Goal: Task Accomplishment & Management: Complete application form

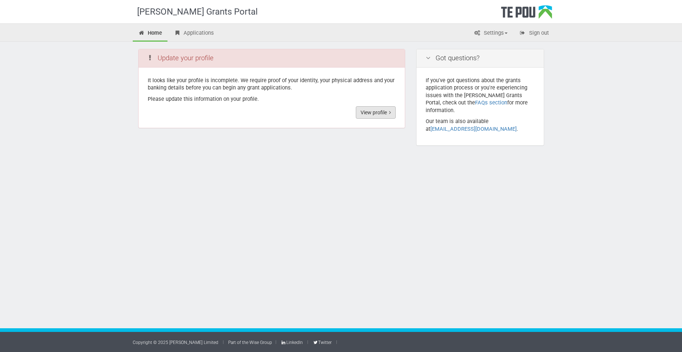
click at [381, 112] on link "View profile" at bounding box center [376, 112] width 40 height 12
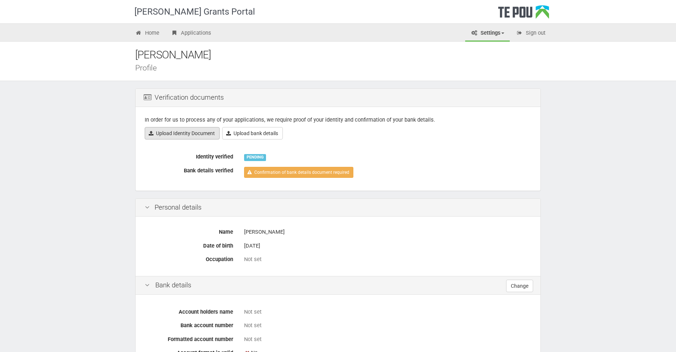
click at [175, 135] on link "Upload Identity Document" at bounding box center [182, 133] width 75 height 12
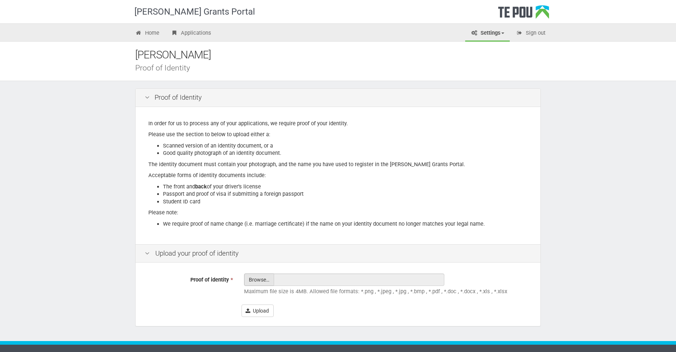
click at [261, 281] on input "Proof of identity *" at bounding box center [259, 300] width 29 height 52
type input "C:\fakepath\Sarah Woollard ID Drivers License 2025.pdf"
type input "[PERSON_NAME] ID Drivers License 2025.pdf"
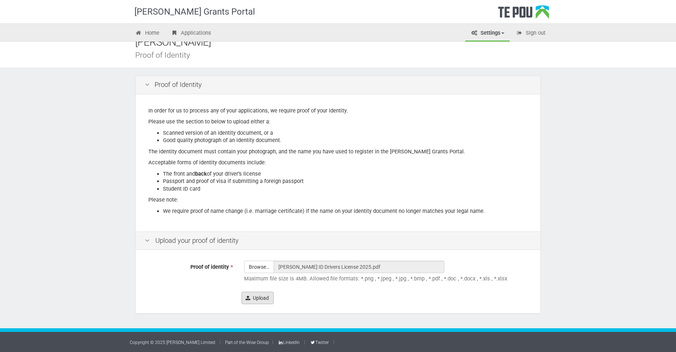
click at [255, 301] on button "Upload" at bounding box center [258, 298] width 32 height 12
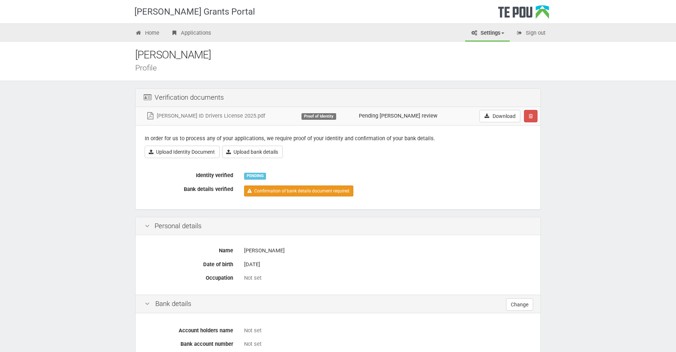
click at [267, 195] on link "Confirmation of bank details document required" at bounding box center [298, 191] width 109 height 11
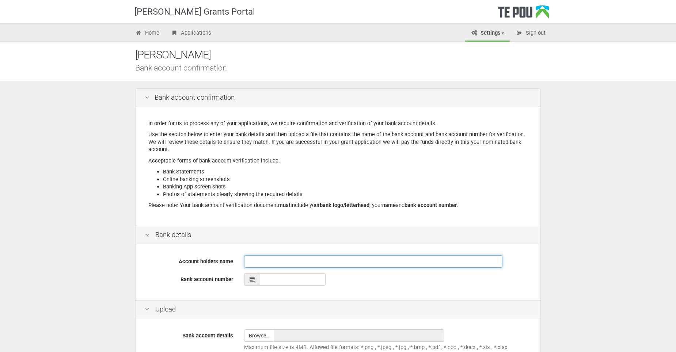
click at [409, 262] on input "Account holders name" at bounding box center [373, 262] width 258 height 12
type input "[PERSON_NAME]"
click at [298, 283] on input "__-____-_______-___" at bounding box center [293, 279] width 66 height 12
type input "06-0158-0316523-00"
click at [422, 283] on div "06-0158-0316523-00" at bounding box center [387, 279] width 287 height 12
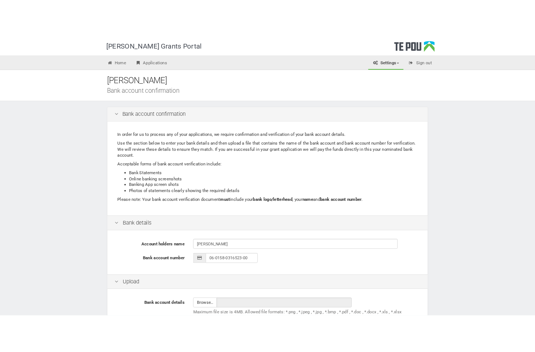
scroll to position [69, 0]
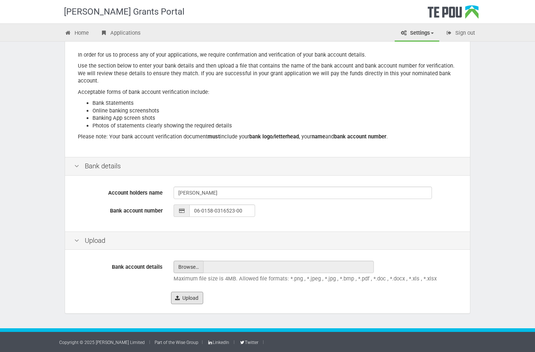
click at [193, 297] on button "Upload" at bounding box center [187, 298] width 32 height 12
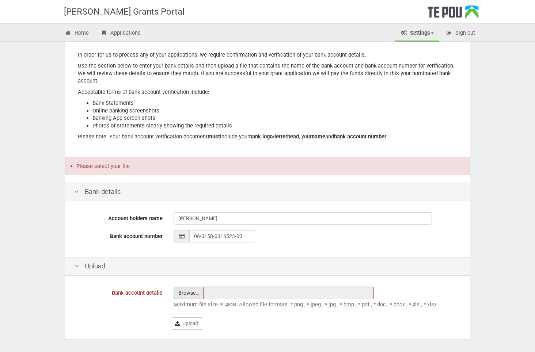
click at [192, 297] on input "file" at bounding box center [188, 293] width 29 height 12
type input "C:\fakepath\SW Bank account Screenshot_20251006_173941_OneDrive.jpg"
type input "SW Bank account Screenshot_20251006_173941_OneDrive.jpg"
click at [186, 326] on button "Upload" at bounding box center [187, 324] width 32 height 12
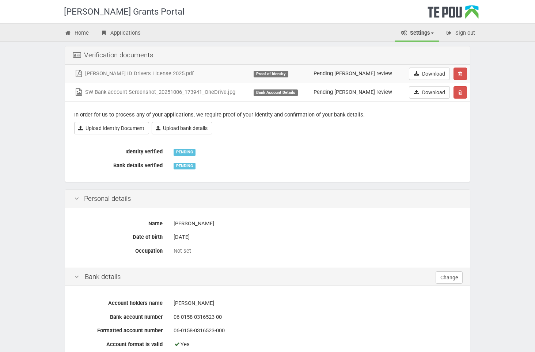
scroll to position [225, 0]
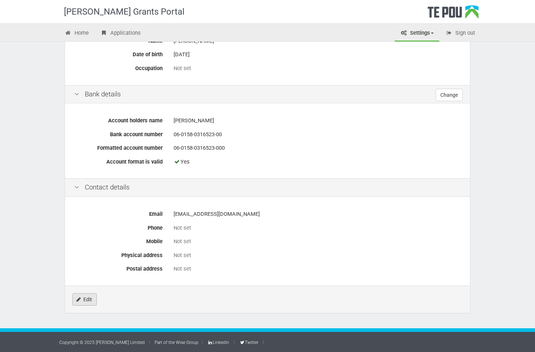
click at [83, 302] on link "Edit" at bounding box center [84, 300] width 24 height 12
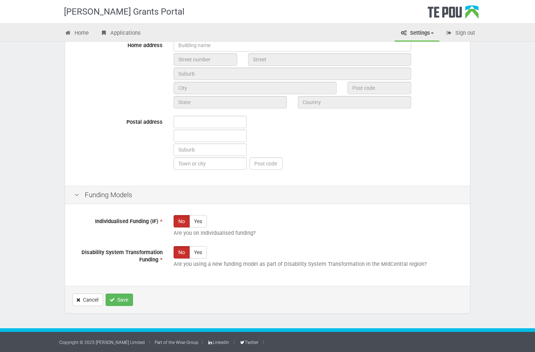
scroll to position [217, 0]
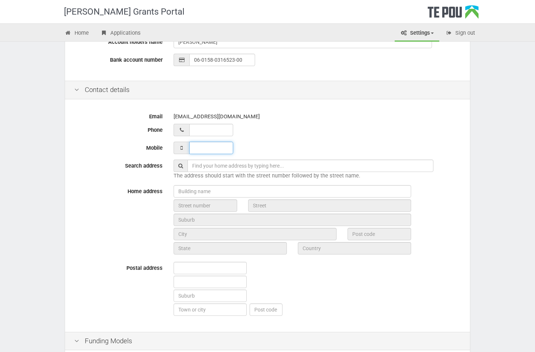
type input "___ ___ _____"
click at [209, 152] on input "___ ___ _____" at bounding box center [211, 148] width 44 height 12
click at [254, 140] on div "Email [EMAIL_ADDRESS][DOMAIN_NAME] Phone Mobile Search address The address shou…" at bounding box center [267, 216] width 405 height 231
click at [212, 155] on div "Email sarahnz4@hotmail.com Phone Mobile Search address The address should start…" at bounding box center [267, 216] width 405 height 231
click at [214, 148] on input "___ ___ _____" at bounding box center [211, 148] width 44 height 12
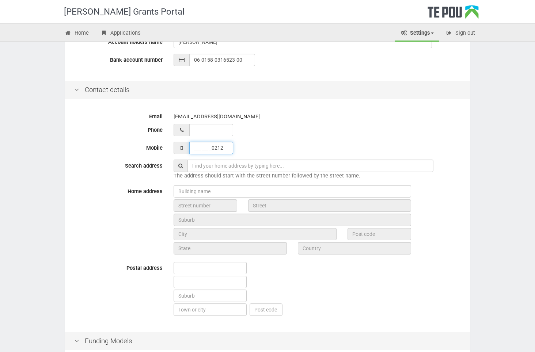
drag, startPoint x: 220, startPoint y: 146, endPoint x: 181, endPoint y: 146, distance: 39.1
click at [181, 146] on div "___ ___ _0212" at bounding box center [317, 148] width 287 height 12
type input "021 264 5505"
click at [364, 127] on div at bounding box center [317, 130] width 287 height 12
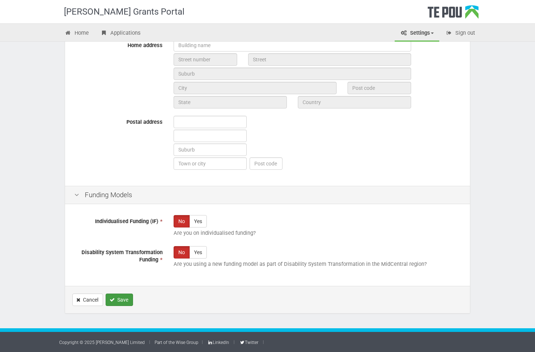
click at [124, 299] on button "Save" at bounding box center [119, 300] width 27 height 12
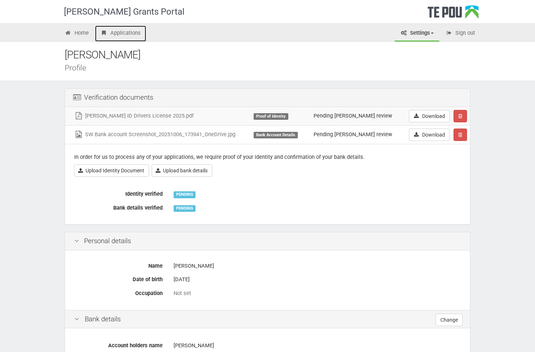
click at [136, 35] on link "Applications" at bounding box center [120, 34] width 51 height 16
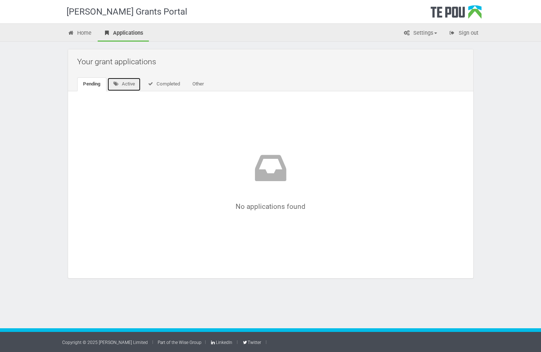
click at [128, 84] on link "Active" at bounding box center [124, 85] width 34 height 14
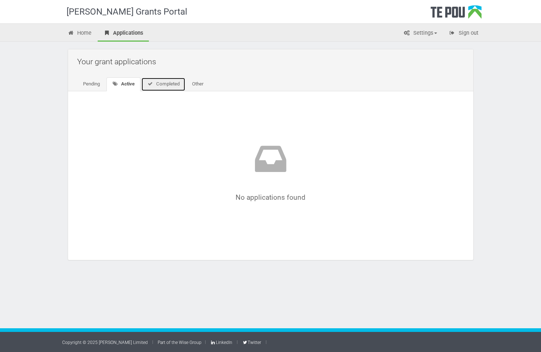
click at [160, 87] on link "Completed" at bounding box center [163, 85] width 44 height 14
click at [201, 84] on link "Other" at bounding box center [196, 85] width 23 height 14
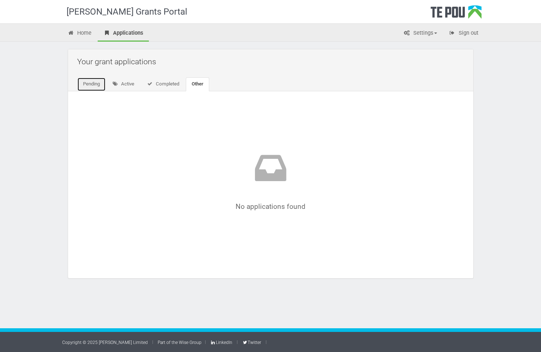
click at [86, 84] on link "Pending" at bounding box center [91, 85] width 29 height 14
drag, startPoint x: 83, startPoint y: 32, endPoint x: 146, endPoint y: 37, distance: 63.1
click at [84, 32] on link "Home" at bounding box center [79, 34] width 35 height 16
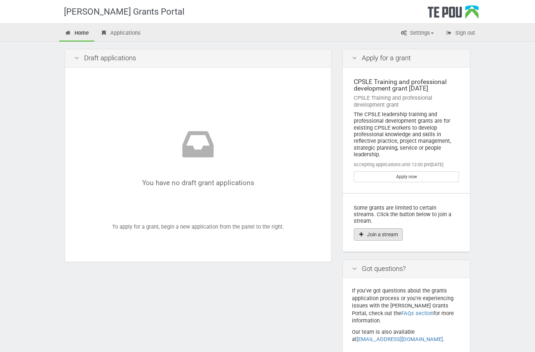
click at [380, 228] on button "Join a stream" at bounding box center [378, 234] width 49 height 12
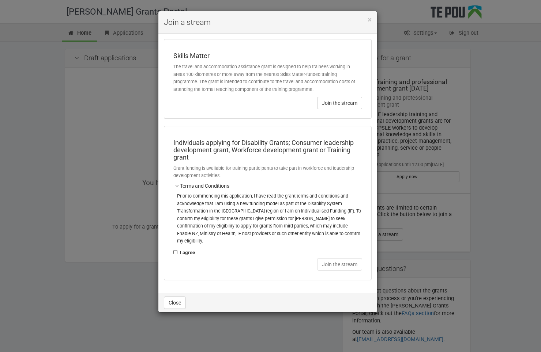
click at [175, 249] on label "I agree" at bounding box center [184, 253] width 22 height 8
click at [173, 249] on input "I agree" at bounding box center [173, 249] width 0 height 0
checkbox input "true"
click at [329, 258] on button "Join the stream" at bounding box center [339, 264] width 45 height 12
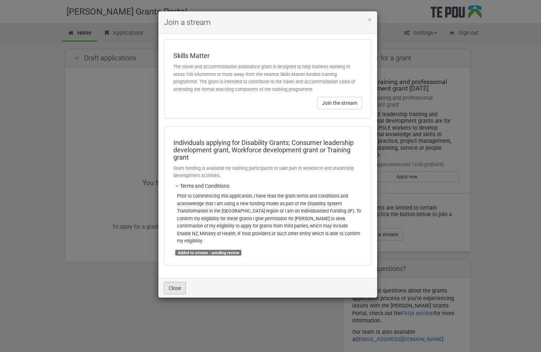
click at [177, 282] on button "Close" at bounding box center [175, 288] width 22 height 12
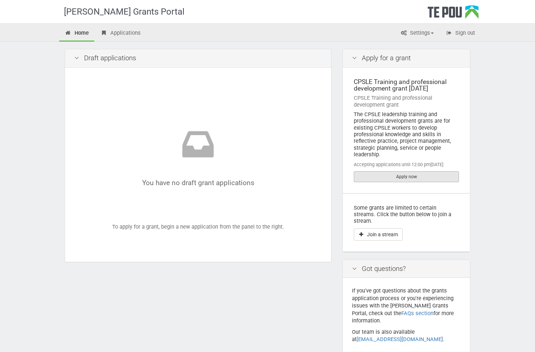
click at [412, 177] on link "Apply now" at bounding box center [406, 176] width 105 height 11
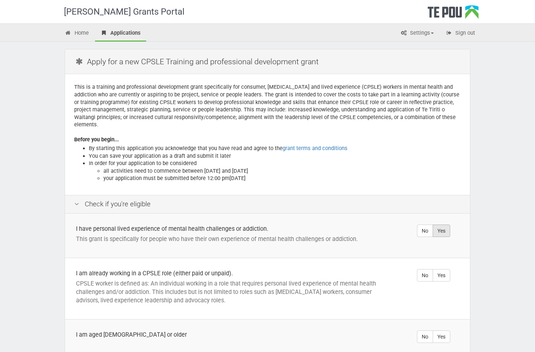
click at [445, 225] on label "Yes" at bounding box center [442, 231] width 18 height 12
radio input "true"
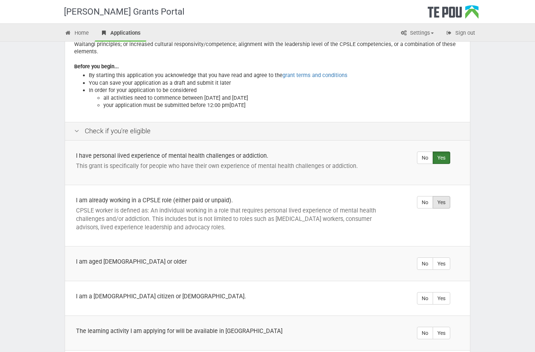
click at [444, 196] on label "Yes" at bounding box center [442, 202] width 18 height 12
radio input "true"
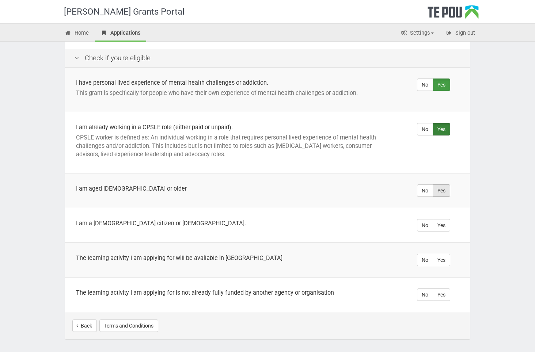
click at [446, 185] on label "Yes" at bounding box center [442, 191] width 18 height 12
radio input "true"
click at [447, 219] on label "Yes" at bounding box center [442, 225] width 18 height 12
radio input "true"
click at [446, 254] on label "Yes" at bounding box center [442, 260] width 18 height 12
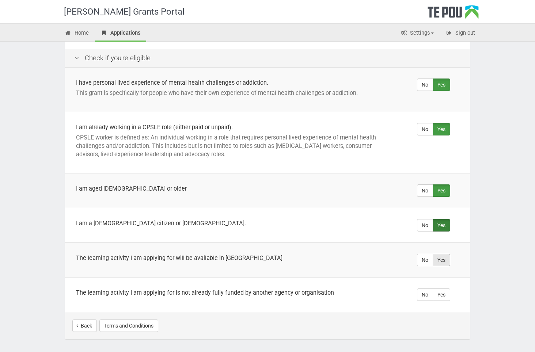
radio input "true"
click at [445, 290] on label "Yes" at bounding box center [442, 295] width 18 height 12
radio input "true"
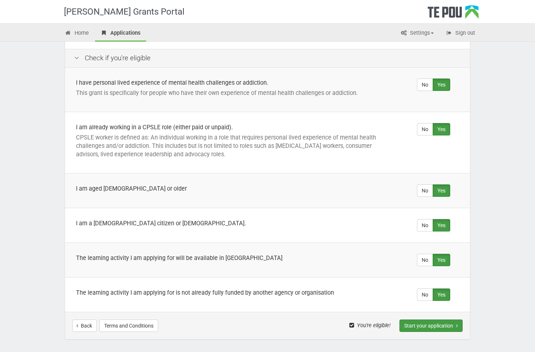
click at [433, 320] on button "Start your application" at bounding box center [431, 326] width 63 height 12
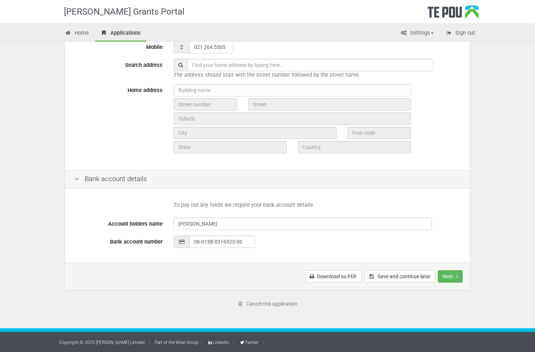
scroll to position [78, 0]
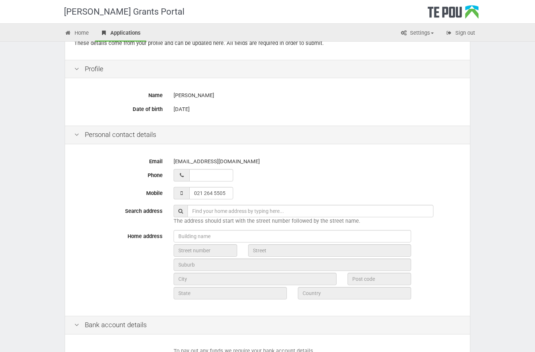
click at [216, 214] on input "text" at bounding box center [311, 211] width 246 height 12
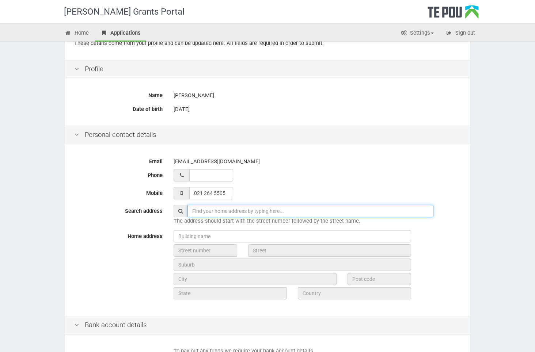
click at [230, 211] on input "text" at bounding box center [311, 211] width 246 height 12
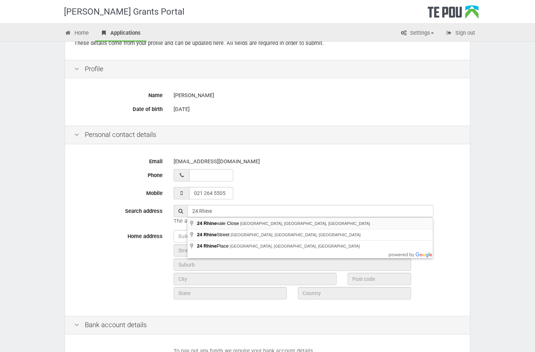
type input "24 Rhinevale Close, Henderson, Auckland, New Zealand"
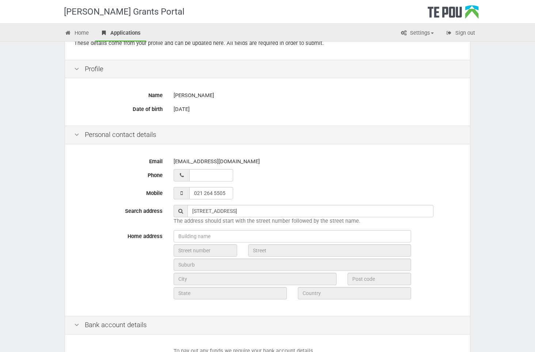
type input "24"
type input "Rhinevale Close"
type input "Auckland"
type input "0612"
type input "Auckland"
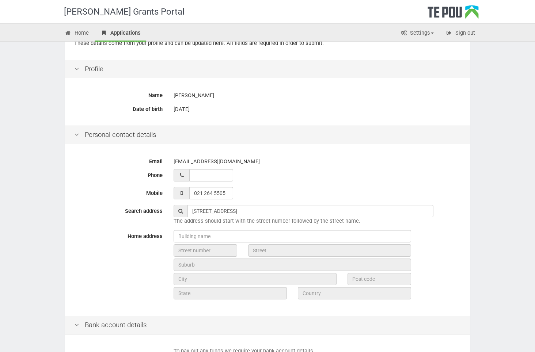
type input "New Zealand"
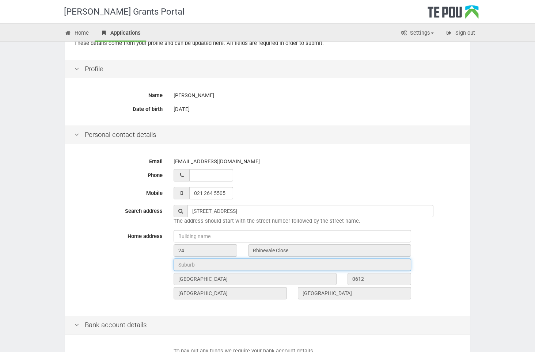
click at [227, 264] on input "text" at bounding box center [293, 265] width 238 height 12
click at [227, 262] on input "text" at bounding box center [293, 265] width 238 height 12
click at [104, 300] on div "Home address 24 Rhinevale Close Auckland 0612 Auckland New Zealand" at bounding box center [268, 265] width 398 height 71
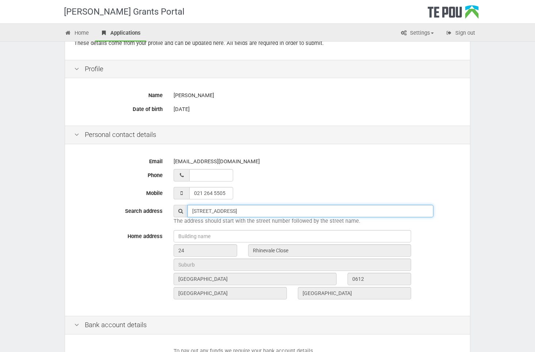
click at [336, 208] on input "24 Rhinevale Close, Henderson, Auckland, New Zealand" at bounding box center [311, 211] width 246 height 12
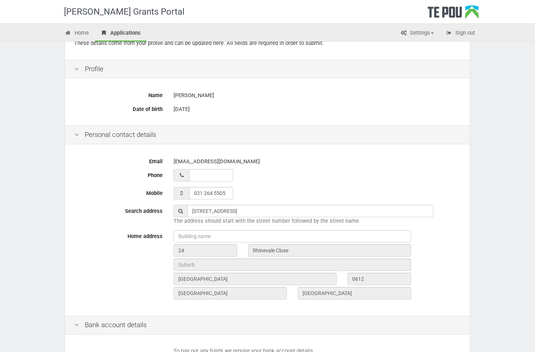
click at [510, 162] on div "Te Pou Grants Portal Home Applications Settings Profile My account FAQs Sign ou…" at bounding box center [267, 210] width 535 height 577
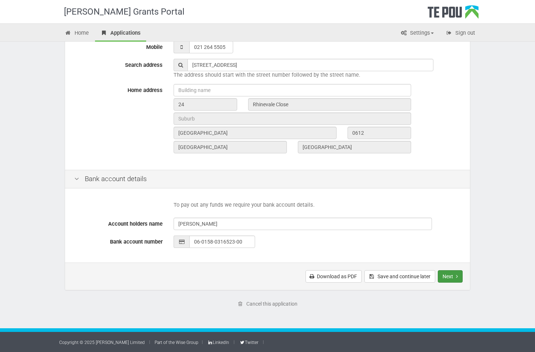
click at [450, 276] on button "Next" at bounding box center [450, 277] width 25 height 12
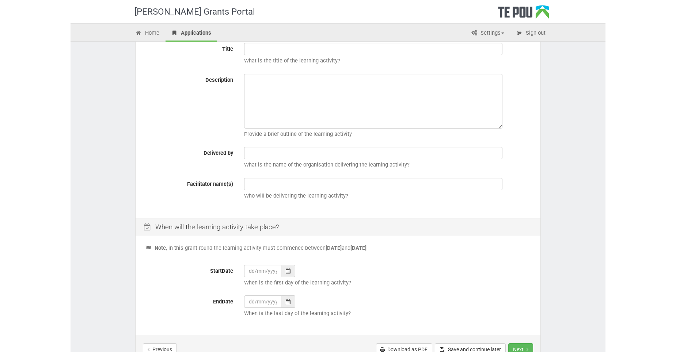
scroll to position [197, 0]
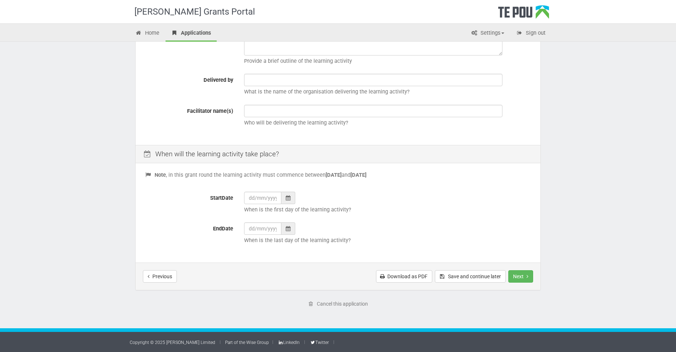
click at [535, 218] on div "[PERSON_NAME] Grants Portal Home Applications Settings Profile My account FAQs …" at bounding box center [338, 78] width 676 height 550
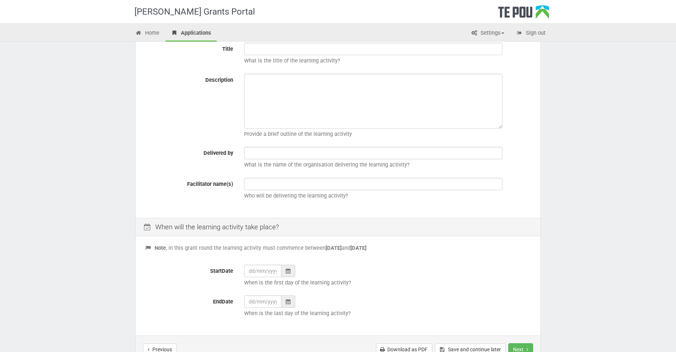
scroll to position [161, 0]
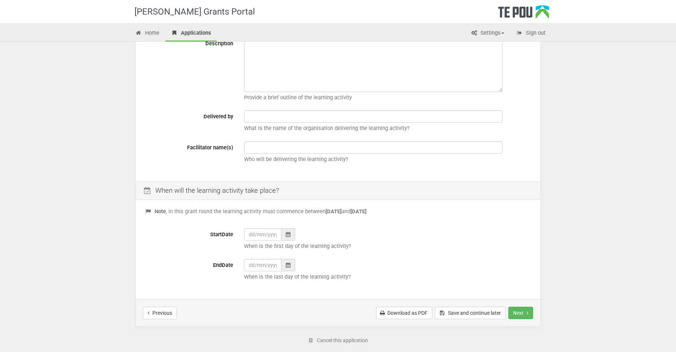
click at [535, 245] on div "Te Pou Grants Portal Home Applications Settings Profile My account FAQs Sign ou…" at bounding box center [338, 114] width 676 height 550
click at [460, 314] on button "Save and continue later" at bounding box center [470, 313] width 71 height 12
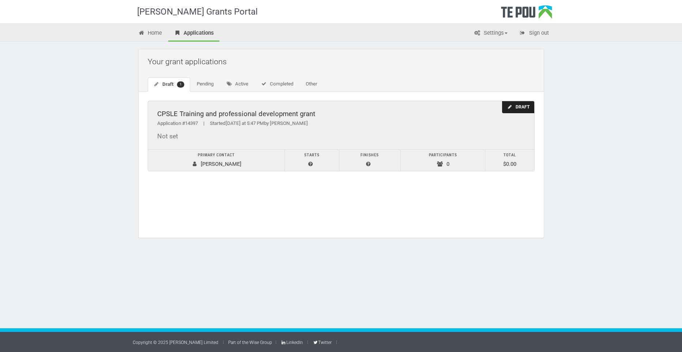
click at [207, 153] on div "Primary contact" at bounding box center [216, 156] width 129 height 8
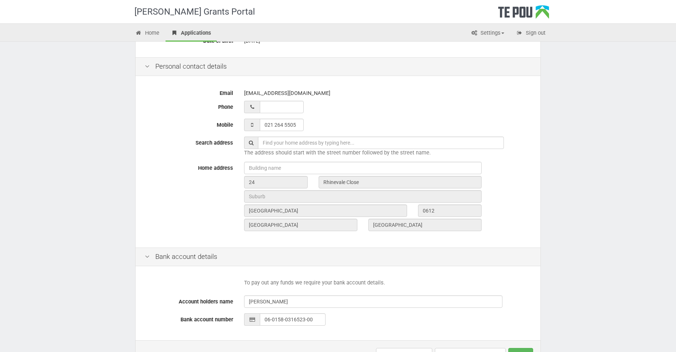
scroll to position [224, 0]
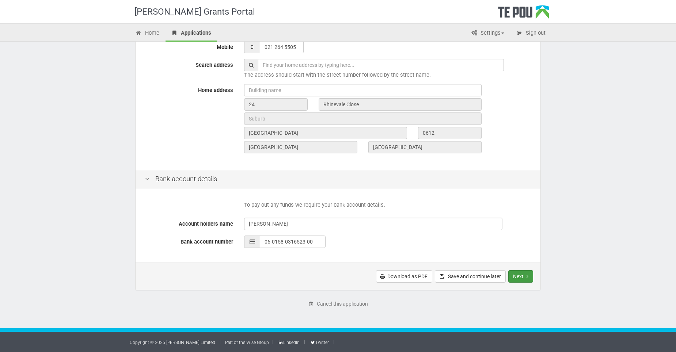
click at [524, 276] on button "Next" at bounding box center [521, 277] width 25 height 12
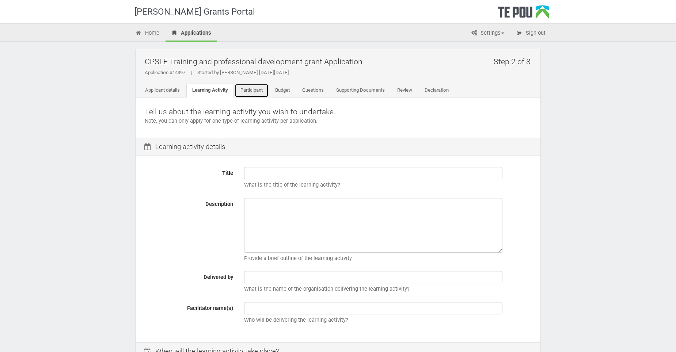
click at [268, 92] on link "Participant" at bounding box center [252, 91] width 34 height 14
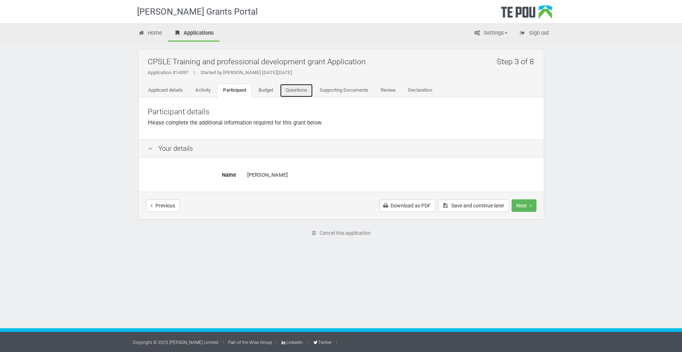
drag, startPoint x: 0, startPoint y: 0, endPoint x: 295, endPoint y: 90, distance: 308.4
click at [287, 93] on link "Questions" at bounding box center [296, 91] width 33 height 14
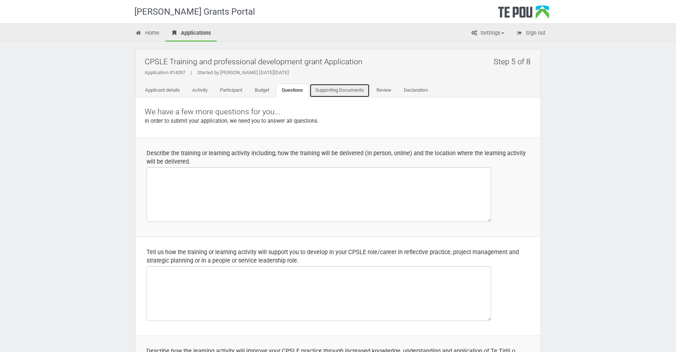
click at [348, 88] on link "Supporting Documents" at bounding box center [340, 91] width 60 height 14
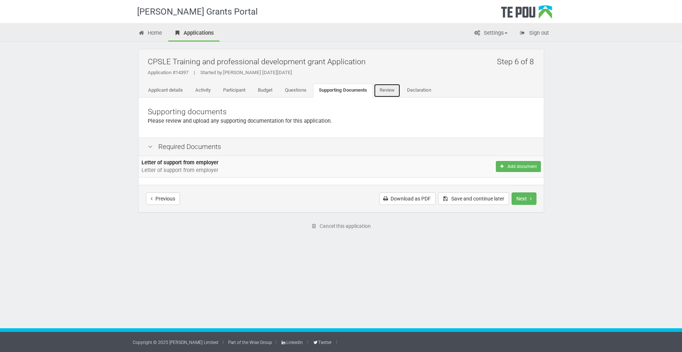
click at [391, 89] on link "Review" at bounding box center [387, 91] width 27 height 14
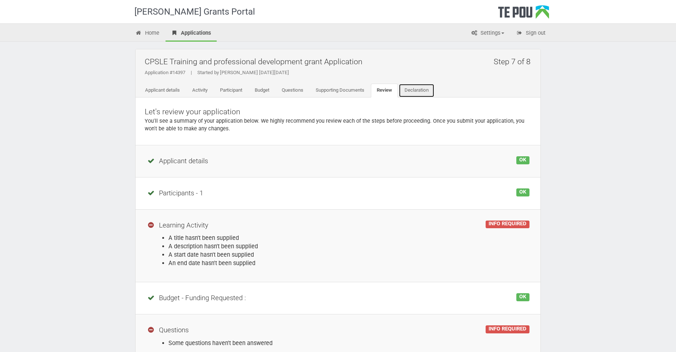
click at [418, 87] on link "Declaration" at bounding box center [417, 91] width 36 height 14
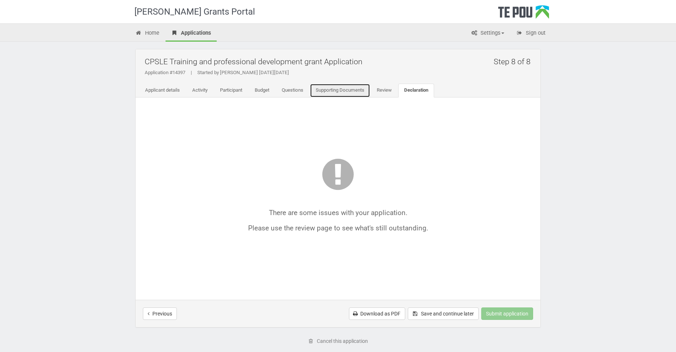
click at [333, 88] on link "Supporting Documents" at bounding box center [340, 91] width 60 height 14
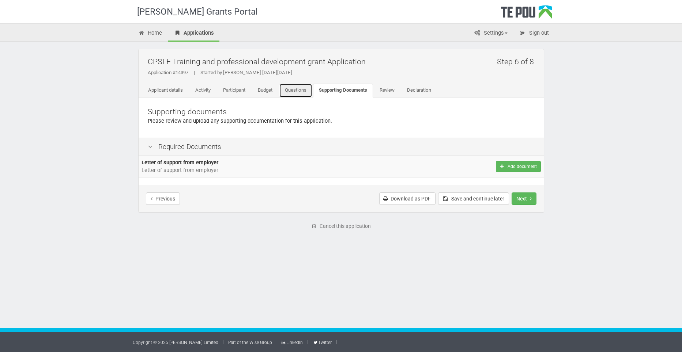
click at [291, 91] on link "Questions" at bounding box center [295, 91] width 33 height 14
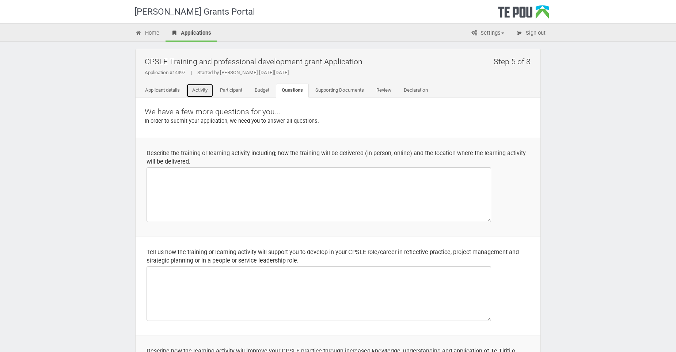
drag, startPoint x: 194, startPoint y: 90, endPoint x: 190, endPoint y: 90, distance: 4.0
click at [194, 90] on link "Activity" at bounding box center [199, 91] width 27 height 14
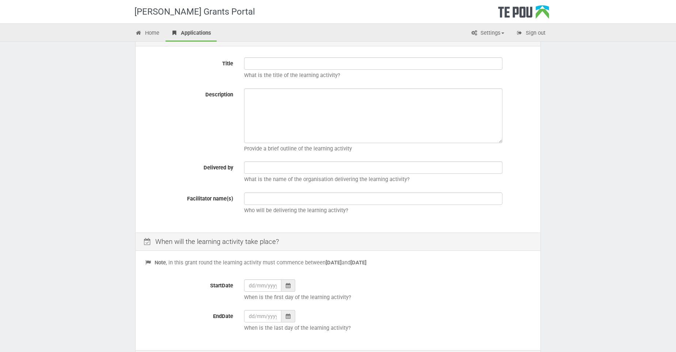
scroll to position [183, 0]
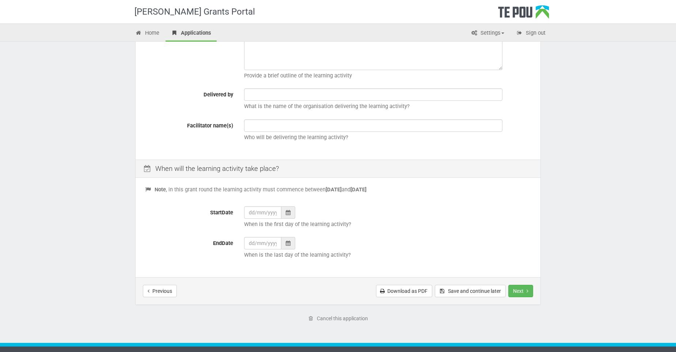
click at [590, 126] on div "Te Pou Grants Portal Home Applications Settings Profile My account FAQs Sign ou…" at bounding box center [338, 92] width 676 height 550
click at [290, 212] on icon at bounding box center [288, 212] width 5 height 5
click at [315, 123] on th "»" at bounding box center [317, 121] width 11 height 11
click at [315, 122] on th "»" at bounding box center [317, 121] width 11 height 11
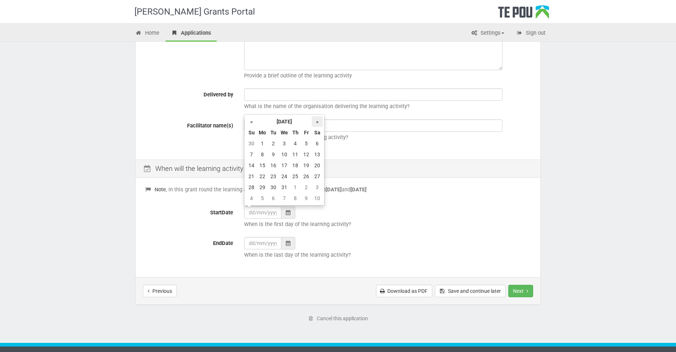
click at [315, 122] on th "»" at bounding box center [317, 121] width 11 height 11
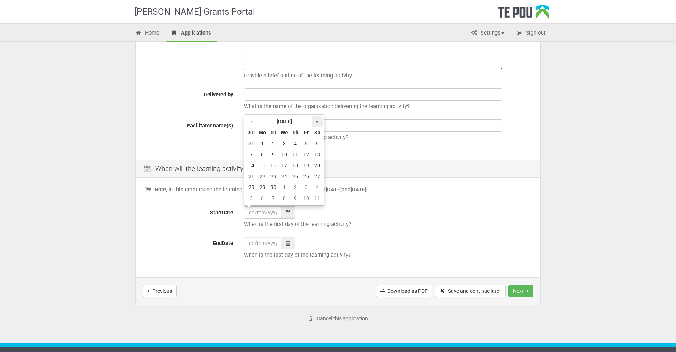
click at [315, 122] on th "»" at bounding box center [317, 121] width 11 height 11
click at [252, 122] on th "«" at bounding box center [251, 121] width 11 height 11
click at [273, 171] on td "23" at bounding box center [273, 176] width 11 height 11
type input "23/06/2026"
click at [287, 246] on div at bounding box center [288, 243] width 14 height 12
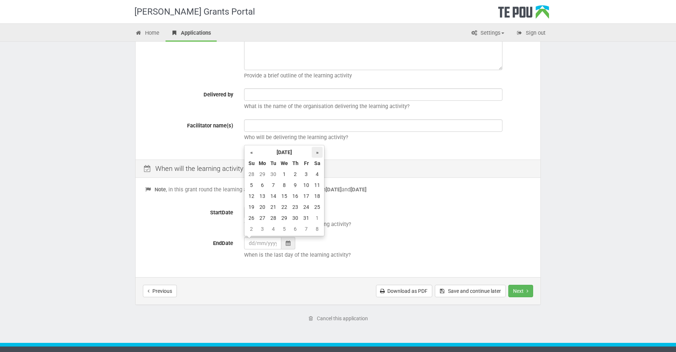
click at [315, 152] on th "»" at bounding box center [317, 152] width 11 height 11
click at [316, 151] on th "»" at bounding box center [317, 152] width 11 height 11
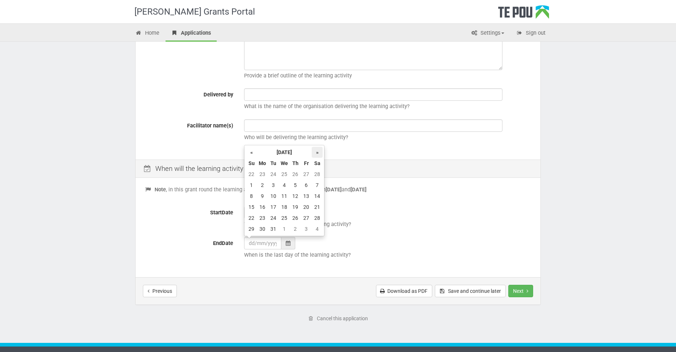
click at [316, 151] on th "»" at bounding box center [317, 152] width 11 height 11
click at [283, 206] on td "24" at bounding box center [284, 207] width 11 height 11
type input "24/06/2026"
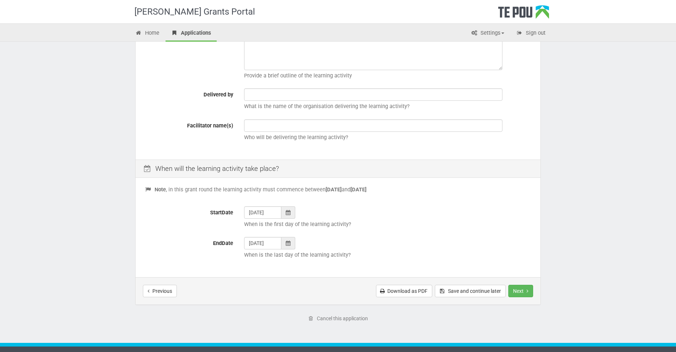
click at [591, 201] on div "Te Pou Grants Portal Home Applications Settings Profile My account FAQs Sign ou…" at bounding box center [338, 92] width 676 height 550
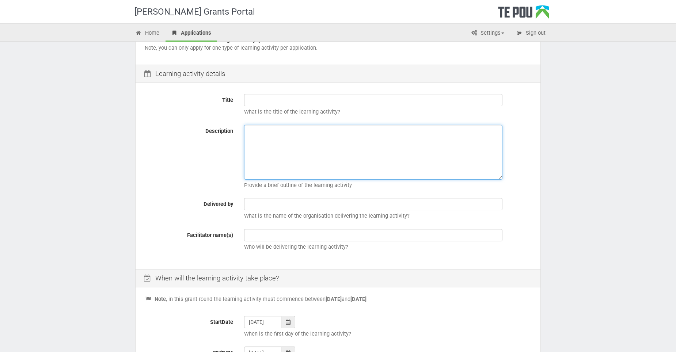
click at [356, 147] on textarea "Description" at bounding box center [373, 152] width 258 height 55
paste textarea "1,697.35"
type textarea "1,697.35"
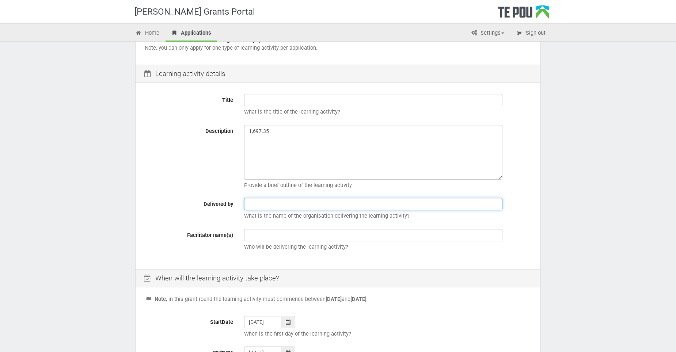
click at [272, 208] on input "text" at bounding box center [373, 204] width 258 height 12
click at [357, 199] on input "Australia and New Zealand Mental Health" at bounding box center [373, 204] width 258 height 12
type input "Australia and New Zealand Mental Health"
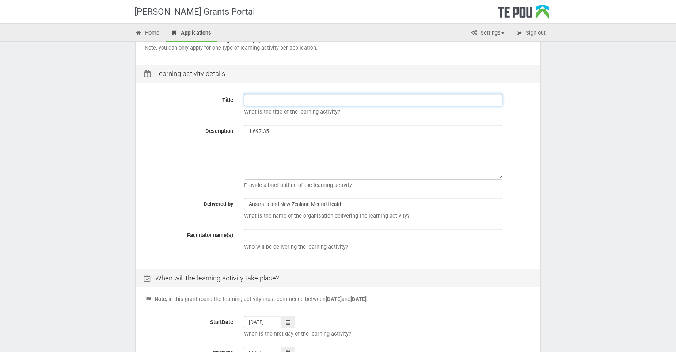
click at [266, 100] on input "Title" at bounding box center [373, 100] width 258 height 12
paste input "Building the Future of Mental Health Together"
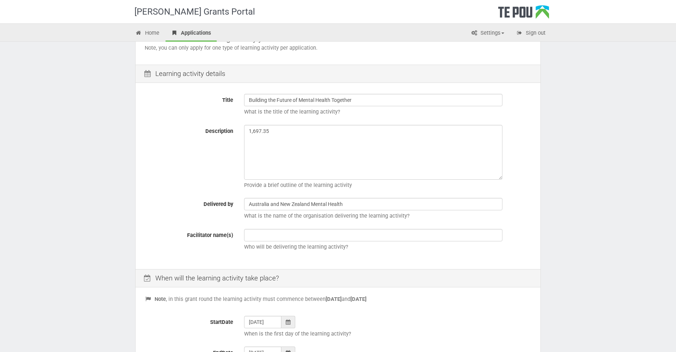
drag, startPoint x: 389, startPoint y: 91, endPoint x: 392, endPoint y: 97, distance: 7.4
click at [390, 91] on div "Title Building the Future of Mental Health Together What is the title of the le…" at bounding box center [338, 177] width 405 height 184
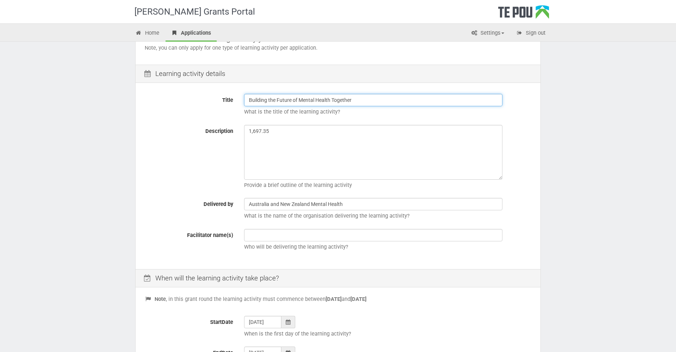
click at [389, 100] on input "Building the Future of Mental Health Together" at bounding box center [373, 100] width 258 height 12
paste input "IMHC26"
type input "Building the Future of Mental Health Together - IMHC26"
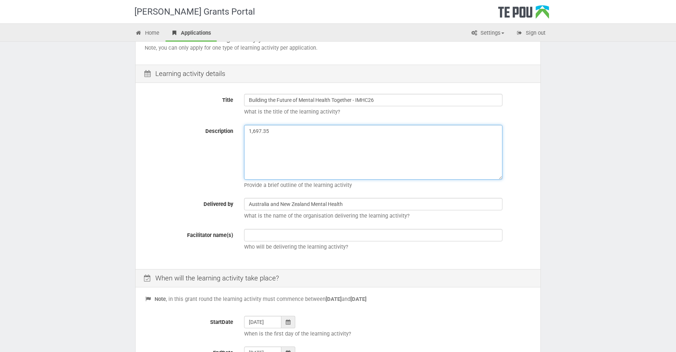
click at [290, 163] on textarea "1,697.35" at bounding box center [373, 152] width 258 height 55
click at [250, 130] on textarea "1,697.35" at bounding box center [373, 152] width 258 height 55
paste textarea "IMHC26 is a leading event in the international mental health community, attract…"
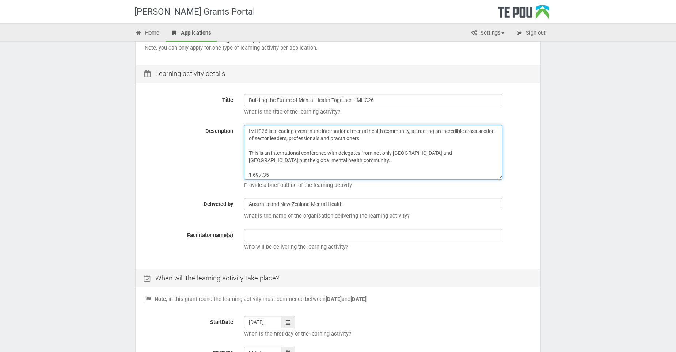
click at [411, 151] on textarea "IMHC26 is a leading event in the international mental health community, attract…" at bounding box center [373, 152] width 258 height 55
drag, startPoint x: 379, startPoint y: 139, endPoint x: 309, endPoint y: 139, distance: 70.2
click at [309, 139] on textarea "IMHC26 is a leading event in the international mental health community, attract…" at bounding box center [373, 152] width 258 height 55
click at [286, 141] on textarea "IMHC26 is a leading event in the international mental health community, attract…" at bounding box center [373, 152] width 258 height 55
click at [249, 174] on textarea "IMHC26 is a leading event in the international mental health community, attract…" at bounding box center [373, 152] width 258 height 55
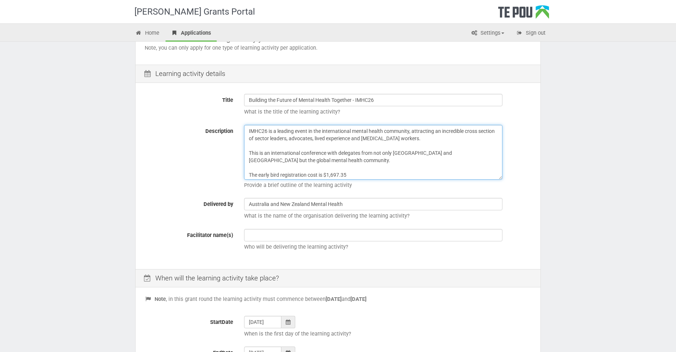
click at [369, 176] on textarea "IMHC26 is a leading event in the international mental health community, attract…" at bounding box center [373, 152] width 258 height 55
click at [377, 176] on textarea "IMHC26 is a leading event in the international mental health community, attract…" at bounding box center [373, 152] width 258 height 55
click at [319, 159] on textarea "IMHC26 is a leading event in the international mental health community, attract…" at bounding box center [373, 152] width 258 height 55
paste textarea "Lived Experience Leadership & Peer Innovation Peer-led models: governance, supe…"
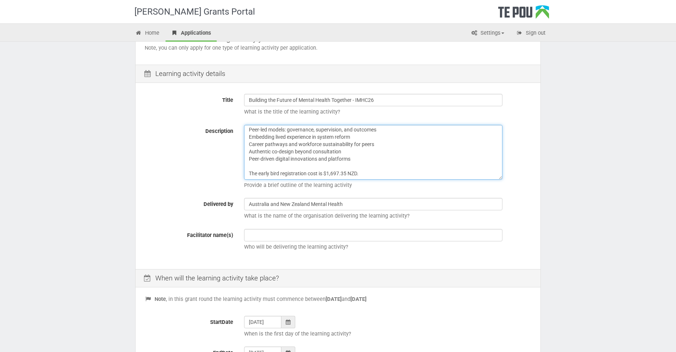
scroll to position [16, 0]
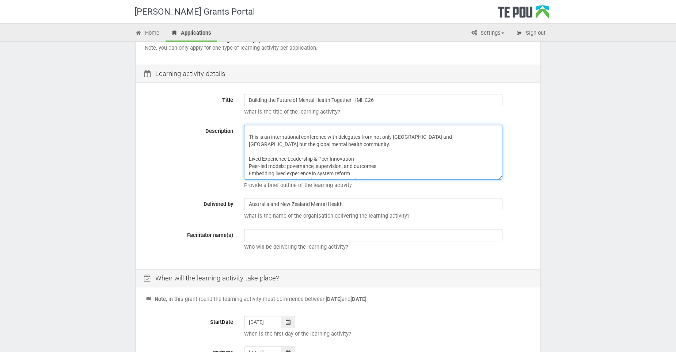
click at [375, 149] on textarea "IMHC26 is a leading event in the international mental health community, attract…" at bounding box center [373, 152] width 258 height 55
click at [361, 157] on textarea "IMHC26 is a leading event in the international mental health community, attract…" at bounding box center [373, 152] width 258 height 55
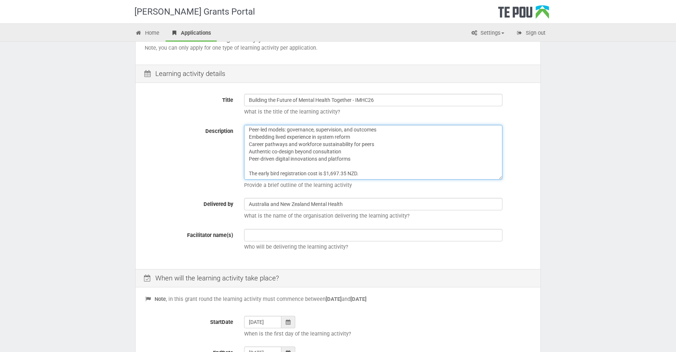
click at [377, 167] on textarea "IMHC26 is a leading event in the international mental health community, attract…" at bounding box center [373, 152] width 258 height 55
click at [356, 157] on textarea "IMHC26 is a leading event in the international mental health community, attract…" at bounding box center [373, 152] width 258 height 55
paste textarea "Hope, Suicide Prevention & Postvention Indigenous- and community-led prevention…"
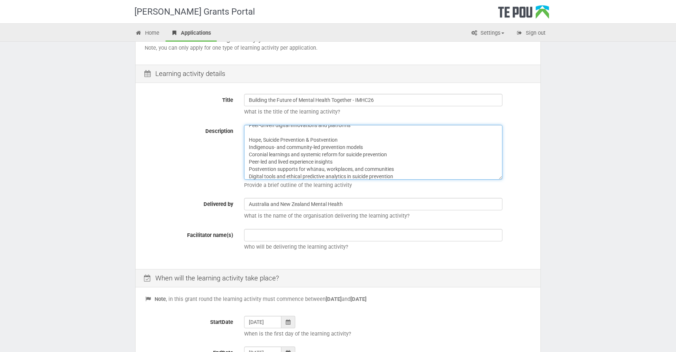
click at [348, 137] on textarea "IMHC26 is a leading event in the international mental health community, attract…" at bounding box center [373, 152] width 258 height 55
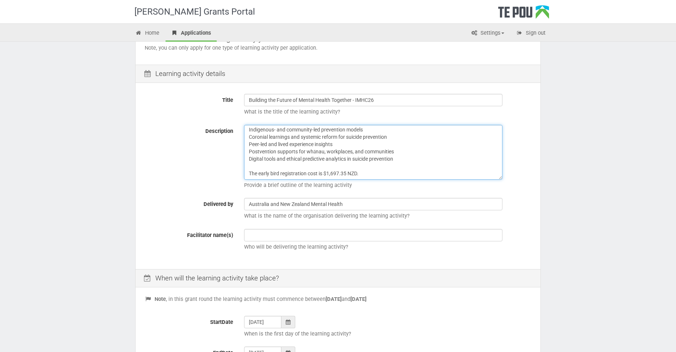
type textarea "IMHC26 is a leading event in the international mental health community, attract…"
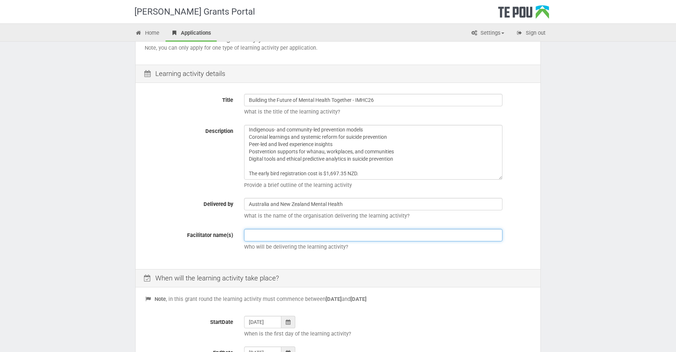
click at [369, 237] on input "text" at bounding box center [373, 235] width 258 height 12
click at [426, 237] on input "IMHC Committe: Taimi Allen, Dr Aimee Gayed, Dr Andrew Greenshaw," at bounding box center [373, 235] width 258 height 12
click at [473, 236] on input "IMHC Committe: Taimi Allen, Dr Aimee Gayed, Dr Andrew Greenshaw, Ellie Hodges," at bounding box center [373, 235] width 258 height 12
click at [481, 237] on input "IMHC Committe: Taimi Allen, Dr Aimee Gayed, Dr Andrew Greenshaw, Ellie Hodges, …" at bounding box center [373, 235] width 258 height 12
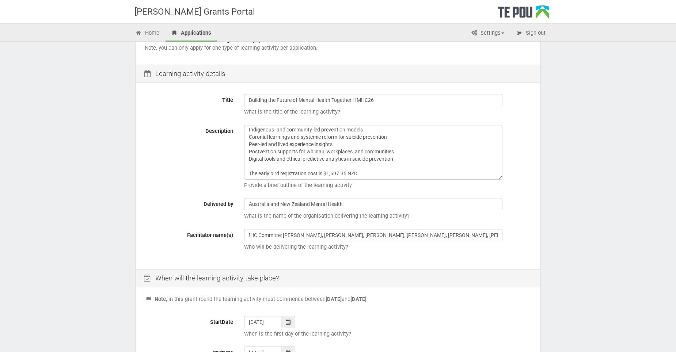
scroll to position [0, 0]
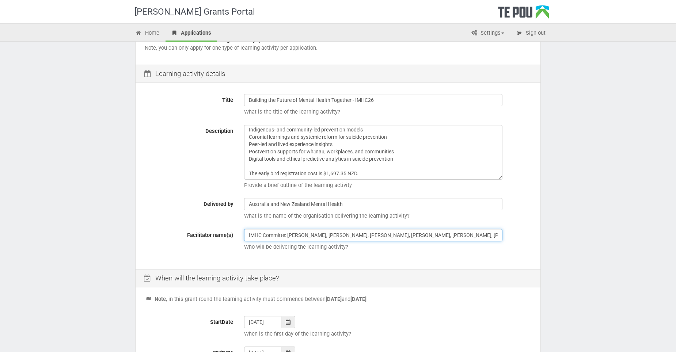
click at [471, 235] on input "IMHC Committe: Taimi Allen, Dr Aimee Gayed, Dr Andrew Greenshaw, Ellie Hodges, …" at bounding box center [373, 235] width 258 height 12
click at [492, 235] on input "IMHC Committe: Taimi Allen, Dr Aimee Gayed, Dr Andrew Greenshaw, Ellie Hodges, …" at bounding box center [373, 235] width 258 height 12
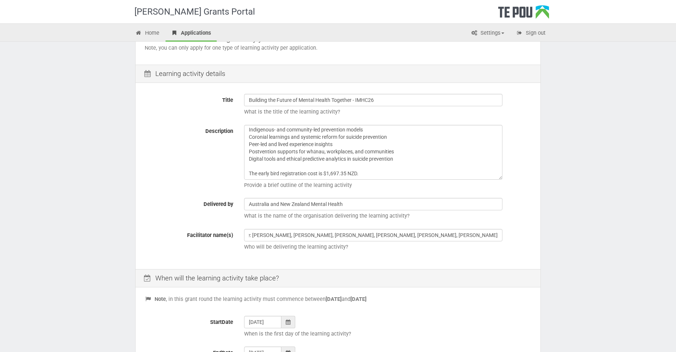
click at [75, 245] on div "Te Pou Grants Portal Home Applications Settings Profile My account FAQs Sign ou…" at bounding box center [338, 202] width 676 height 550
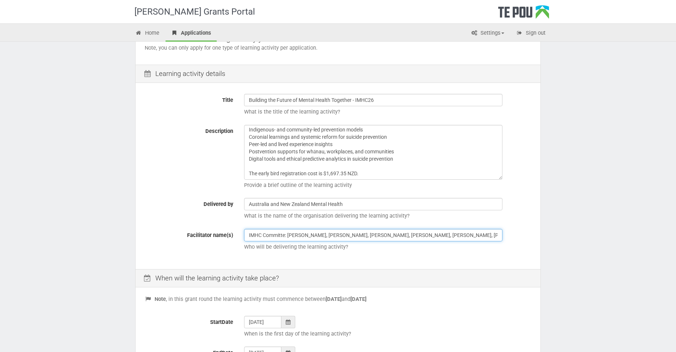
click at [286, 235] on input "IMHC Committe: Taimi Allen, Dr Aimee Gayed, Dr Andrew Greenshaw, Ellie Hodges, …" at bounding box center [373, 235] width 258 height 12
click at [264, 236] on input "IMHC Committe: Taimi Allen, Dr Aimee Gayed, Dr Andrew Greenshaw, Ellie Hodges, …" at bounding box center [373, 235] width 258 height 12
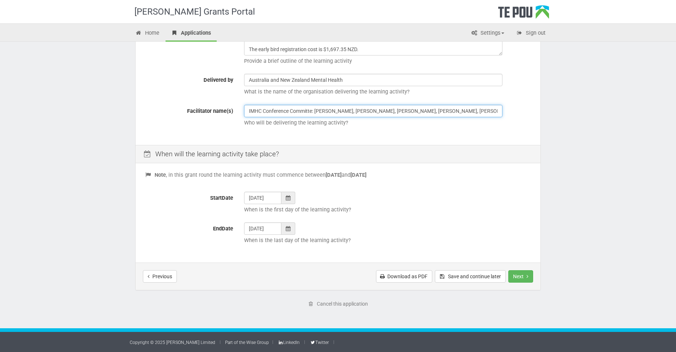
scroll to position [15, 0]
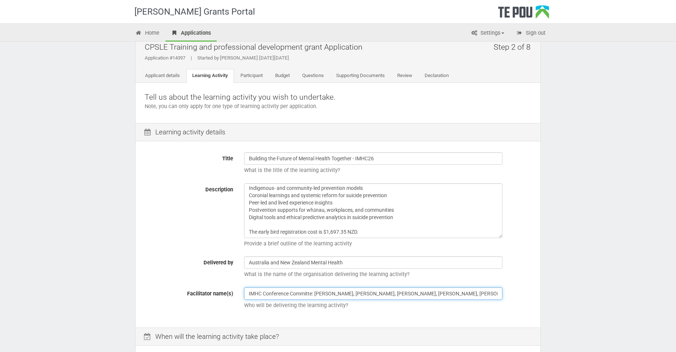
type input "IMHC Conference Committe: Taimi Allen, Dr Aimee Gayed, Dr Andrew Greenshaw, Ell…"
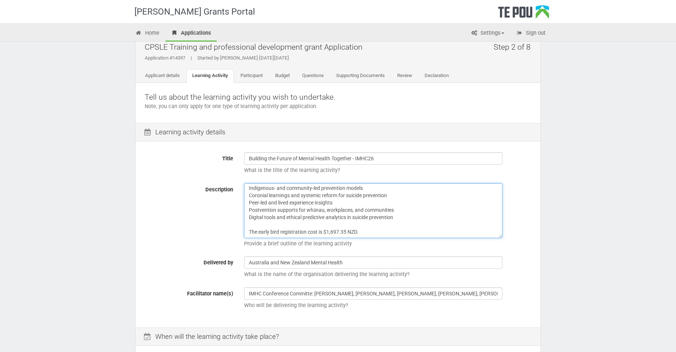
click at [356, 202] on textarea "IMHC26 is a leading event in the international mental health community, attract…" at bounding box center [373, 211] width 258 height 55
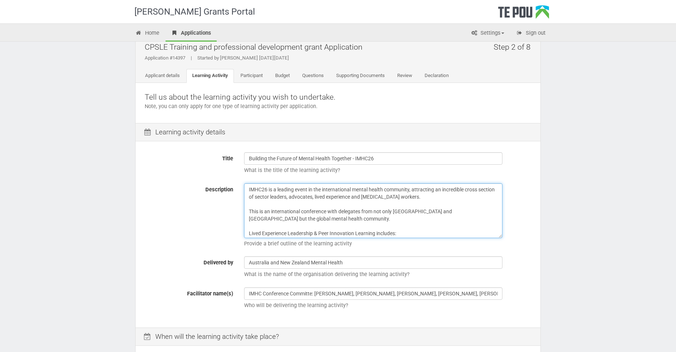
drag, startPoint x: 482, startPoint y: 188, endPoint x: 413, endPoint y: 190, distance: 69.1
click at [413, 190] on textarea "IMHC26 is a leading event in the international mental health community, attract…" at bounding box center [373, 211] width 258 height 55
drag, startPoint x: 436, startPoint y: 189, endPoint x: 413, endPoint y: 191, distance: 23.1
click at [413, 191] on textarea "IMHC26 is a leading event in the international mental health community section …" at bounding box center [373, 211] width 258 height 55
drag, startPoint x: 396, startPoint y: 211, endPoint x: 397, endPoint y: 217, distance: 5.7
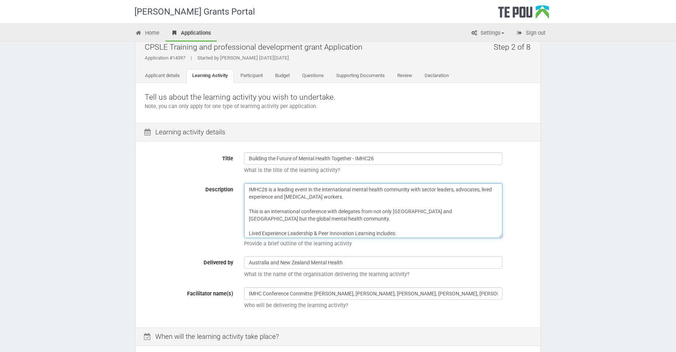
click at [397, 217] on textarea "IMHC26 is a leading event in the international mental health community with sec…" at bounding box center [373, 211] width 258 height 55
click at [357, 199] on textarea "IMHC26 is a leading event in the international mental health community with sec…" at bounding box center [373, 211] width 258 height 55
paste textarea "Australia and New Zealand but the global mental health community."
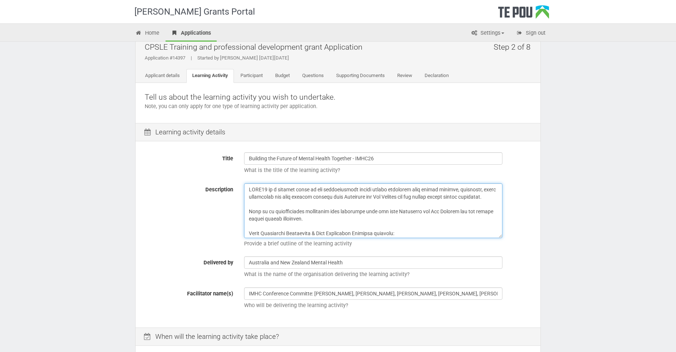
drag, startPoint x: 321, startPoint y: 226, endPoint x: 248, endPoint y: 219, distance: 72.7
click at [248, 219] on textarea "Description" at bounding box center [373, 211] width 258 height 55
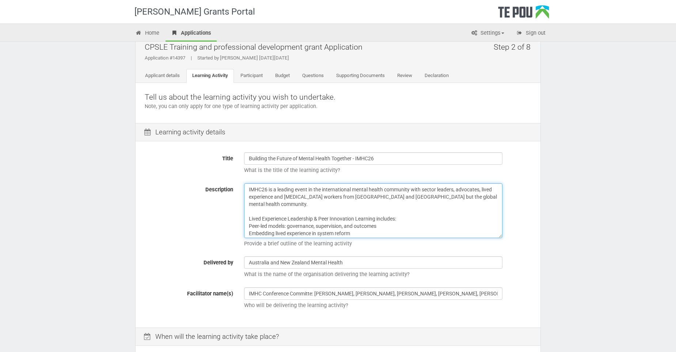
drag, startPoint x: 389, startPoint y: 197, endPoint x: 359, endPoint y: 197, distance: 30.3
click at [359, 197] on textarea "IMHC26 is a leading event in the international mental health community with sec…" at bounding box center [373, 211] width 258 height 55
click at [388, 196] on textarea "IMHC26 is a leading event in the international mental health community with sec…" at bounding box center [373, 211] width 258 height 55
paste textarea "Australia and"
drag, startPoint x: 438, startPoint y: 196, endPoint x: 420, endPoint y: 196, distance: 18.3
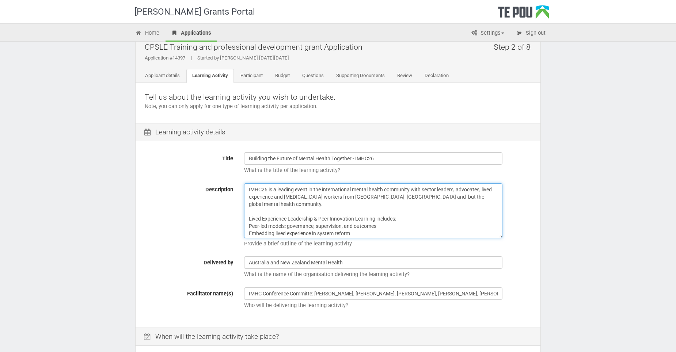
click at [420, 196] on textarea "IMHC26 is a leading event in the international mental health community with sec…" at bounding box center [373, 211] width 258 height 55
click at [285, 207] on textarea "IMHC26 is a leading event in the international mental health community with sec…" at bounding box center [373, 211] width 258 height 55
click at [422, 196] on textarea "IMHC26 is a leading event in the international mental health community with sec…" at bounding box center [373, 211] width 258 height 55
click at [306, 199] on textarea "IMHC26 is a leading event in the international mental health community with sec…" at bounding box center [373, 211] width 258 height 55
click at [280, 203] on textarea "IMHC26 is a leading event in the international mental health community with sec…" at bounding box center [373, 211] width 258 height 55
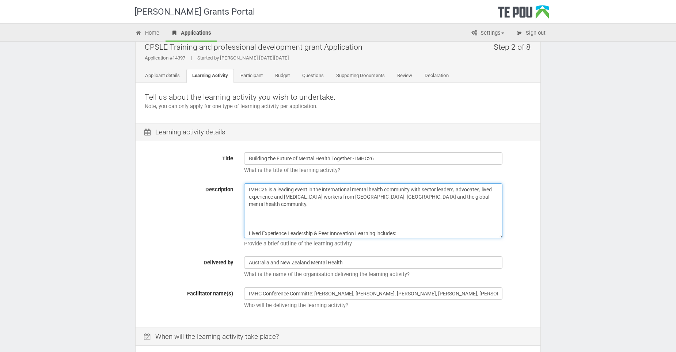
paste textarea "Address key mental and emotional health challenges facing our global community …"
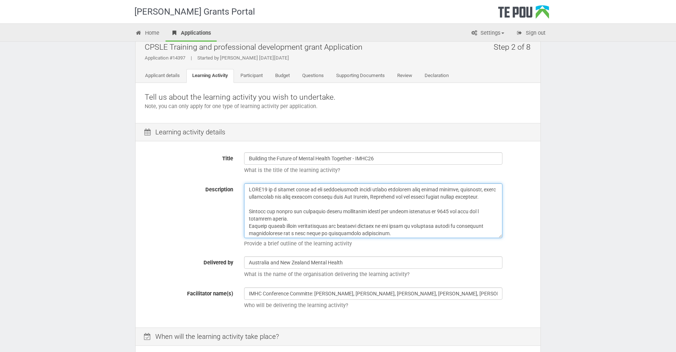
click at [287, 224] on textarea "Description" at bounding box center [373, 211] width 258 height 55
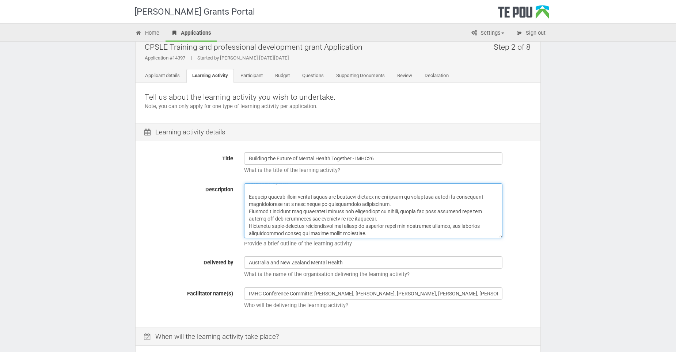
click at [393, 211] on textarea "Description" at bounding box center [373, 211] width 258 height 55
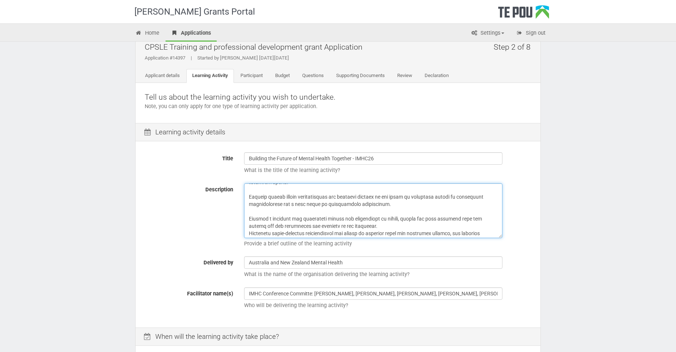
click at [390, 231] on textarea "Description" at bounding box center [373, 211] width 258 height 55
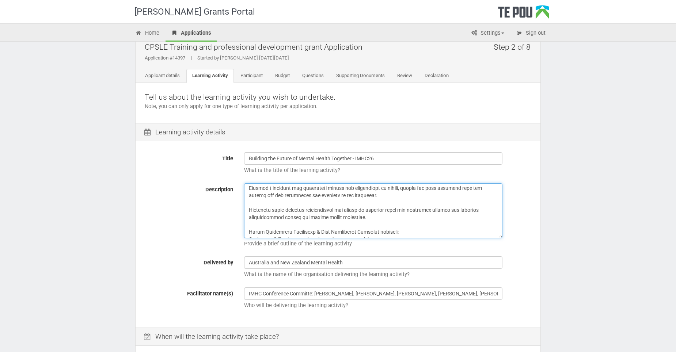
scroll to position [0, 0]
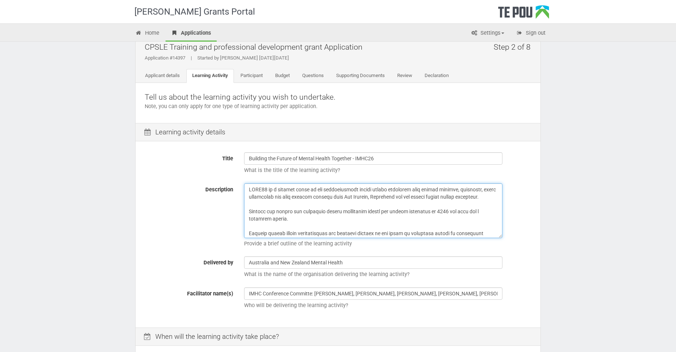
click at [250, 218] on textarea "Description" at bounding box center [373, 211] width 258 height 55
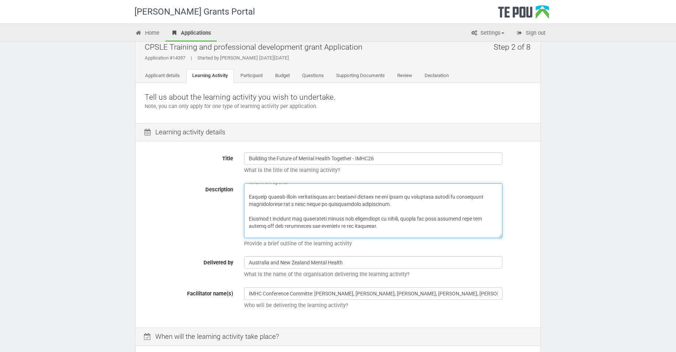
scroll to position [73, 0]
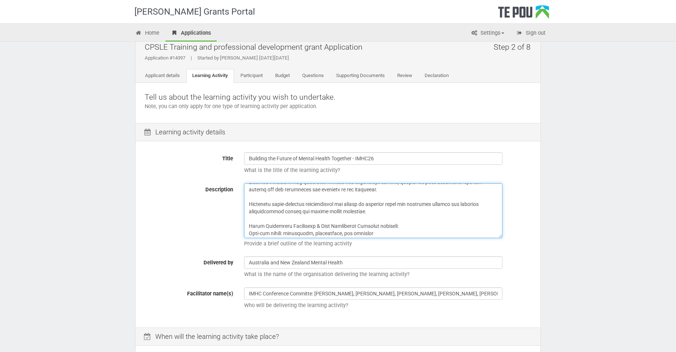
click at [250, 189] on textarea "Description" at bounding box center [373, 211] width 258 height 55
click at [249, 212] on textarea "Description" at bounding box center [373, 211] width 258 height 55
click at [249, 233] on textarea "Description" at bounding box center [373, 211] width 258 height 55
click at [369, 219] on textarea "Description" at bounding box center [373, 211] width 258 height 55
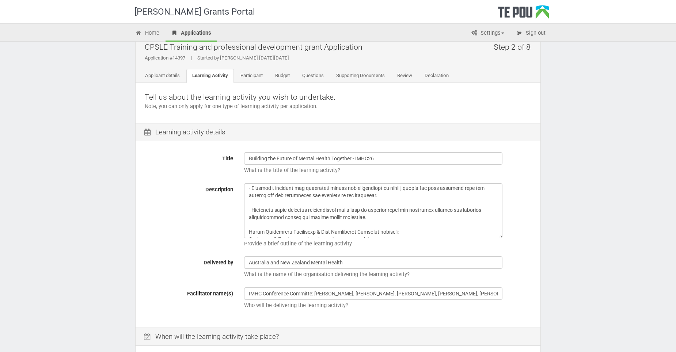
scroll to position [0, 0]
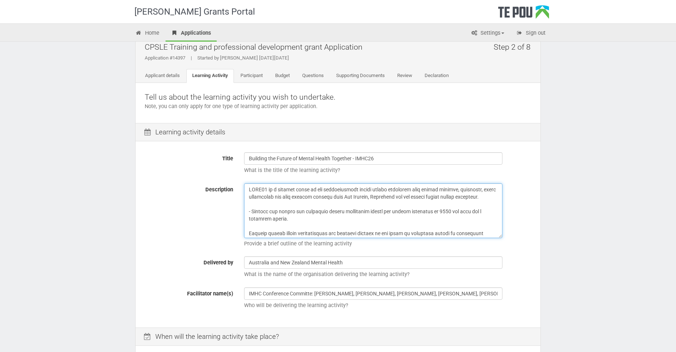
drag, startPoint x: 279, startPoint y: 204, endPoint x: 296, endPoint y: 219, distance: 23.6
click at [279, 204] on textarea "Description" at bounding box center [373, 211] width 258 height 55
click at [443, 219] on textarea "Description" at bounding box center [373, 211] width 258 height 55
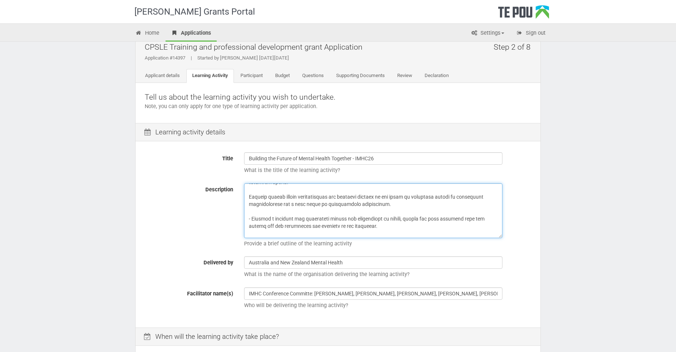
click at [250, 204] on textarea "Description" at bounding box center [373, 211] width 258 height 55
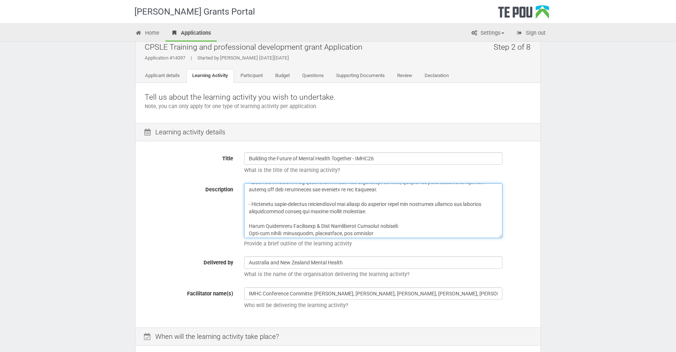
drag, startPoint x: 296, startPoint y: 206, endPoint x: 299, endPoint y: 214, distance: 8.1
click at [298, 206] on textarea "Description" at bounding box center [373, 211] width 258 height 55
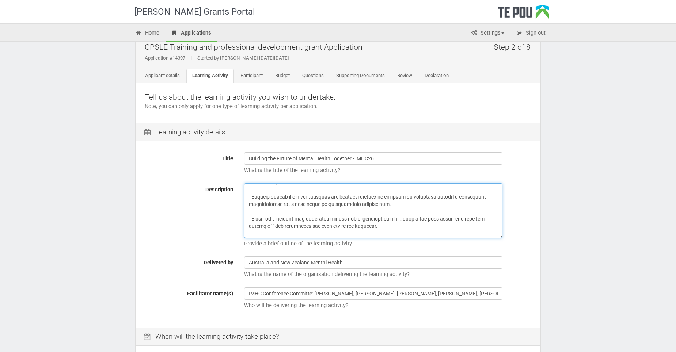
scroll to position [0, 0]
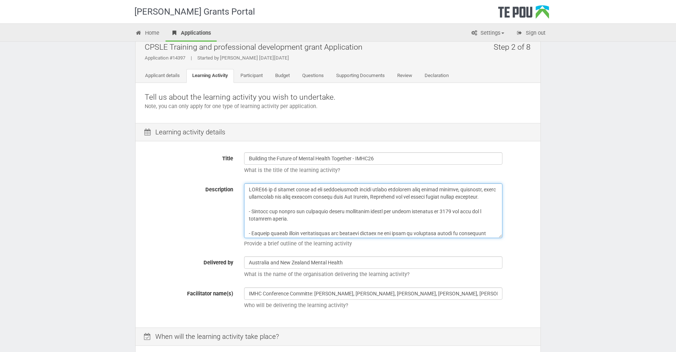
drag, startPoint x: 326, startPoint y: 206, endPoint x: 317, endPoint y: 214, distance: 12.2
click at [328, 206] on textarea "Description" at bounding box center [373, 211] width 258 height 55
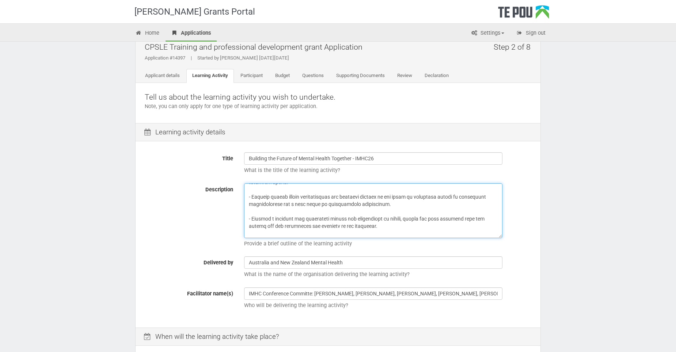
click at [283, 191] on textarea "Description" at bounding box center [373, 211] width 258 height 55
paste textarea "Expand your perspective with culturally responsive models of care for Indigenou…"
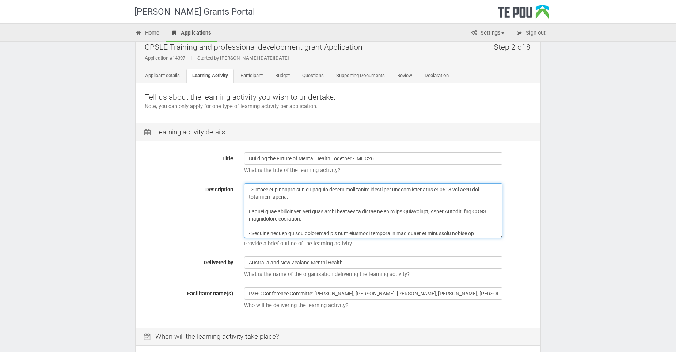
click at [249, 218] on textarea "Description" at bounding box center [373, 211] width 258 height 55
drag, startPoint x: 307, startPoint y: 226, endPoint x: 278, endPoint y: 226, distance: 28.9
click at [278, 226] on textarea "Description" at bounding box center [373, 211] width 258 height 55
click at [364, 206] on textarea "Description" at bounding box center [373, 211] width 258 height 55
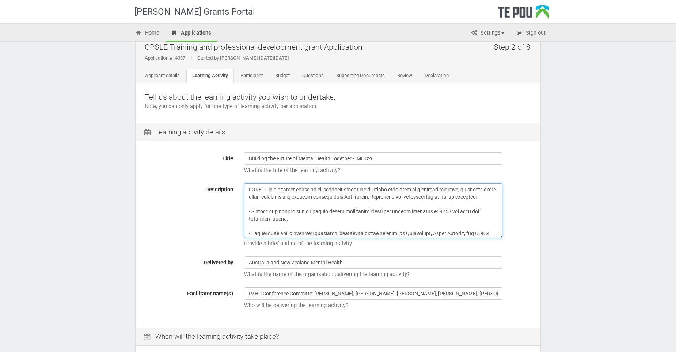
drag, startPoint x: 443, startPoint y: 218, endPoint x: 389, endPoint y: 220, distance: 54.5
click at [389, 220] on textarea "Description" at bounding box center [373, 211] width 258 height 55
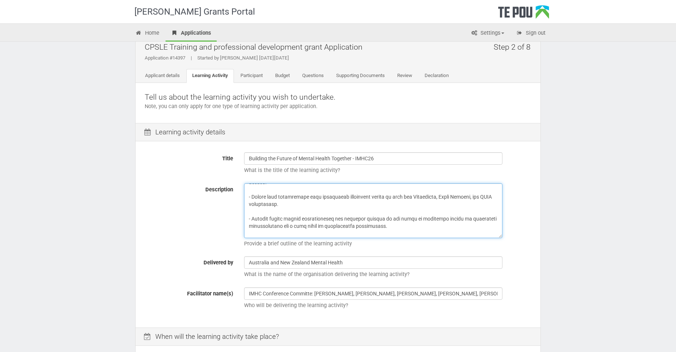
click at [355, 209] on textarea "Description" at bounding box center [373, 211] width 258 height 55
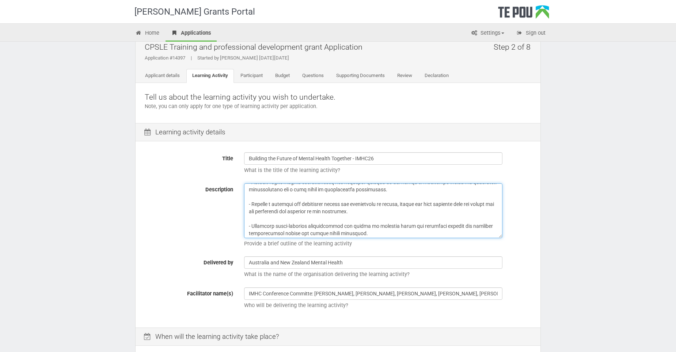
click at [352, 196] on textarea "Description" at bounding box center [373, 211] width 258 height 55
click at [407, 211] on textarea "Description" at bounding box center [373, 211] width 258 height 55
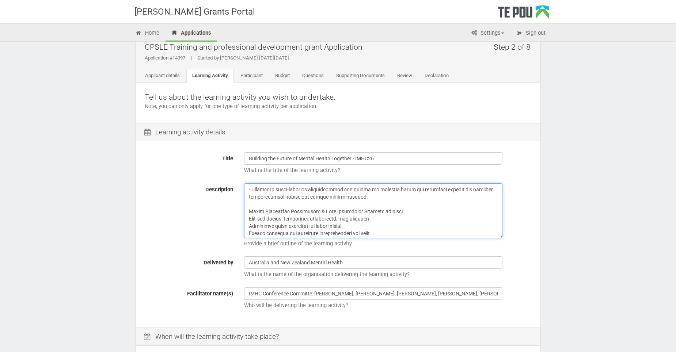
click at [403, 219] on textarea "Description" at bounding box center [373, 211] width 258 height 55
click at [363, 221] on textarea "Description" at bounding box center [373, 211] width 258 height 55
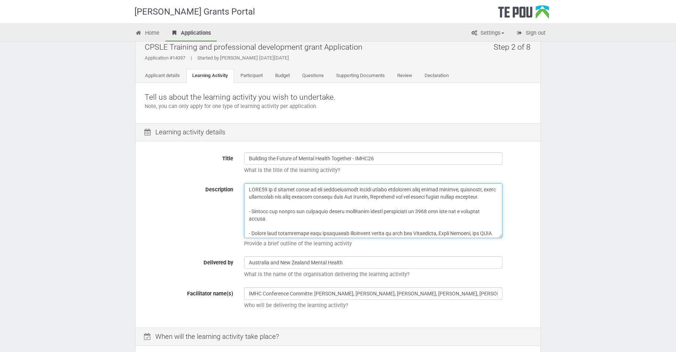
scroll to position [0, 0]
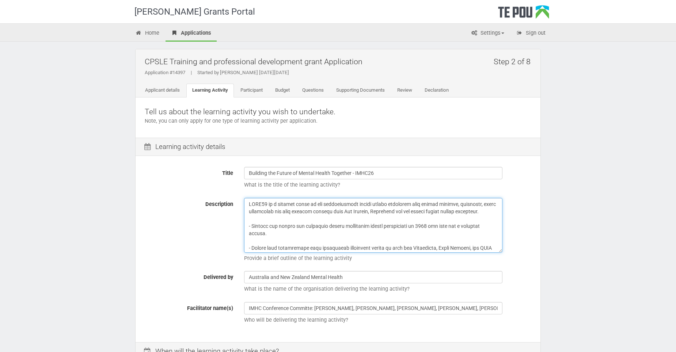
click at [285, 219] on textarea "Description" at bounding box center [373, 225] width 258 height 55
drag, startPoint x: 352, startPoint y: 203, endPoint x: 323, endPoint y: 204, distance: 28.9
click at [323, 204] on textarea "Description" at bounding box center [373, 225] width 258 height 55
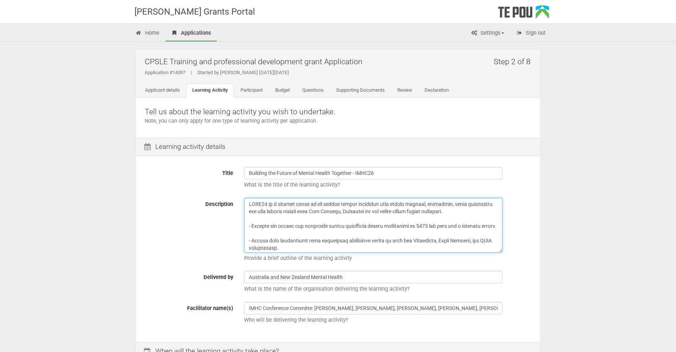
click at [368, 222] on textarea "Description" at bounding box center [373, 225] width 258 height 55
click at [467, 210] on textarea "Description" at bounding box center [373, 225] width 258 height 55
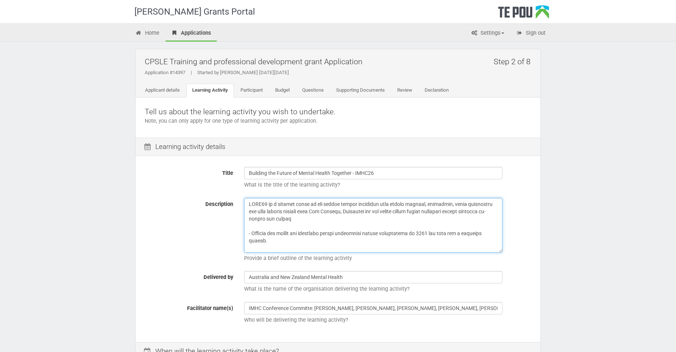
click at [334, 226] on textarea "Description" at bounding box center [373, 225] width 258 height 55
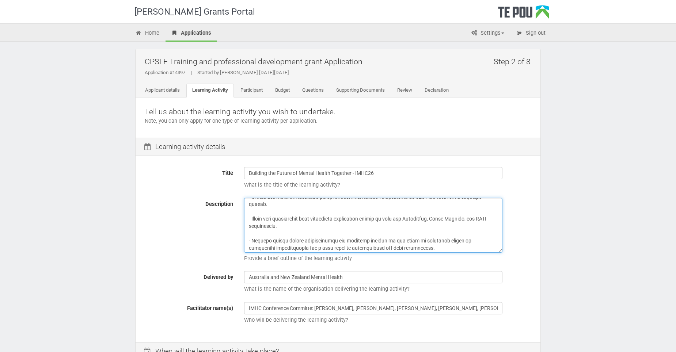
click at [280, 218] on textarea "Description" at bounding box center [373, 225] width 258 height 55
click at [410, 218] on textarea "Description" at bounding box center [373, 225] width 258 height 55
click at [280, 219] on textarea "Description" at bounding box center [373, 225] width 258 height 55
click at [295, 219] on textarea "Description" at bounding box center [373, 225] width 258 height 55
click at [288, 228] on textarea "Description" at bounding box center [373, 225] width 258 height 55
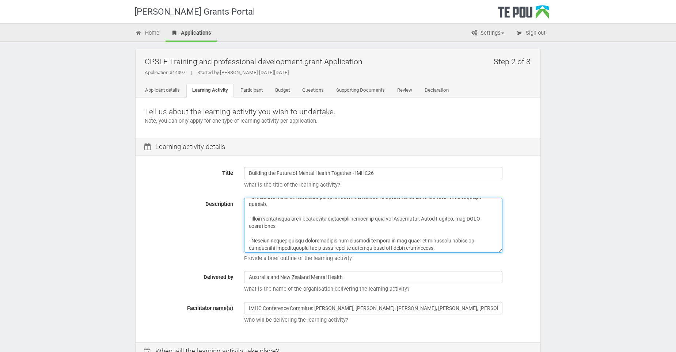
paste textarea "supporting tāngata whai ora and whānau"
drag, startPoint x: 376, startPoint y: 227, endPoint x: 281, endPoint y: 227, distance: 94.7
click at [281, 227] on textarea "Description" at bounding box center [373, 225] width 258 height 55
click at [401, 219] on textarea "Description" at bounding box center [373, 225] width 258 height 55
paste textarea "supporting tāngata whai ora and whānau"
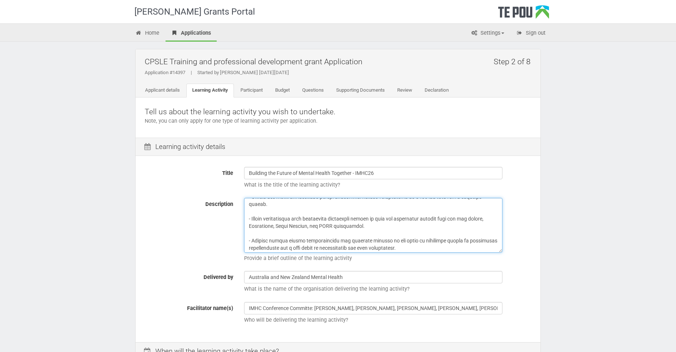
click at [432, 232] on textarea "Description" at bounding box center [373, 225] width 258 height 55
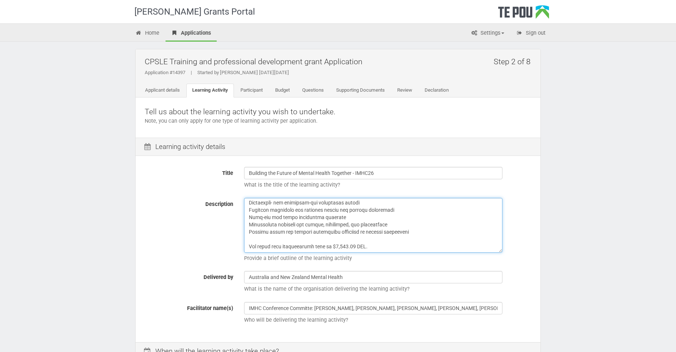
scroll to position [162, 0]
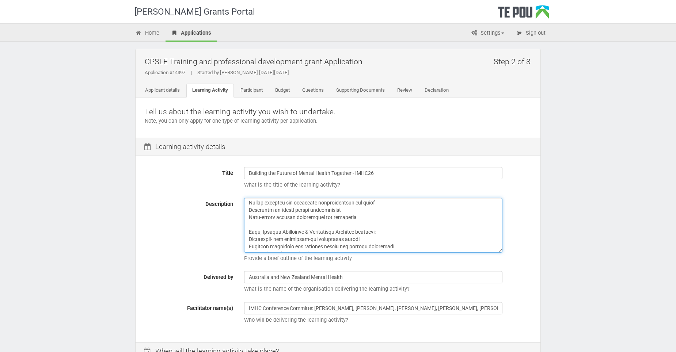
click at [249, 239] on textarea "Description" at bounding box center [373, 225] width 258 height 55
paste textarea "supporting tāngata whai ora and whānau"
click at [276, 240] on textarea "Description" at bounding box center [373, 225] width 258 height 55
click at [406, 233] on textarea "Description" at bounding box center [373, 225] width 258 height 55
click at [317, 241] on textarea "Description" at bounding box center [373, 225] width 258 height 55
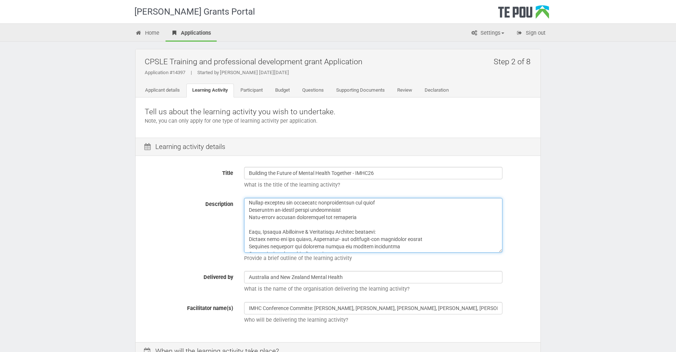
click at [428, 229] on textarea "Description" at bounding box center [373, 225] width 258 height 55
click at [321, 237] on textarea "Description" at bounding box center [373, 225] width 258 height 55
click at [375, 235] on textarea "Description" at bounding box center [373, 225] width 258 height 55
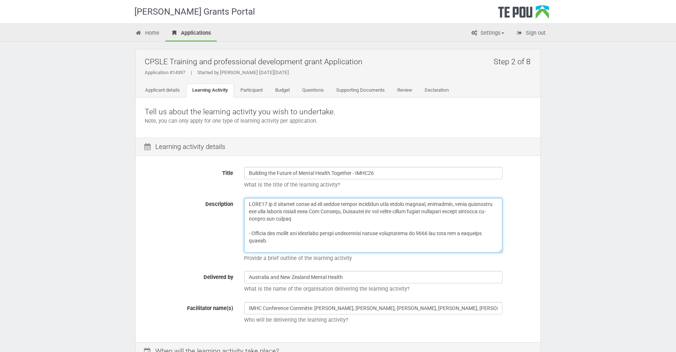
drag, startPoint x: 268, startPoint y: 242, endPoint x: 438, endPoint y: 235, distance: 169.7
click at [438, 235] on textarea "Description" at bounding box center [373, 225] width 258 height 55
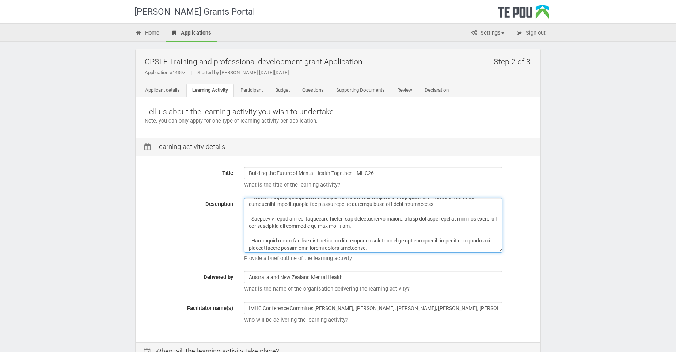
click at [484, 227] on textarea "Description" at bounding box center [373, 225] width 258 height 55
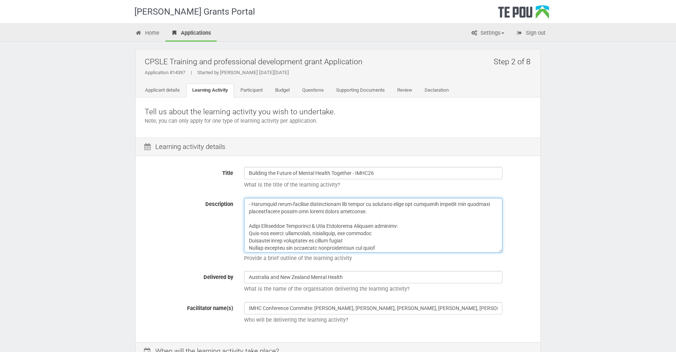
click at [369, 227] on textarea "Description" at bounding box center [373, 225] width 258 height 55
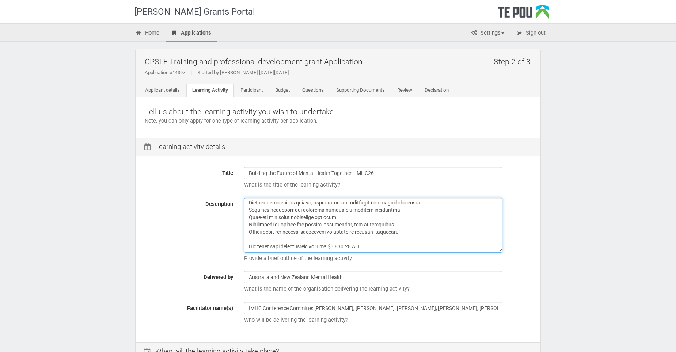
scroll to position [155, 0]
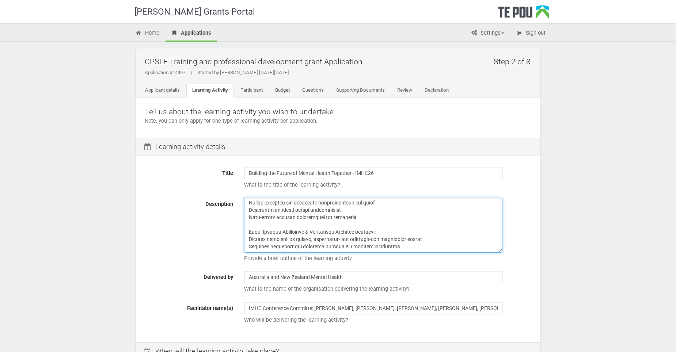
click at [361, 218] on textarea "Description" at bounding box center [373, 225] width 258 height 55
paste textarea "Trauma & Recovery: Individual, Collective, Systemic Complex and intergeneration…"
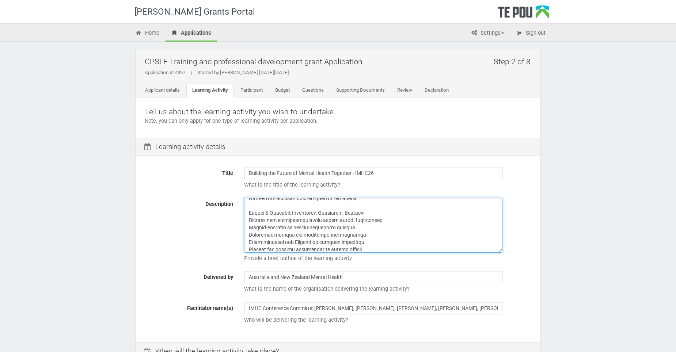
click at [375, 211] on textarea "Description" at bounding box center [373, 225] width 258 height 55
click at [445, 240] on textarea "Description" at bounding box center [373, 225] width 258 height 55
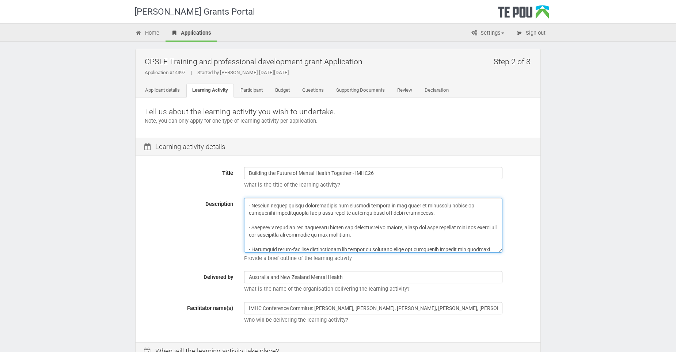
scroll to position [0, 0]
drag, startPoint x: 446, startPoint y: 234, endPoint x: 450, endPoint y: 233, distance: 4.6
click at [448, 233] on textarea "Description" at bounding box center [373, 225] width 258 height 55
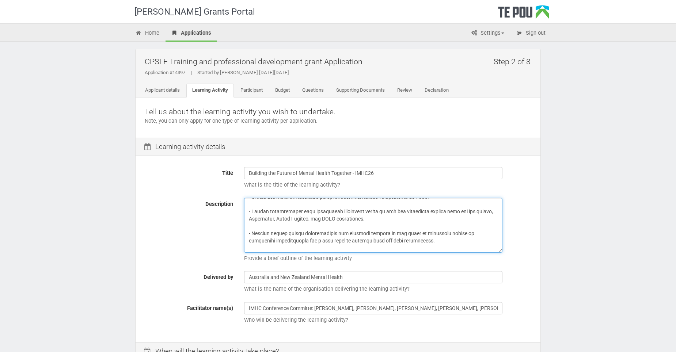
click at [427, 210] on textarea "Description" at bounding box center [373, 225] width 258 height 55
paste textarea "Working alongside tāngata whenua"
drag, startPoint x: 469, startPoint y: 212, endPoint x: 429, endPoint y: 212, distance: 40.6
click at [429, 212] on textarea "Description" at bounding box center [373, 225] width 258 height 55
drag, startPoint x: 463, startPoint y: 213, endPoint x: 402, endPoint y: 215, distance: 61.1
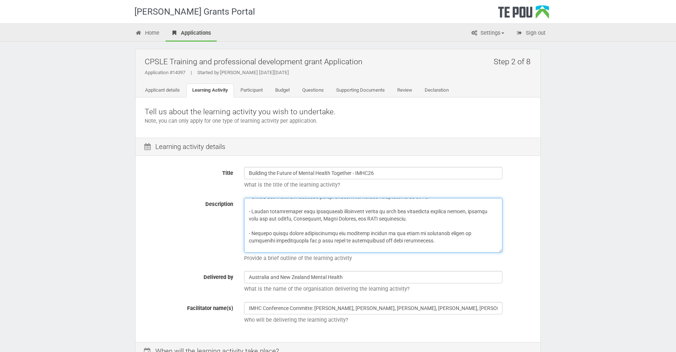
click at [402, 215] on textarea "Description" at bounding box center [373, 225] width 258 height 55
click at [390, 224] on textarea "Description" at bounding box center [373, 225] width 258 height 55
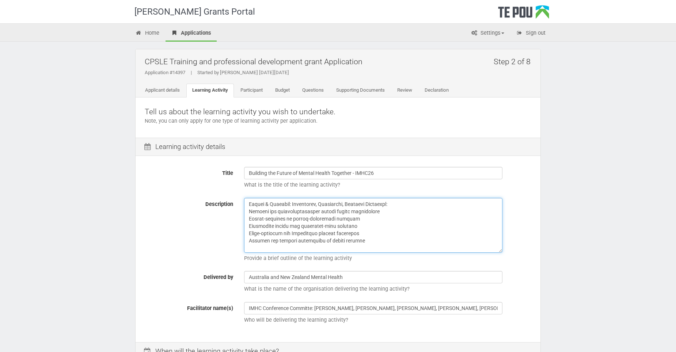
scroll to position [219, 0]
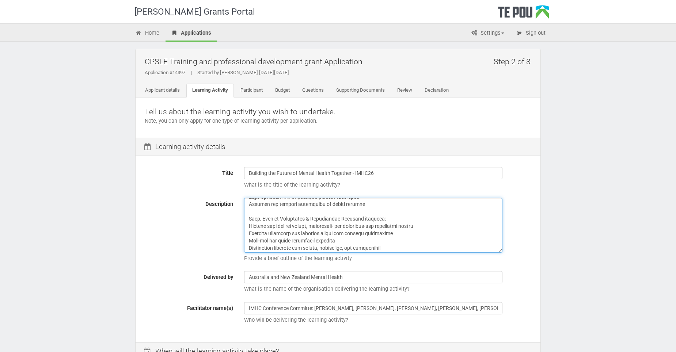
drag, startPoint x: 320, startPoint y: 226, endPoint x: 246, endPoint y: 226, distance: 73.5
click at [246, 226] on textarea "Description" at bounding box center [373, 225] width 258 height 55
paste textarea "supporting tāngata whenua"
click at [276, 224] on textarea "Description" at bounding box center [373, 225] width 258 height 55
click at [426, 219] on textarea "Description" at bounding box center [373, 225] width 258 height 55
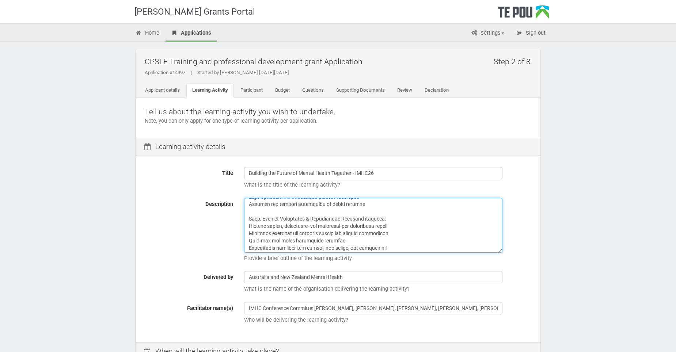
drag, startPoint x: 288, startPoint y: 225, endPoint x: 247, endPoint y: 229, distance: 40.7
click at [247, 229] on textarea "Description" at bounding box center [373, 225] width 258 height 55
click at [453, 229] on textarea "Description" at bounding box center [373, 225] width 258 height 55
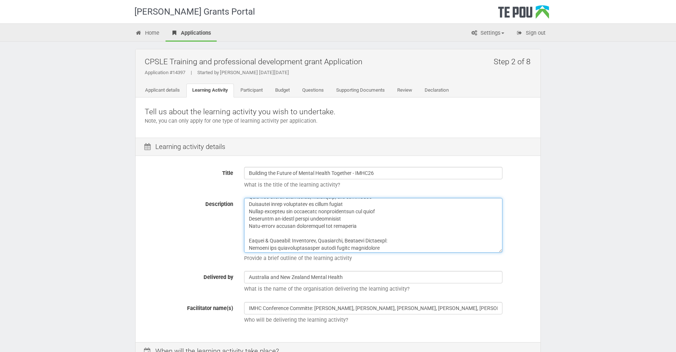
scroll to position [183, 0]
click at [293, 231] on textarea "Description" at bounding box center [373, 225] width 258 height 55
click at [292, 234] on textarea "Description" at bounding box center [373, 225] width 258 height 55
paste textarea "Tāngata whenua,"
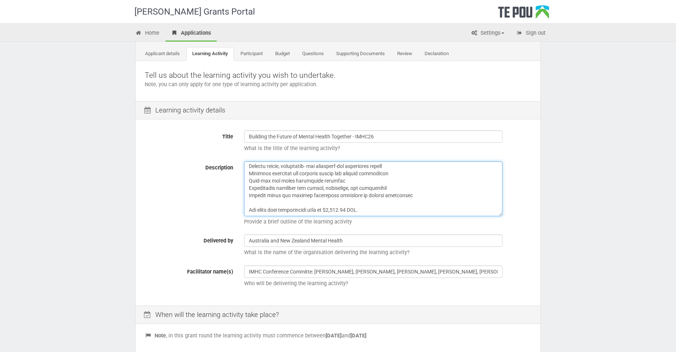
scroll to position [0, 0]
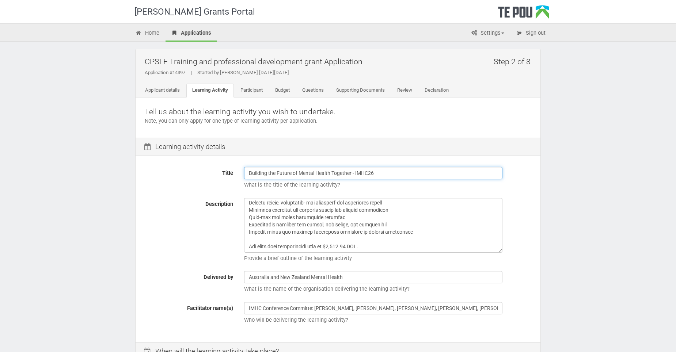
click at [386, 172] on input "Building the Future of Mental Health Together - IMHC26" at bounding box center [373, 173] width 258 height 12
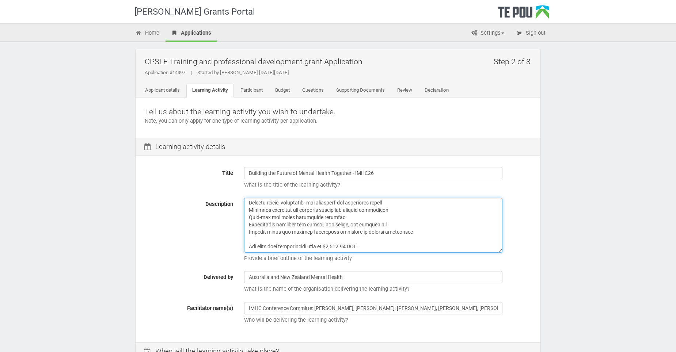
click at [431, 241] on textarea "Description" at bounding box center [373, 225] width 258 height 55
click at [364, 247] on textarea "Description" at bounding box center [373, 225] width 258 height 55
paste textarea "https://anzmh.asn.au/imhc"
type textarea "IMHC26 is a leading event in the mental health community with sector leaders, a…"
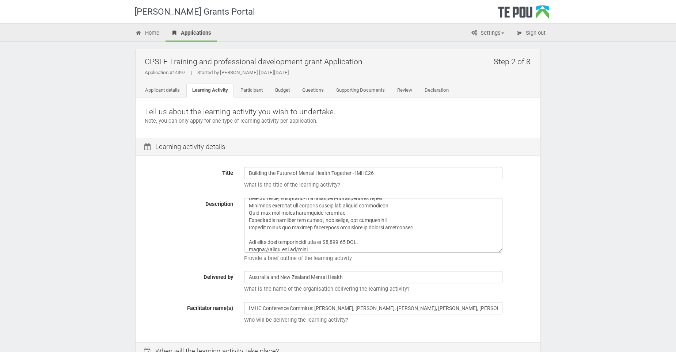
click at [587, 233] on div "Te Pou Grants Portal Home Applications Settings Profile My account FAQs Sign ou…" at bounding box center [338, 275] width 676 height 550
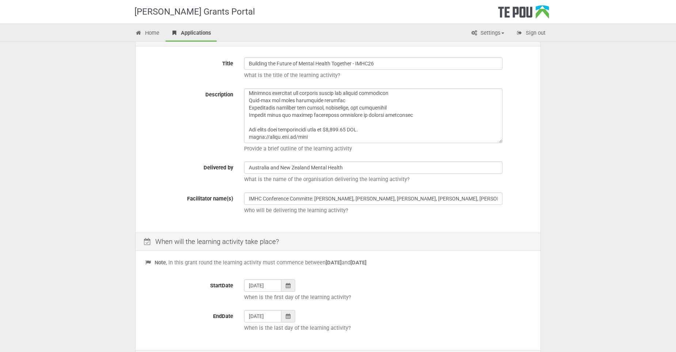
scroll to position [146, 0]
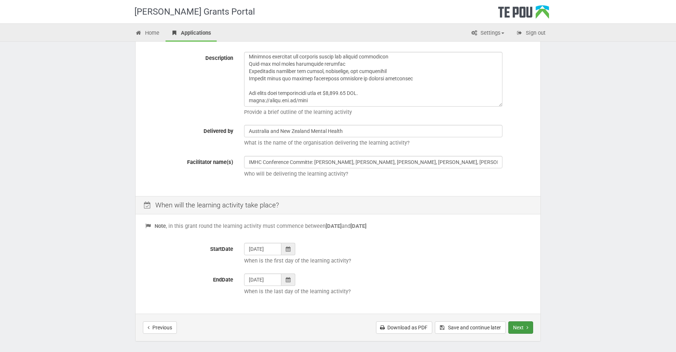
click at [522, 327] on button "Next" at bounding box center [521, 328] width 25 height 12
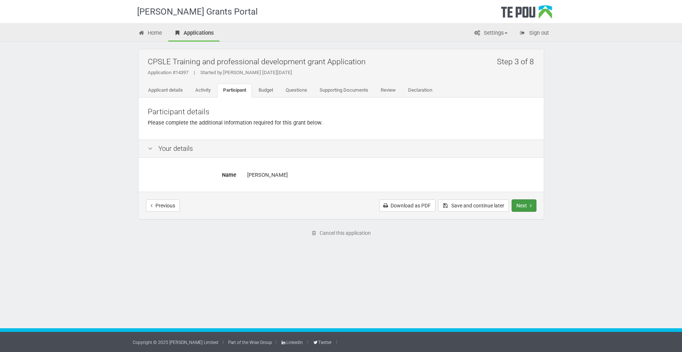
click at [525, 203] on button "Next" at bounding box center [523, 206] width 25 height 12
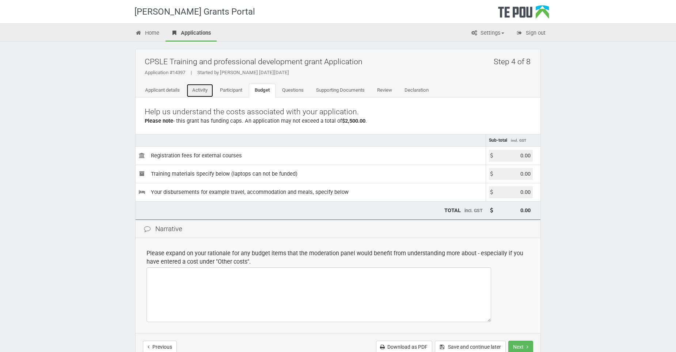
click at [195, 88] on link "Activity" at bounding box center [199, 91] width 27 height 14
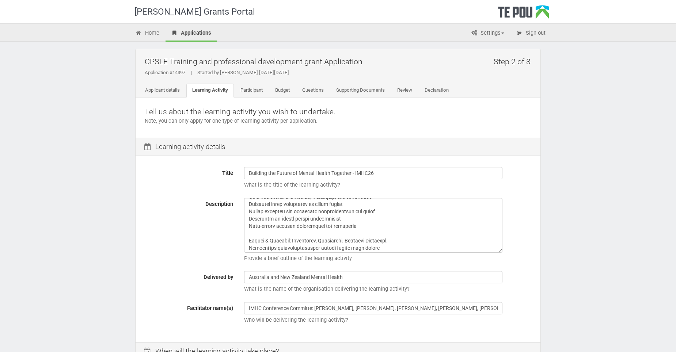
scroll to position [250, 0]
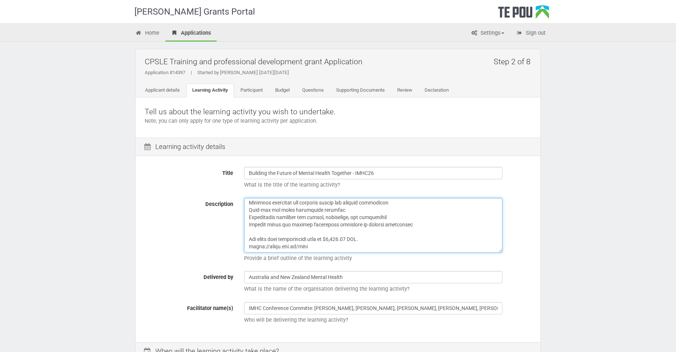
drag, startPoint x: 347, startPoint y: 240, endPoint x: 328, endPoint y: 237, distance: 19.7
click at [328, 237] on textarea "Description" at bounding box center [373, 225] width 258 height 55
click at [289, 91] on link "Budget" at bounding box center [282, 91] width 26 height 14
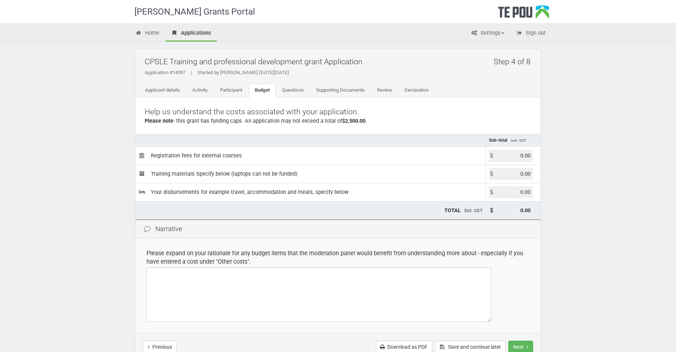
drag, startPoint x: 513, startPoint y: 151, endPoint x: 557, endPoint y: 155, distance: 43.6
click at [556, 155] on div "[PERSON_NAME] Grants Portal Home Applications Settings Profile My account FAQs …" at bounding box center [338, 211] width 676 height 423
click at [514, 154] on input "0.00" at bounding box center [511, 156] width 44 height 12
click at [526, 156] on input "0.00" at bounding box center [511, 156] width 44 height 12
click at [530, 156] on input "0.00" at bounding box center [511, 156] width 44 height 12
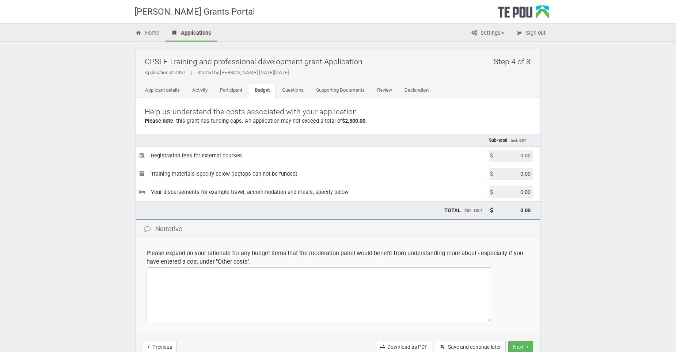
click at [531, 154] on input "0.00" at bounding box center [511, 156] width 44 height 12
type input "0"
type input "0.00"
click at [196, 88] on link "Activity" at bounding box center [199, 91] width 27 height 14
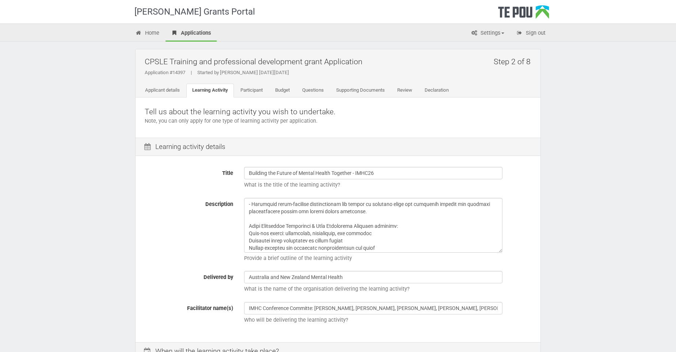
scroll to position [250, 0]
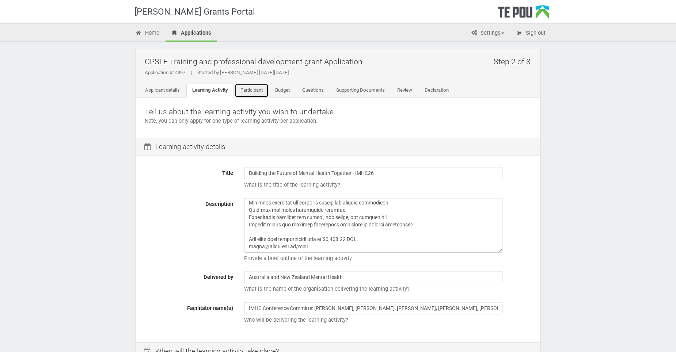
click at [258, 92] on link "Participant" at bounding box center [252, 91] width 34 height 14
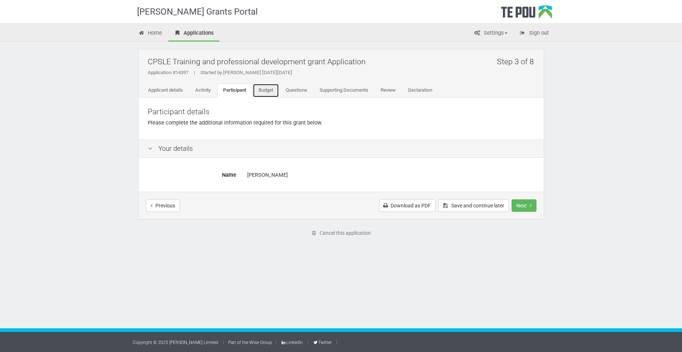
click at [266, 89] on link "Budget" at bounding box center [266, 91] width 26 height 14
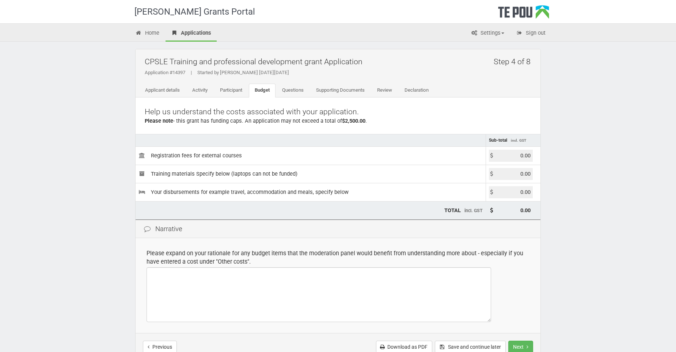
drag, startPoint x: 509, startPoint y: 154, endPoint x: 520, endPoint y: 155, distance: 11.0
click at [511, 154] on input "0.00" at bounding box center [511, 156] width 44 height 12
drag, startPoint x: 523, startPoint y: 155, endPoint x: 515, endPoint y: 153, distance: 8.2
click at [515, 153] on input "0.00" at bounding box center [511, 156] width 44 height 12
type input "1697.00"
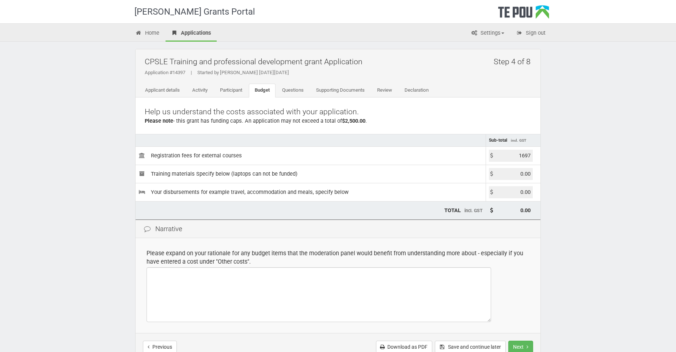
type input "1,697.00"
click at [622, 123] on div "[PERSON_NAME] Grants Portal Home Applications Settings Profile My account FAQs …" at bounding box center [338, 211] width 676 height 423
click at [531, 192] on input "0.00" at bounding box center [511, 192] width 44 height 12
type input "0"
type input "900.00"
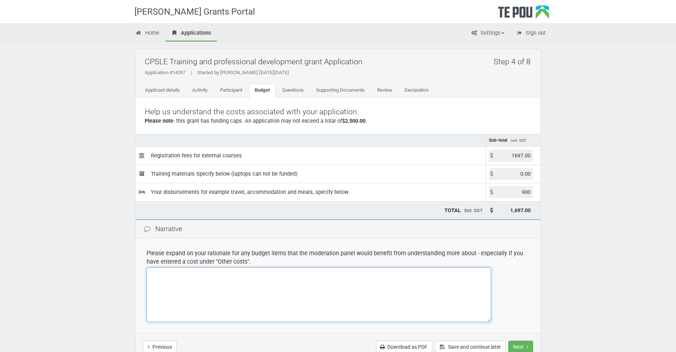
type input "2,597.00"
click at [523, 192] on input "900.00" at bounding box center [511, 192] width 44 height 12
type input "850.00"
type input "2,547.00"
click at [520, 193] on input "850.00" at bounding box center [511, 192] width 44 height 12
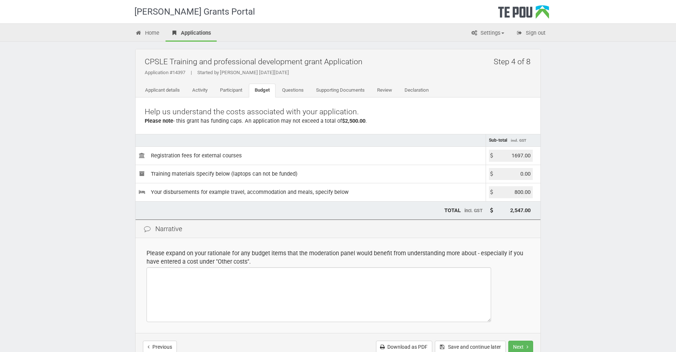
type input "800.00"
type input "2,497.00"
click at [605, 239] on div "[PERSON_NAME] Grants Portal Home Applications Settings Profile My account FAQs …" at bounding box center [338, 211] width 676 height 423
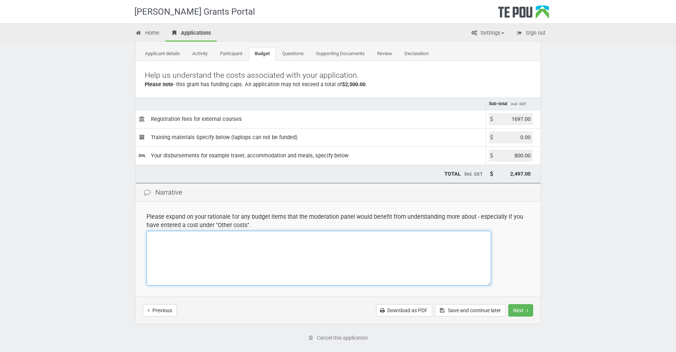
click at [253, 248] on textarea at bounding box center [319, 258] width 345 height 55
click at [283, 243] on textarea at bounding box center [319, 258] width 345 height 55
click at [225, 260] on textarea "Thank you for the opportunity to apply: Auckland to Gold Coast Return Airfare: …" at bounding box center [319, 258] width 345 height 55
click at [234, 258] on textarea "Thank you for the opportunity to apply: Auckland to Gold Coast Return Airfare: …" at bounding box center [319, 258] width 345 height 55
click at [266, 248] on textarea "Thank you for the opportunity to apply: Auckland to Gold Coast Return Airfare: …" at bounding box center [319, 258] width 345 height 55
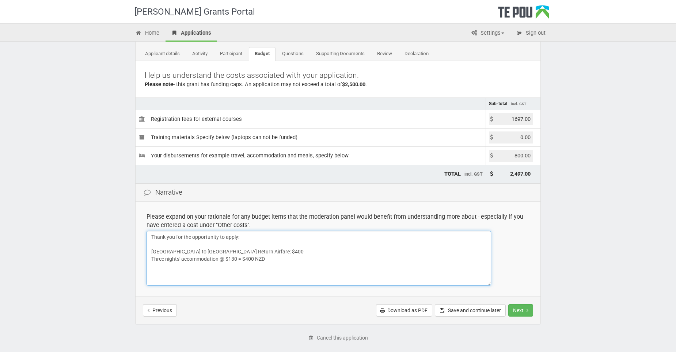
click at [267, 254] on textarea "Thank you for the opportunity to apply: Auckland to Gold Coast Return Airfare: …" at bounding box center [319, 258] width 345 height 55
click at [281, 257] on textarea "Thank you for the opportunity to apply: Auckland to Gold Coast Return Airfare: …" at bounding box center [319, 258] width 345 height 55
drag, startPoint x: 182, startPoint y: 258, endPoint x: 193, endPoint y: 283, distance: 27.5
click at [182, 258] on textarea "Thank you for the opportunity to apply: Auckland to Gold Coast Return Airfare: …" at bounding box center [319, 258] width 345 height 55
click at [337, 263] on textarea "Thank you for the opportunity to apply: Auckland to Gold Coast Return Airfare: …" at bounding box center [319, 258] width 345 height 55
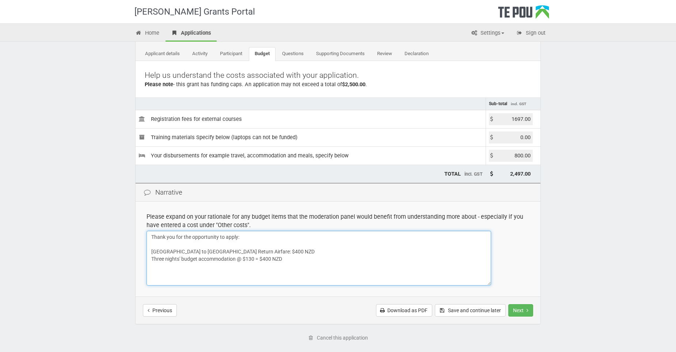
click at [302, 249] on textarea "Thank you for the opportunity to apply: Auckland to Gold Coast Return Airfare: …" at bounding box center [319, 258] width 345 height 55
click at [319, 252] on textarea "Thank you for the opportunity to apply: Auckland to Gold Coast Return Airfare: …" at bounding box center [319, 258] width 345 height 55
type textarea "Thank you for the opportunity to apply: Auckland to Gold Coast Return Airfare: …"
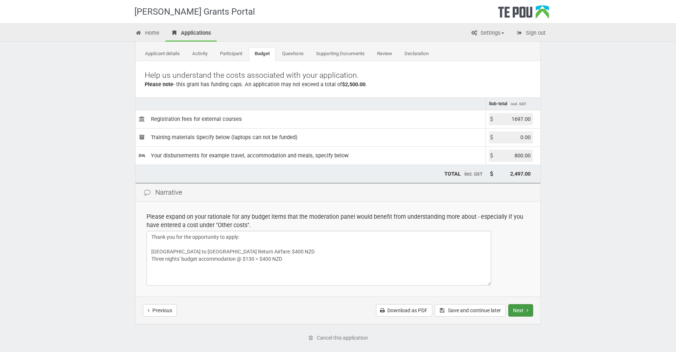
click at [523, 307] on button "Next" at bounding box center [521, 311] width 25 height 12
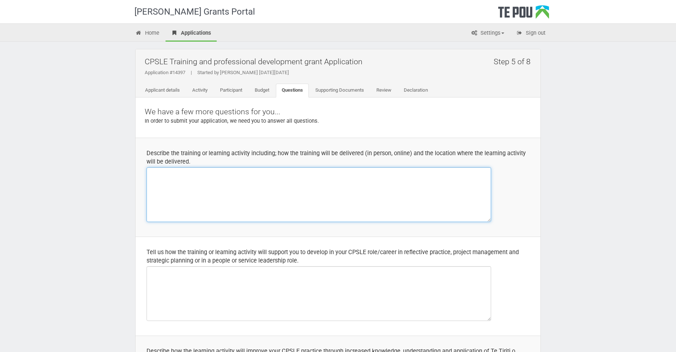
click at [375, 197] on textarea at bounding box center [319, 194] width 345 height 55
click at [437, 190] on textarea at bounding box center [319, 194] width 345 height 55
click at [285, 173] on textarea "The training will be held over two full days in-person in" at bounding box center [319, 194] width 345 height 55
type textarea "The training will be held over two full days in-person in Gold Coast Australia.…"
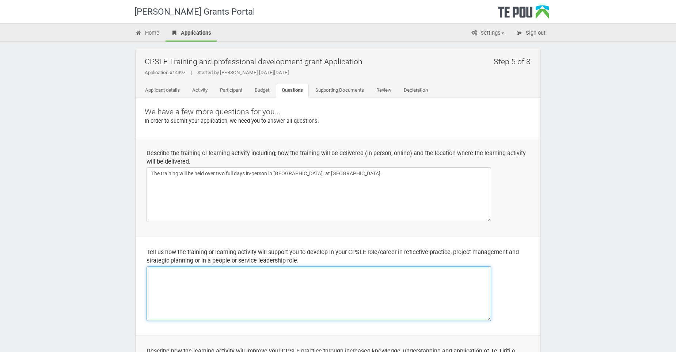
click at [316, 295] on textarea at bounding box center [319, 294] width 345 height 55
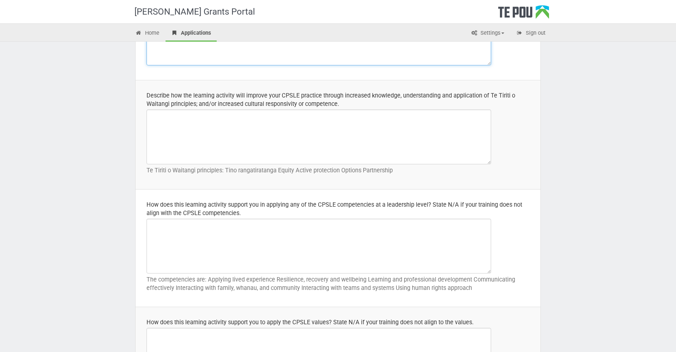
scroll to position [402, 0]
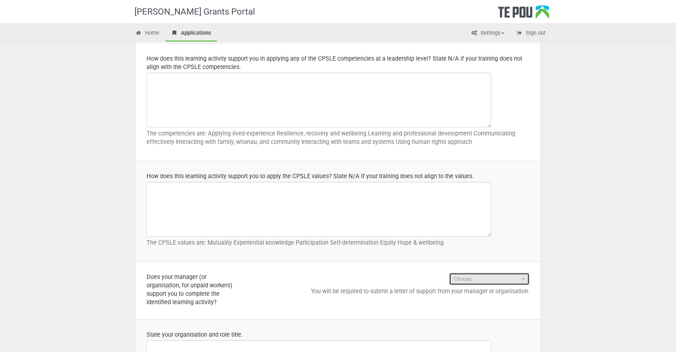
click at [514, 280] on span "Choose..." at bounding box center [487, 279] width 66 height 7
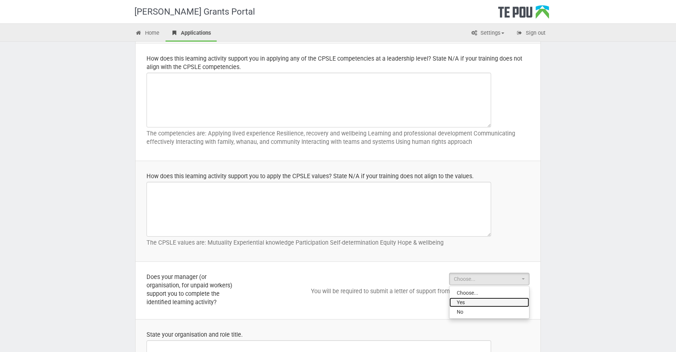
click at [462, 301] on span "Yes" at bounding box center [461, 302] width 8 height 7
select select "Yes"
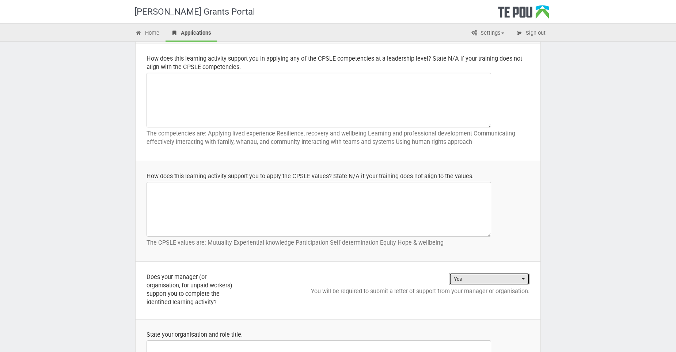
scroll to position [475, 0]
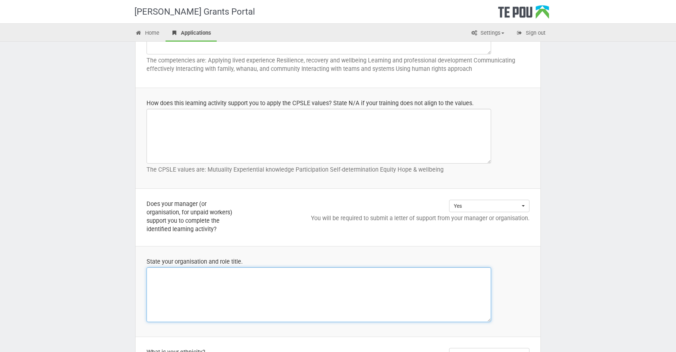
click at [303, 283] on textarea at bounding box center [319, 295] width 345 height 55
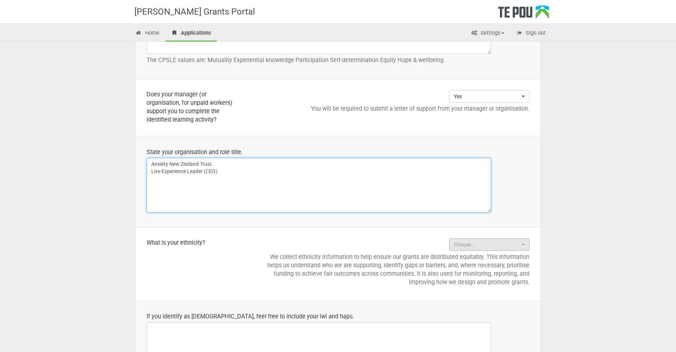
type textarea "Anxiety New Zealand Trust. Live Experience Leader (CEO)"
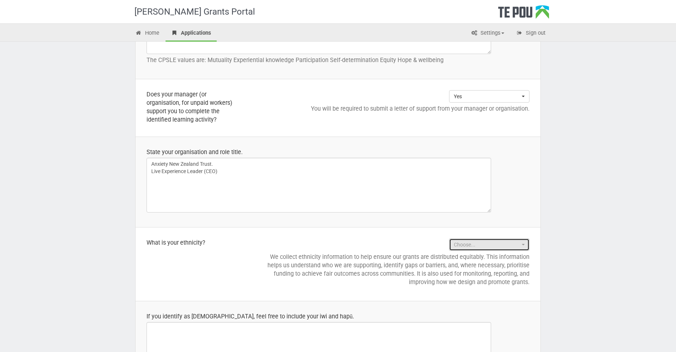
click at [525, 241] on button "Choose..." at bounding box center [489, 245] width 80 height 12
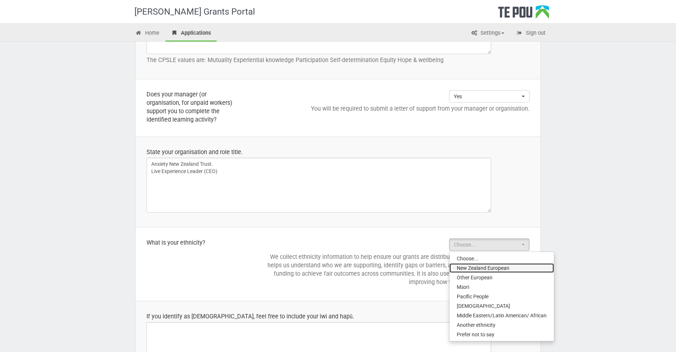
click at [488, 269] on span "New Zealand European" at bounding box center [483, 268] width 53 height 7
select select "New Zealand European"
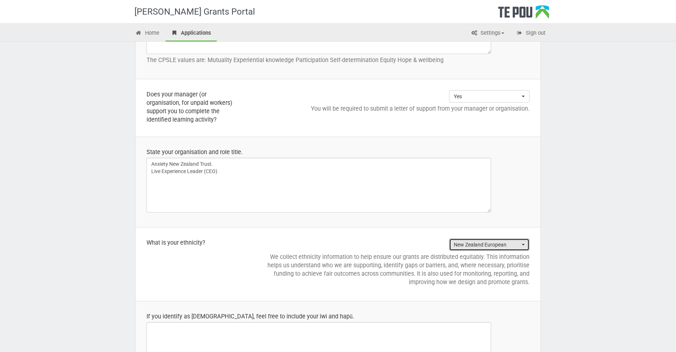
scroll to position [658, 0]
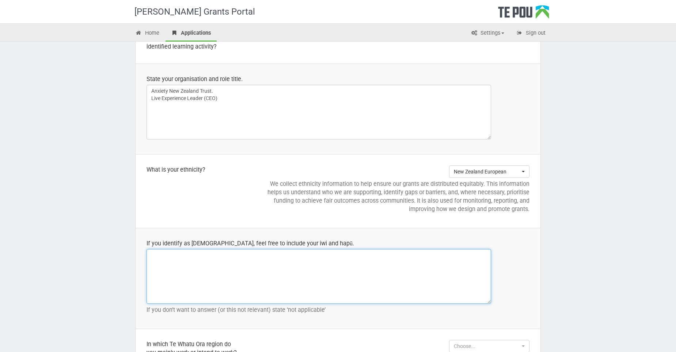
click at [458, 281] on textarea at bounding box center [319, 276] width 345 height 55
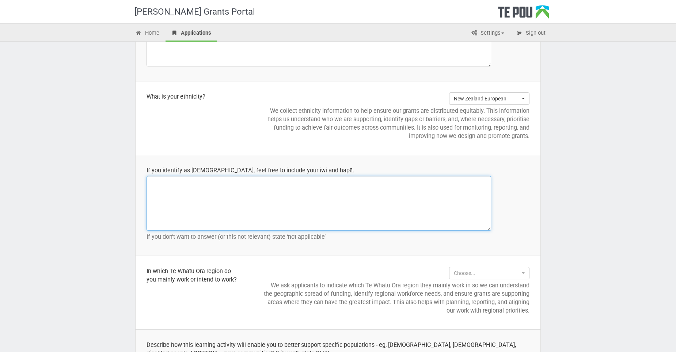
scroll to position [804, 0]
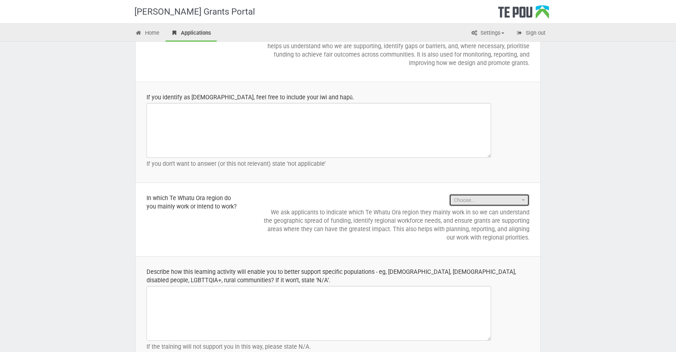
click at [524, 198] on button "Choose..." at bounding box center [489, 200] width 80 height 12
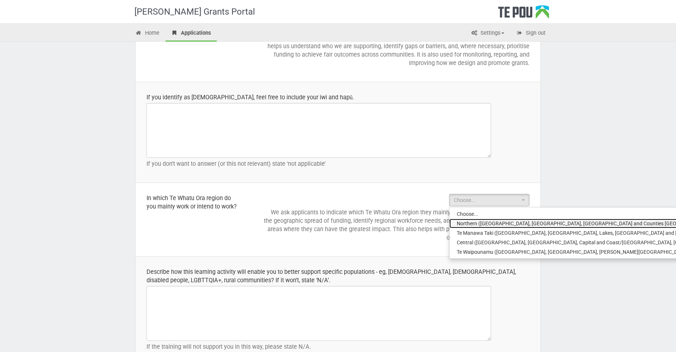
click at [504, 225] on span "Northern ([GEOGRAPHIC_DATA], [GEOGRAPHIC_DATA], [GEOGRAPHIC_DATA] and Counties …" at bounding box center [586, 223] width 259 height 7
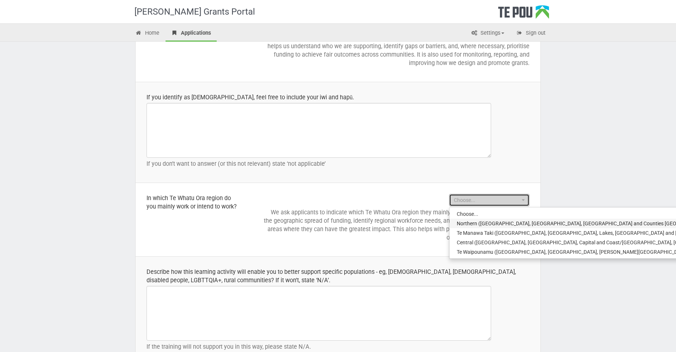
select select "Northern ([GEOGRAPHIC_DATA], [GEOGRAPHIC_DATA], [GEOGRAPHIC_DATA] and Counties …"
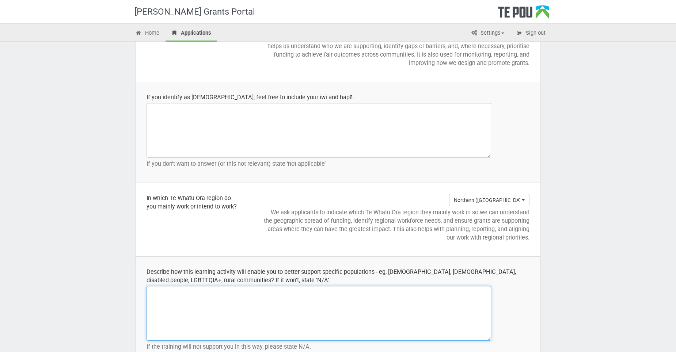
click at [320, 330] on textarea at bounding box center [319, 313] width 345 height 55
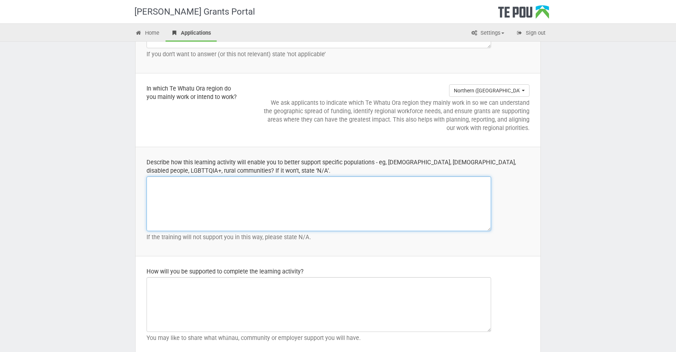
scroll to position [987, 0]
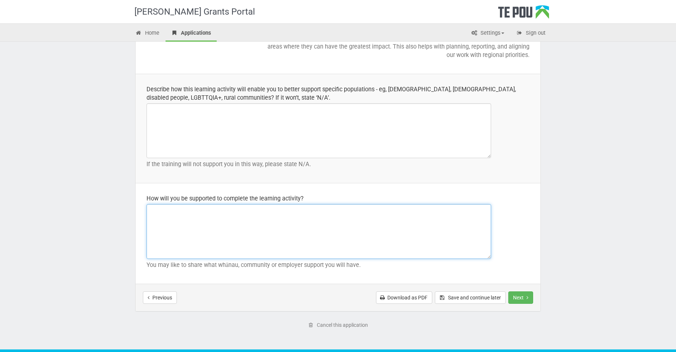
click at [340, 220] on textarea at bounding box center [319, 231] width 345 height 55
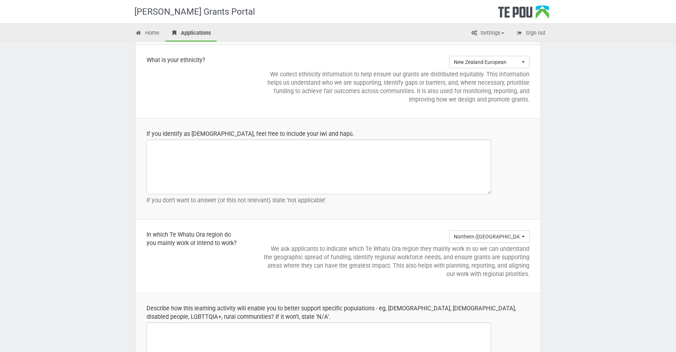
scroll to position [585, 0]
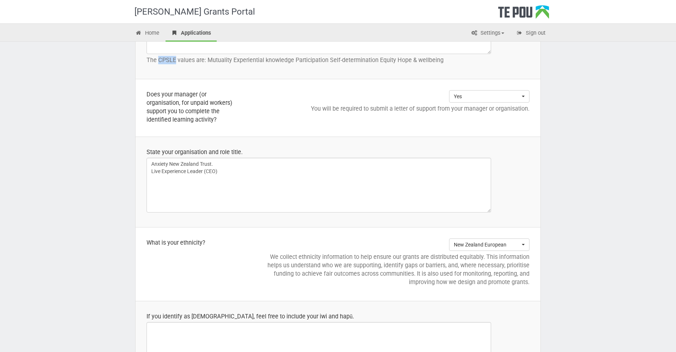
drag, startPoint x: 176, startPoint y: 58, endPoint x: 159, endPoint y: 61, distance: 17.4
click at [159, 61] on p "The CPSLE values are: Mutuality Experiential knowledge Participation Self-deter…" at bounding box center [338, 60] width 383 height 8
copy p "CPSLE"
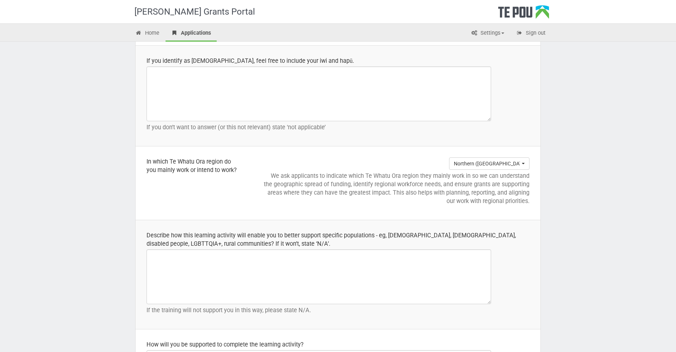
scroll to position [1008, 0]
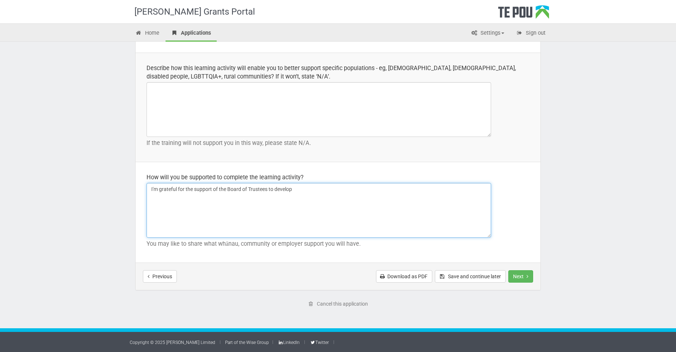
click at [298, 189] on textarea "I'm grateful for the support of the Board of Trustees to develop" at bounding box center [319, 210] width 345 height 55
paste textarea "CPSLE"
click at [356, 189] on textarea "I'm grateful for the support of the Board of Trustees to develop CPSLE competen…" at bounding box center [319, 210] width 345 height 55
paste textarea "CPSLE"
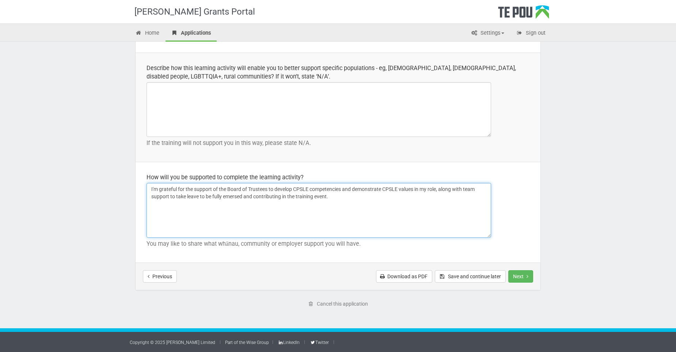
click at [342, 201] on textarea "I'm grateful for the support of the Board of Trustees to develop CPSLE competen…" at bounding box center [319, 210] width 345 height 55
click at [267, 214] on textarea "I'm grateful for the support of the Board of Trustees to develop CPSLE competen…" at bounding box center [319, 210] width 345 height 55
click at [314, 210] on textarea "I'm grateful for the support of the Board of Trustees to develop CPSLE competen…" at bounding box center [319, 210] width 345 height 55
click at [222, 196] on textarea "I'm grateful for the support of the Board of Trustees to develop CPSLE competen…" at bounding box center [319, 210] width 345 height 55
click at [247, 209] on textarea "I'm grateful for the support of the Board of Trustees to develop CPSLE competen…" at bounding box center [319, 210] width 345 height 55
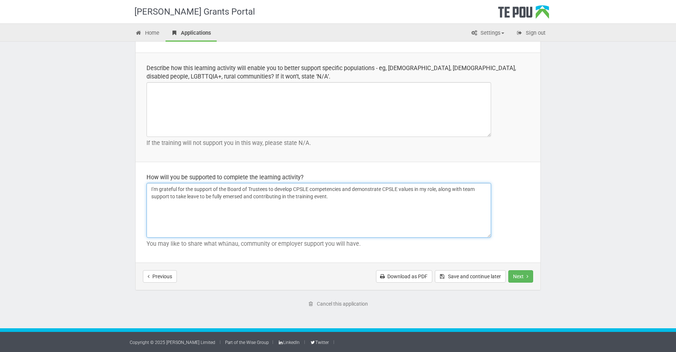
click at [289, 196] on textarea "I'm grateful for the support of the Board of Trustees to develop CPSLE competen…" at bounding box center [319, 210] width 345 height 55
drag, startPoint x: 326, startPoint y: 201, endPoint x: 283, endPoint y: 197, distance: 42.9
click at [283, 197] on textarea "I'm grateful for the support of the Board of Trustees to develop CPSLE competen…" at bounding box center [319, 210] width 345 height 55
click at [311, 212] on textarea "I'm grateful for the support of the Board of Trustees to develop CPSLE competen…" at bounding box center [319, 210] width 345 height 55
click at [348, 194] on textarea "I'm grateful for the support of the Board of Trustees to develop CPSLE competen…" at bounding box center [319, 210] width 345 height 55
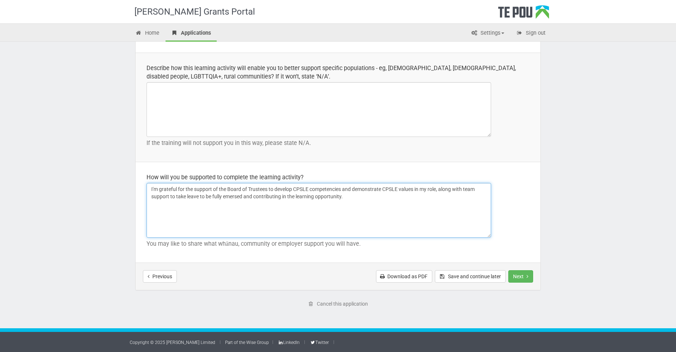
type textarea "I'm grateful for the support of the Board of Trustees to develop CPSLE competen…"
drag, startPoint x: 450, startPoint y: 264, endPoint x: 451, endPoint y: 268, distance: 4.5
click at [451, 268] on div "Previous Download as PDF Save and continue later Next Submit application" at bounding box center [338, 276] width 405 height 27
click at [456, 273] on button "Save and continue later" at bounding box center [470, 277] width 71 height 12
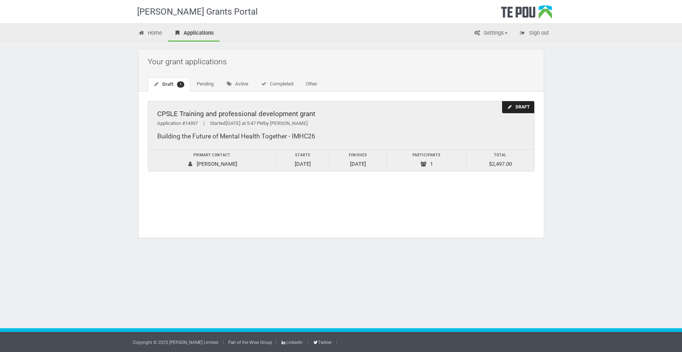
click at [231, 162] on td "Primary contact Sarah Woollard" at bounding box center [212, 161] width 128 height 22
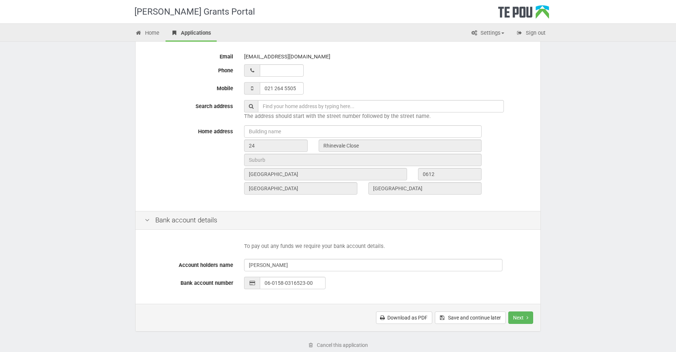
scroll to position [219, 0]
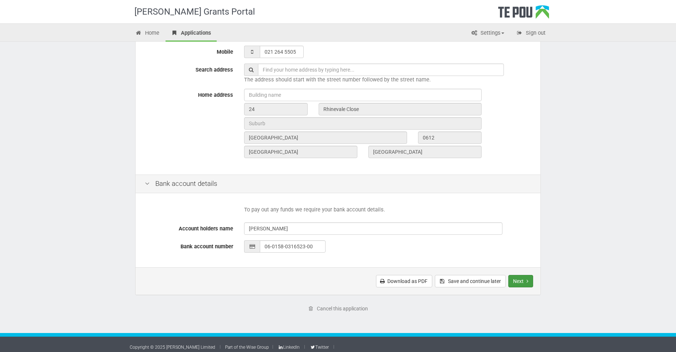
click at [519, 283] on button "Next" at bounding box center [521, 281] width 25 height 12
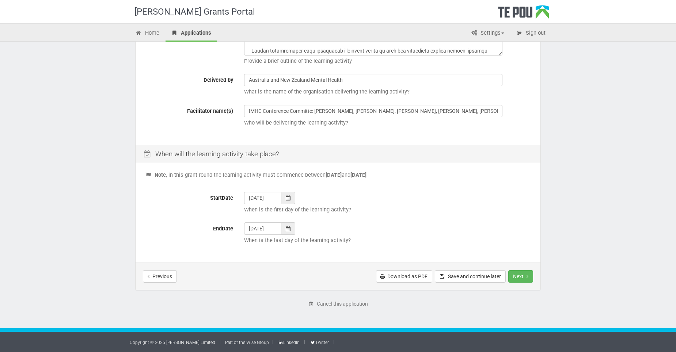
scroll to position [15, 0]
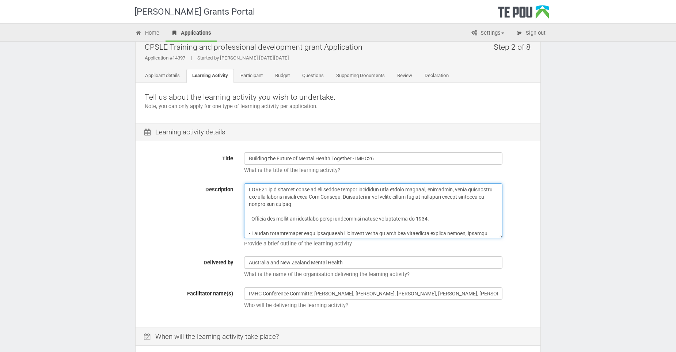
click at [320, 209] on textarea "Description" at bounding box center [373, 211] width 258 height 55
click at [321, 205] on textarea "Description" at bounding box center [373, 211] width 258 height 55
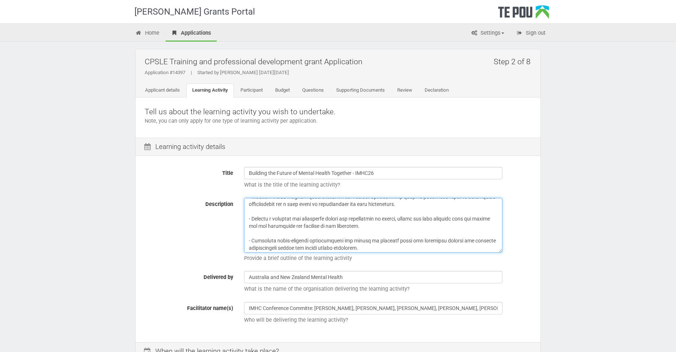
scroll to position [110, 0]
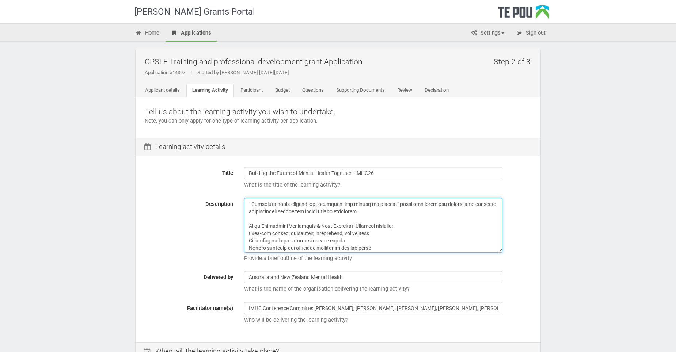
click at [365, 209] on textarea "Description" at bounding box center [373, 225] width 258 height 55
click at [375, 226] on textarea "Description" at bounding box center [373, 225] width 258 height 55
click at [249, 232] on textarea "Description" at bounding box center [373, 225] width 258 height 55
click at [249, 239] on textarea "Description" at bounding box center [373, 225] width 258 height 55
click at [249, 249] on textarea "Description" at bounding box center [373, 225] width 258 height 55
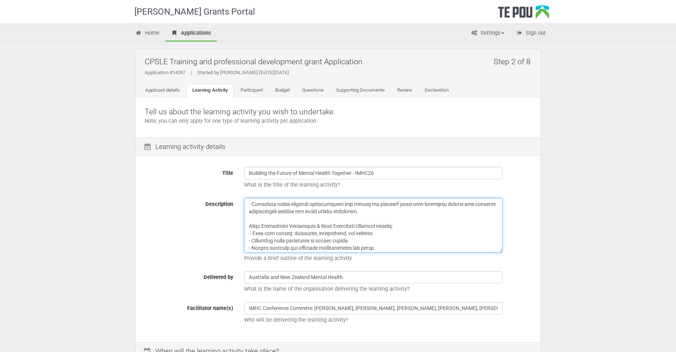
scroll to position [146, 0]
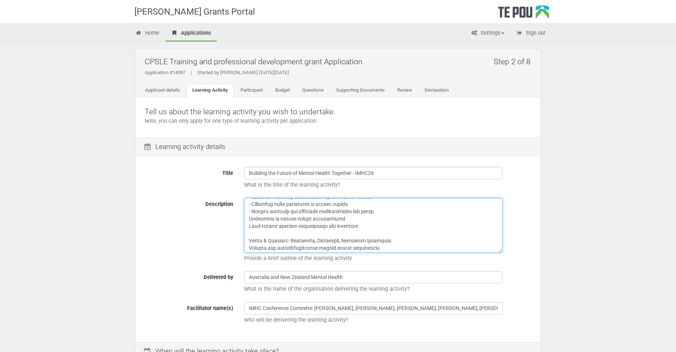
click at [249, 219] on textarea "Description" at bounding box center [373, 225] width 258 height 55
click at [249, 226] on textarea "Description" at bounding box center [373, 225] width 258 height 55
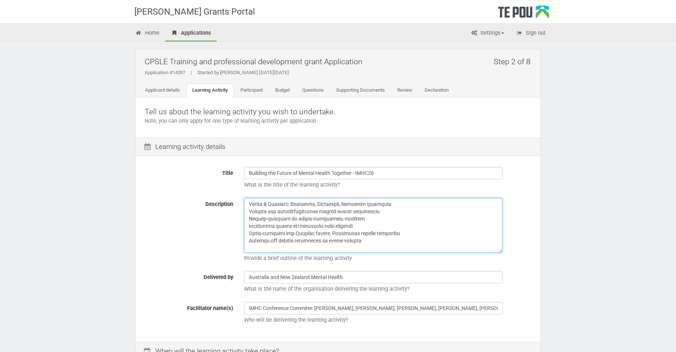
click at [249, 210] on textarea "Description" at bounding box center [373, 225] width 258 height 55
click at [248, 219] on textarea "Description" at bounding box center [373, 225] width 258 height 55
click at [250, 226] on textarea "Description" at bounding box center [373, 225] width 258 height 55
click at [249, 233] on textarea "Description" at bounding box center [373, 225] width 258 height 55
click at [249, 241] on textarea "Description" at bounding box center [373, 225] width 258 height 55
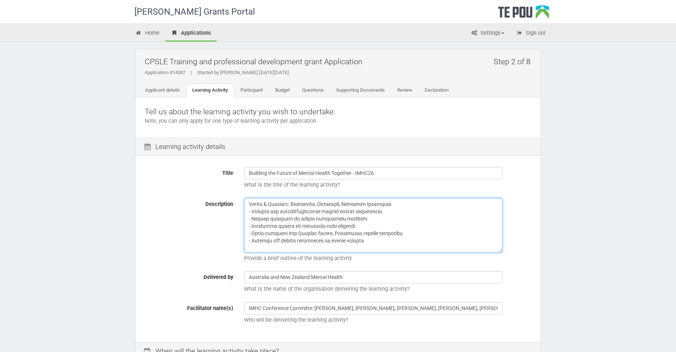
scroll to position [219, 0]
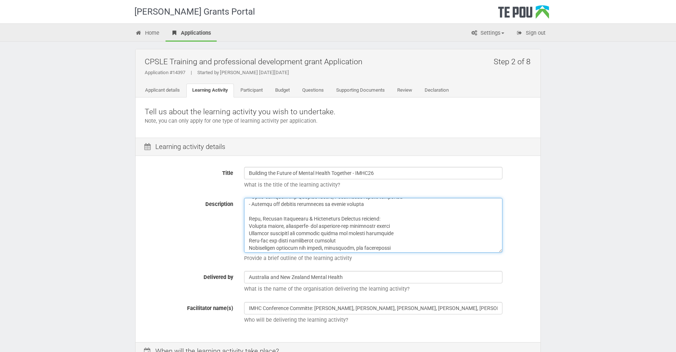
click at [249, 227] on textarea "Description" at bounding box center [373, 225] width 258 height 55
click at [249, 235] on textarea "Description" at bounding box center [373, 225] width 258 height 55
click at [249, 240] on textarea "Description" at bounding box center [373, 225] width 258 height 55
click at [249, 247] on textarea "Description" at bounding box center [373, 225] width 258 height 55
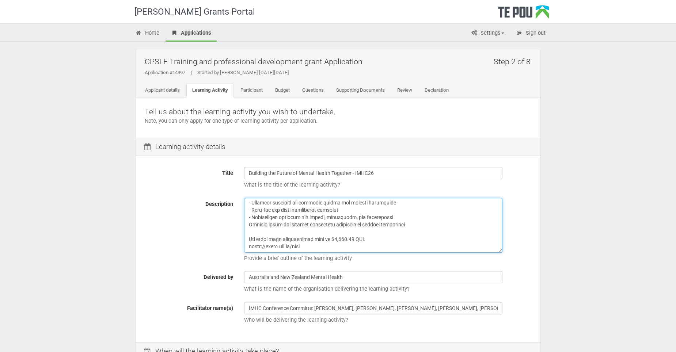
click at [249, 224] on textarea "Description" at bounding box center [373, 225] width 258 height 55
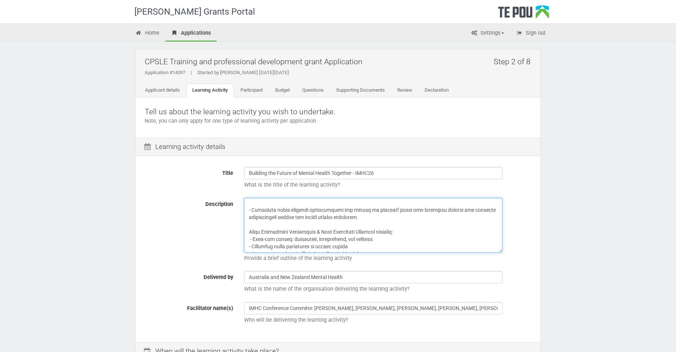
click at [250, 239] on textarea "Description" at bounding box center [373, 225] width 258 height 55
click at [428, 235] on textarea "Description" at bounding box center [373, 225] width 258 height 55
click at [369, 217] on textarea "Description" at bounding box center [373, 225] width 258 height 55
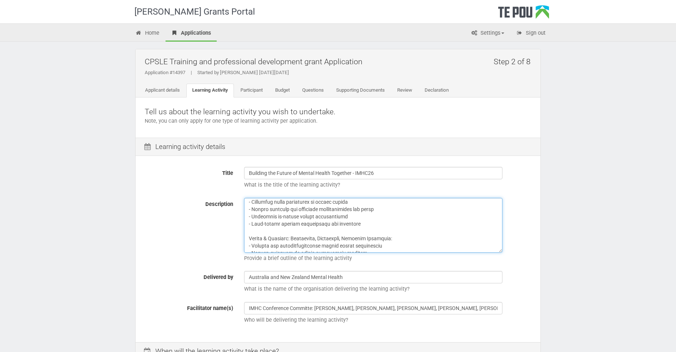
scroll to position [250, 0]
drag, startPoint x: 249, startPoint y: 231, endPoint x: 408, endPoint y: 228, distance: 158.7
click at [408, 228] on textarea "Description" at bounding box center [373, 225] width 258 height 55
type textarea "IMHC26 is a leading event in the mental health community with sector leaders, a…"
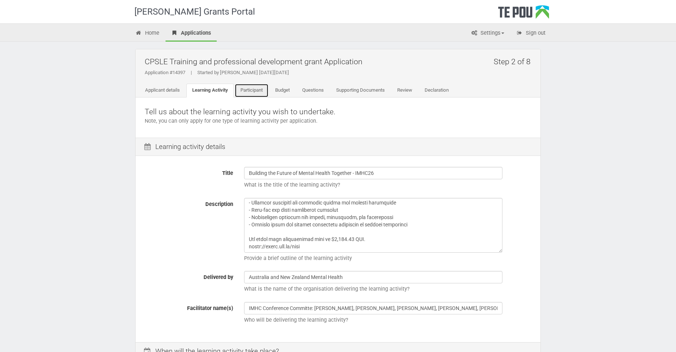
click at [255, 88] on link "Participant" at bounding box center [252, 91] width 34 height 14
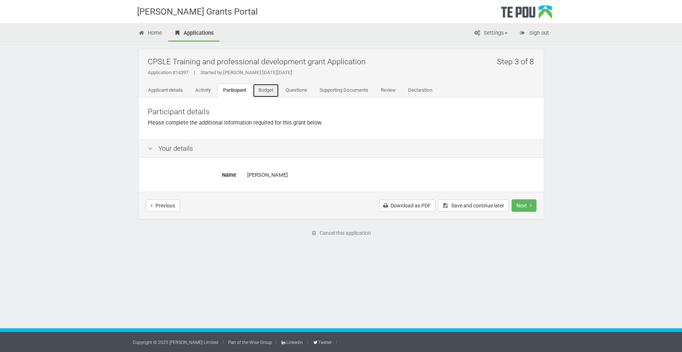
click at [268, 89] on link "Budget" at bounding box center [266, 91] width 26 height 14
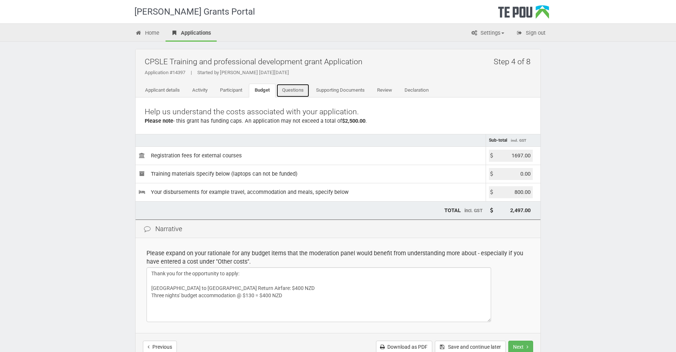
click at [289, 90] on link "Questions" at bounding box center [292, 91] width 33 height 14
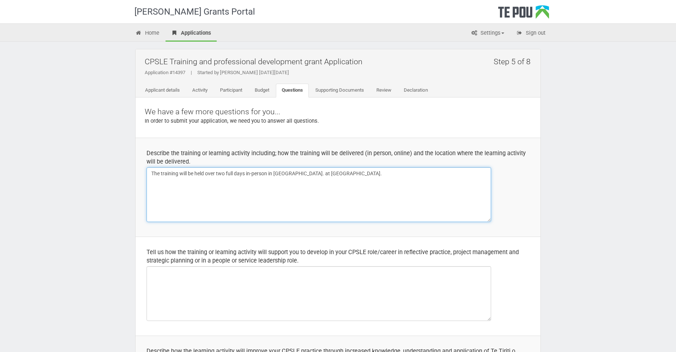
click at [317, 205] on textarea "The training will be held over two full days in-person in [GEOGRAPHIC_DATA]. at…" at bounding box center [319, 194] width 345 height 55
click at [324, 173] on textarea "The training will be held over two full days in-person in [GEOGRAPHIC_DATA]. at…" at bounding box center [319, 194] width 345 height 55
click at [349, 198] on textarea "The training will be held over two full days in-person in [GEOGRAPHIC_DATA]. at…" at bounding box center [319, 194] width 345 height 55
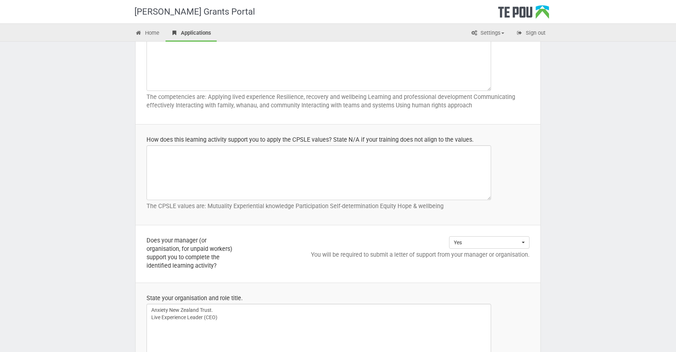
scroll to position [512, 0]
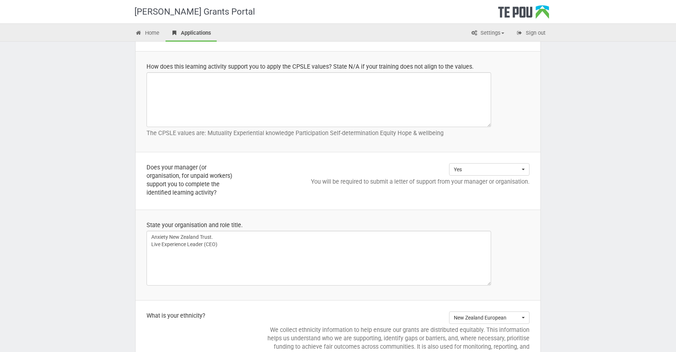
type textarea "The training will be held over two full days in-person in Gold Coast Australia …"
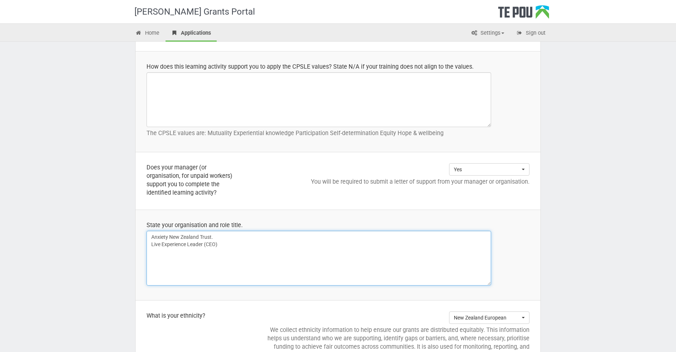
click at [240, 247] on textarea "Anxiety New Zealand Trust. Live Experience Leader (CEO)" at bounding box center [319, 258] width 345 height 55
drag, startPoint x: 216, startPoint y: 235, endPoint x: 230, endPoint y: 252, distance: 22.0
click at [217, 235] on textarea "Anxiety New Zealand Trust. Live Experience Leader (CEO)" at bounding box center [319, 258] width 345 height 55
click at [160, 243] on textarea "Anxiety New Zealand Trust. Live Experience Leader (CEO)" at bounding box center [319, 258] width 345 height 55
click at [211, 243] on textarea "Anxiety New Zealand Trust. Live Experience Leader (CEO)" at bounding box center [319, 258] width 345 height 55
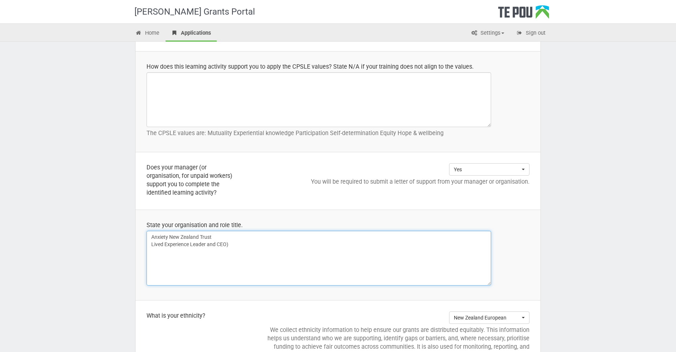
click at [234, 244] on textarea "Anxiety New Zealand Trust. Live Experience Leader (CEO)" at bounding box center [319, 258] width 345 height 55
click at [253, 254] on textarea "Anxiety New Zealand Trust. Live Experience Leader (CEO)" at bounding box center [319, 258] width 345 height 55
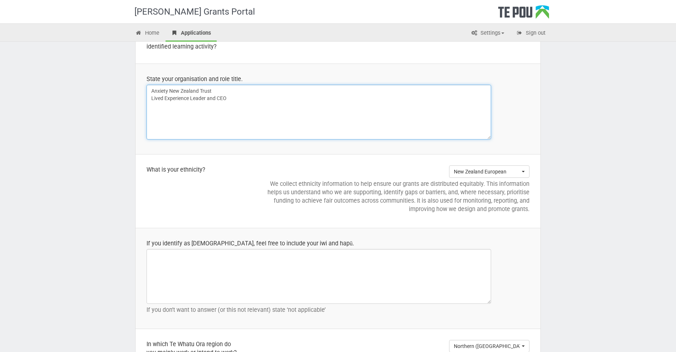
scroll to position [768, 0]
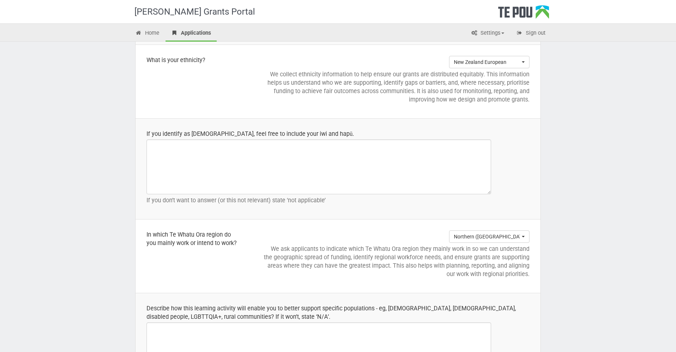
type textarea "Anxiety New Zealand Trust Lived Experience Leader and CEO"
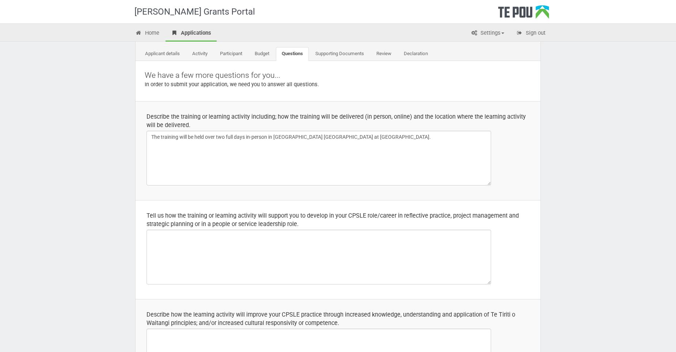
scroll to position [73, 0]
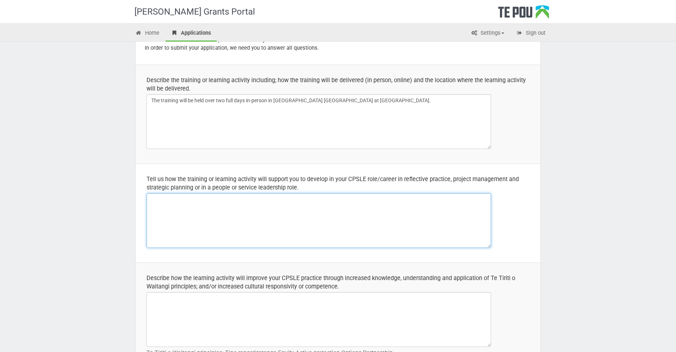
click at [165, 208] on textarea at bounding box center [319, 220] width 345 height 55
paste textarea "Lived Experience Leadership & Peer Innovation Learning includes: - Peer-led mod…"
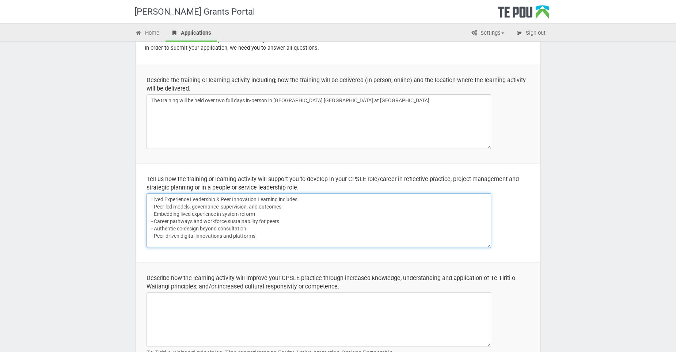
click at [339, 228] on textarea "Lived Experience Leadership & Peer Innovation Learning includes: - Peer-led mod…" at bounding box center [319, 220] width 345 height 55
type textarea "Lived Experience Leadership & Peer Innovation Learning includes: - Peer-led mod…"
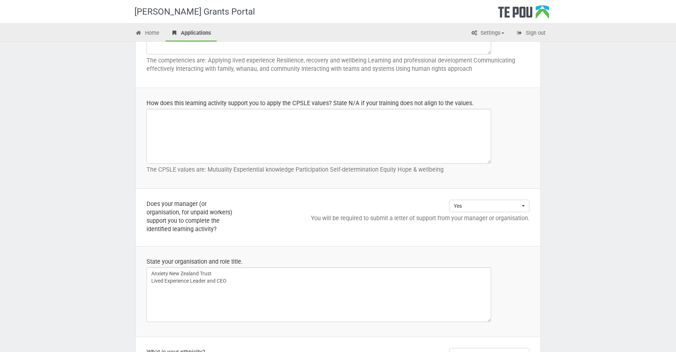
scroll to position [512, 0]
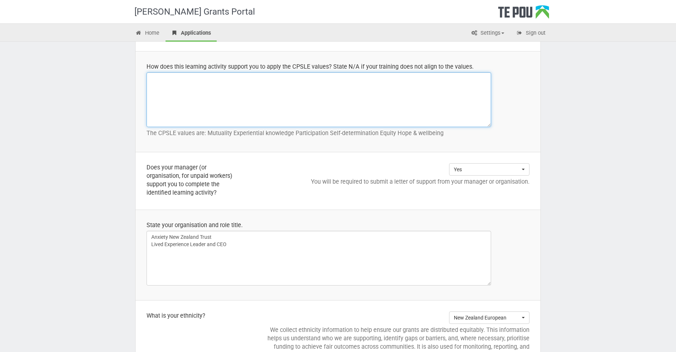
click at [257, 92] on textarea at bounding box center [319, 99] width 345 height 55
click at [191, 105] on textarea "Hope and Wellbeing:" at bounding box center [319, 99] width 345 height 55
click at [151, 78] on textarea "Hope and Wellbeing:" at bounding box center [319, 99] width 345 height 55
click at [151, 78] on textarea "Equity: Hope and Wellbeing:" at bounding box center [319, 99] width 345 height 55
click at [196, 76] on textarea "Sel-Determination Equity: Hope and Wellbeing:" at bounding box center [319, 99] width 345 height 55
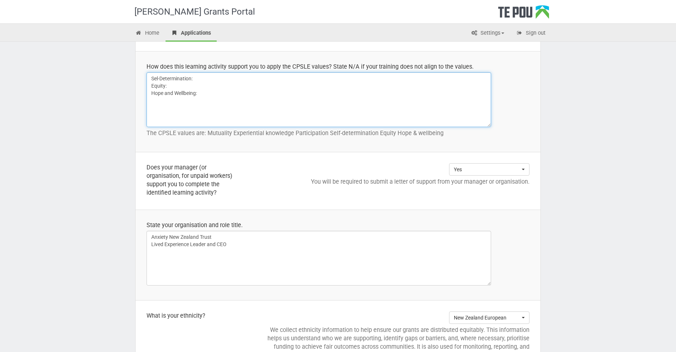
click at [158, 78] on textarea "Sel-Determination: Equity: Hope and Wellbeing:" at bounding box center [319, 99] width 345 height 55
click at [151, 77] on textarea "Self-Determination: Equity: Hope and Wellbeing:" at bounding box center [319, 99] width 345 height 55
click at [183, 117] on textarea "Participation: Self-Determination: Equity: Hope and Wellbeing:" at bounding box center [319, 99] width 345 height 55
click at [152, 77] on textarea "Participation: Self-Determination: Equity: Hope and Wellbeing:" at bounding box center [319, 99] width 345 height 55
drag, startPoint x: 209, startPoint y: 106, endPoint x: 174, endPoint y: 93, distance: 38.0
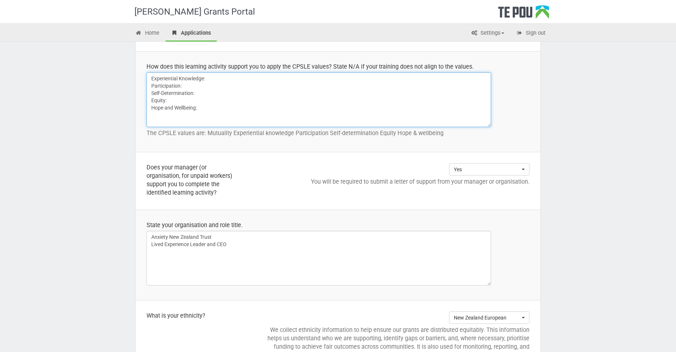
click at [209, 106] on textarea "Experiential Knowledge: Participation: Self-Determination: Equity: Hope and Wel…" at bounding box center [319, 99] width 345 height 55
click at [151, 78] on textarea "Experiential Knowledge: Participation: Self-Determination: Equity: Hope and Wel…" at bounding box center [319, 99] width 345 height 55
paste textarea "Mutuality"
click at [179, 79] on textarea "Mutuality Experiential Knowledge: Participation: Self-Determination: Equity: Ho…" at bounding box center [319, 99] width 345 height 55
click at [247, 90] on textarea "Mutuality: Experiential Knowledge: Participation: Self-Determination: Equity: H…" at bounding box center [319, 99] width 345 height 55
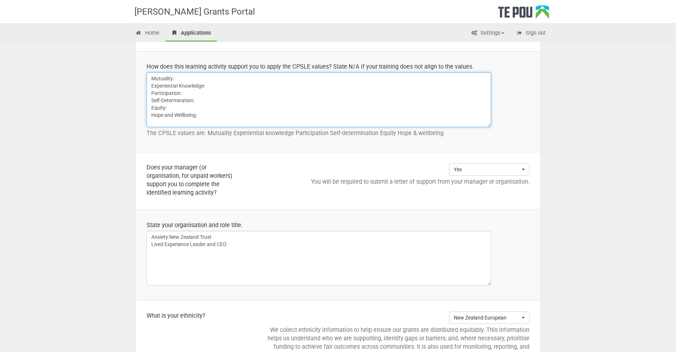
click at [270, 103] on textarea "Mutuality: Experiential Knowledge: Participation: Self-Determination: Equity: H…" at bounding box center [319, 99] width 345 height 55
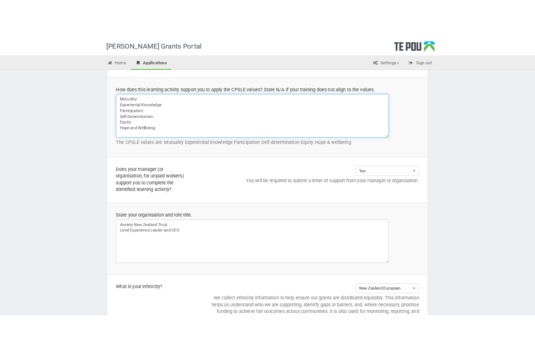
scroll to position [475, 0]
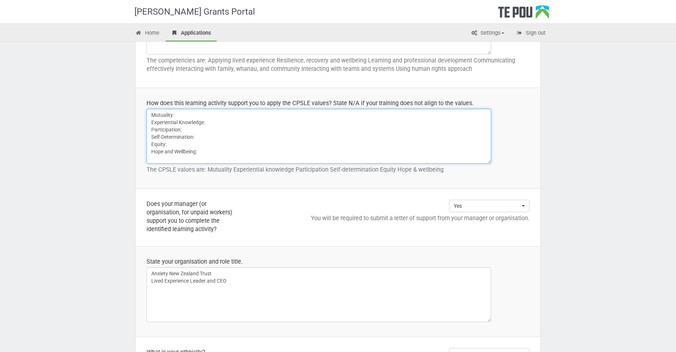
drag, startPoint x: 204, startPoint y: 154, endPoint x: 144, endPoint y: 116, distance: 70.7
click at [144, 116] on td "How does this learning activity support you to apply the CPSLE values? State N/…" at bounding box center [338, 138] width 405 height 101
type textarea "Mutuality: Experiential Knowledge: Participation: Self-Determination: Equity: H…"
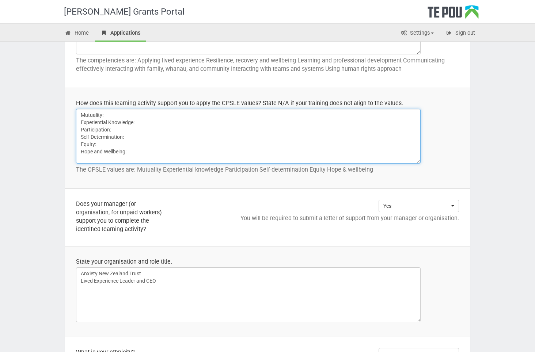
click at [287, 129] on textarea "Mutuality: Experiential Knowledge: Participation: Self-Determination: Equity: H…" at bounding box center [248, 136] width 345 height 55
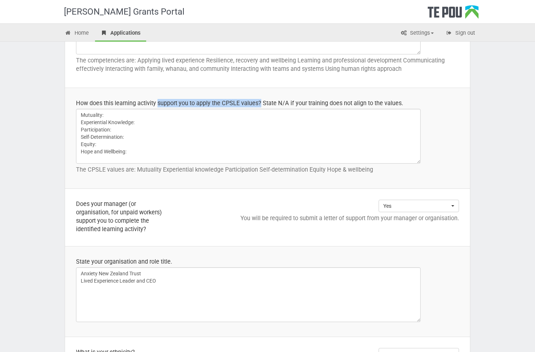
drag, startPoint x: 159, startPoint y: 103, endPoint x: 261, endPoint y: 103, distance: 102.7
click at [261, 103] on div "How does this learning activity support you to apply the CPSLE values? State N/…" at bounding box center [267, 103] width 383 height 8
drag, startPoint x: 0, startPoint y: 322, endPoint x: 53, endPoint y: 132, distance: 197.4
click at [53, 132] on div "Te Pou Grants Portal Home Applications Settings Profile My account FAQs Sign ou…" at bounding box center [267, 205] width 535 height 1361
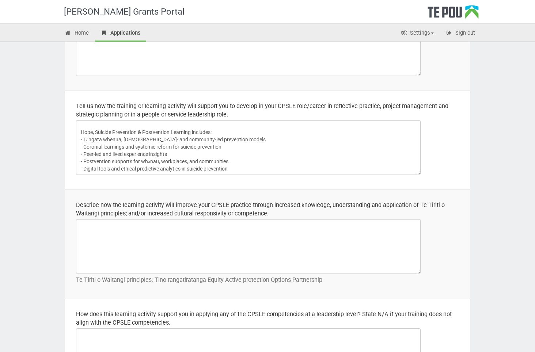
scroll to position [0, 0]
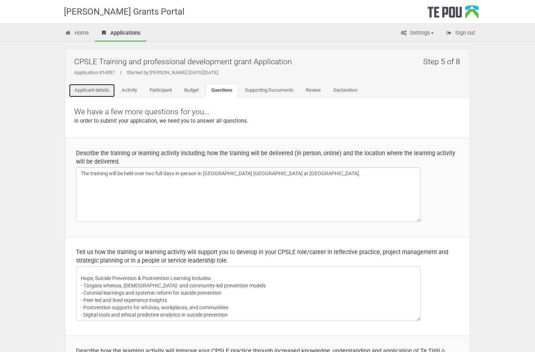
click at [100, 90] on link "Applicant details" at bounding box center [92, 91] width 46 height 14
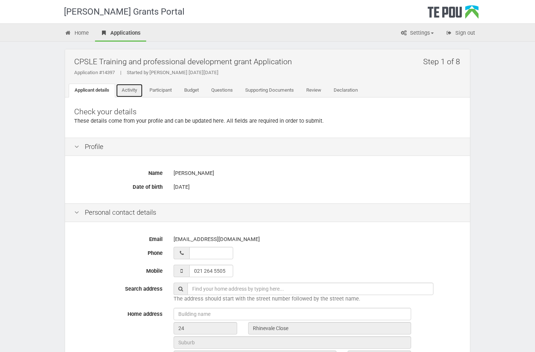
click at [123, 88] on link "Activity" at bounding box center [129, 91] width 27 height 14
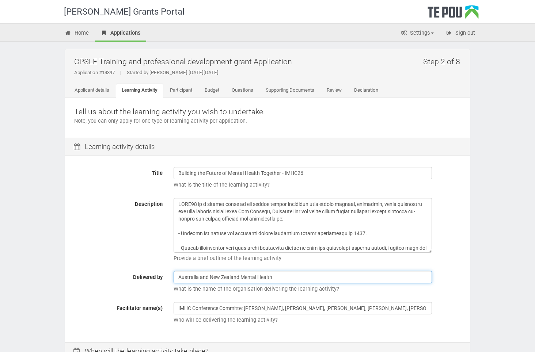
click at [291, 279] on input "Australia and New Zealand Mental Health" at bounding box center [303, 277] width 258 height 12
click at [328, 283] on input "Australia and New Zealand Mental Health Association" at bounding box center [303, 277] width 258 height 12
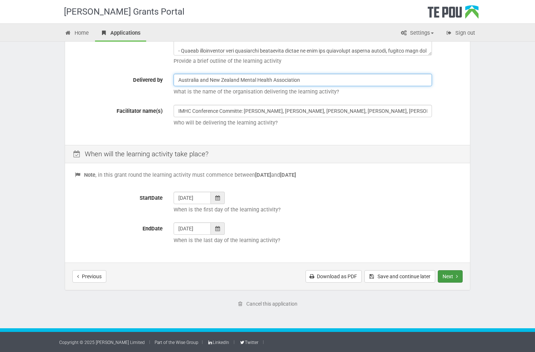
type input "Australia and New Zealand Mental Health Association"
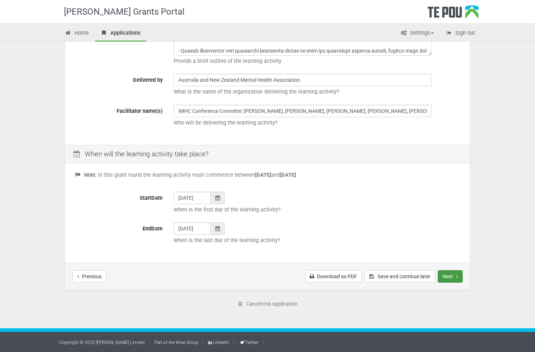
click at [454, 280] on button "Next" at bounding box center [450, 277] width 25 height 12
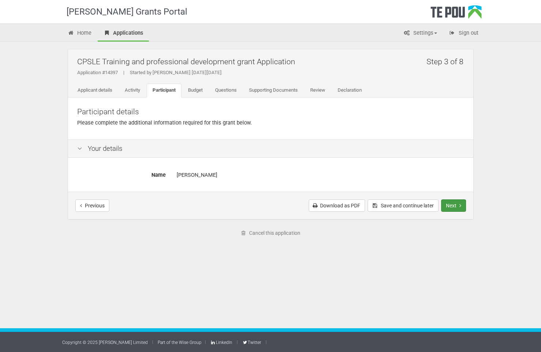
click at [457, 207] on button "Next" at bounding box center [453, 206] width 25 height 12
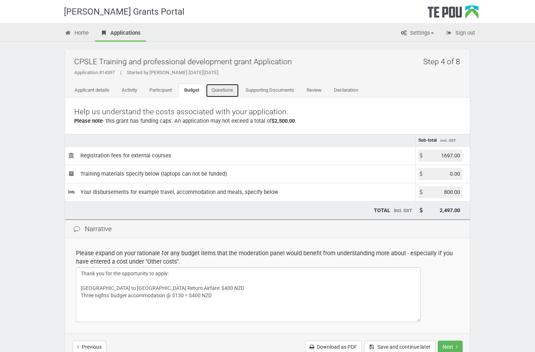
click at [228, 91] on link "Questions" at bounding box center [222, 91] width 33 height 14
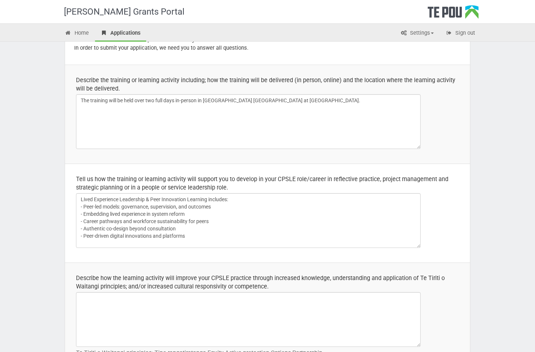
scroll to position [110, 0]
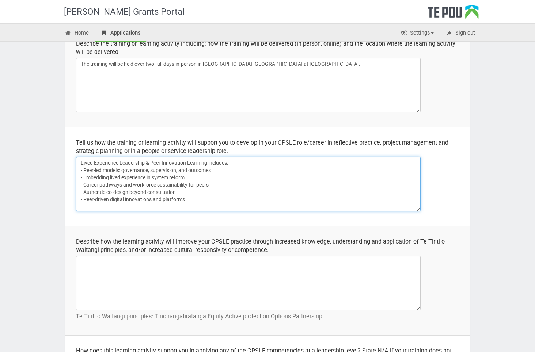
click at [213, 186] on textarea "Lived Experience Leadership & Peer Innovation Learning includes: - Peer-led mod…" at bounding box center [248, 184] width 345 height 55
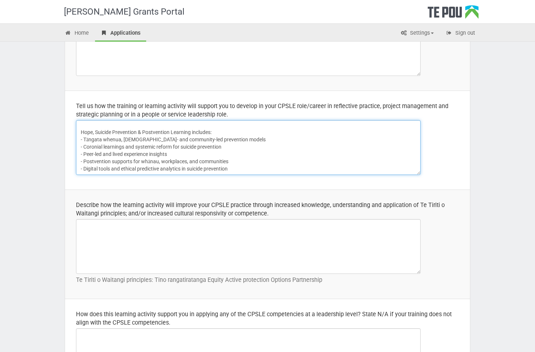
scroll to position [366, 0]
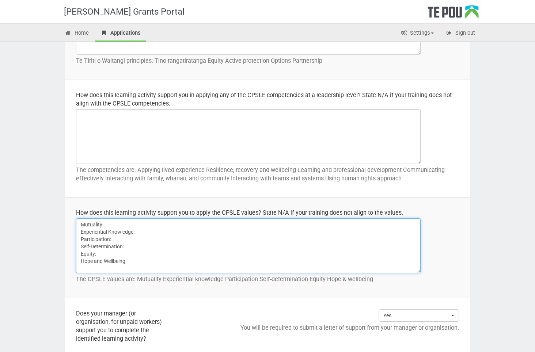
drag, startPoint x: 142, startPoint y: 270, endPoint x: 64, endPoint y: 218, distance: 93.8
click at [64, 218] on div "Step 5 of 8 CPSLE Training and professional development grant Application Appli…" at bounding box center [268, 323] width 428 height 1295
paste textarea "Lor ipsumdolor sitamet consec adipisci elitsed doeius tempo incididunt utlabore…"
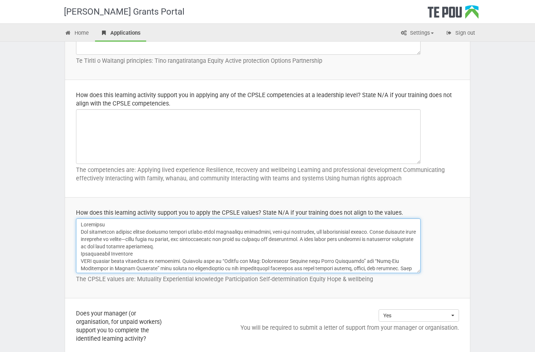
scroll to position [152, 0]
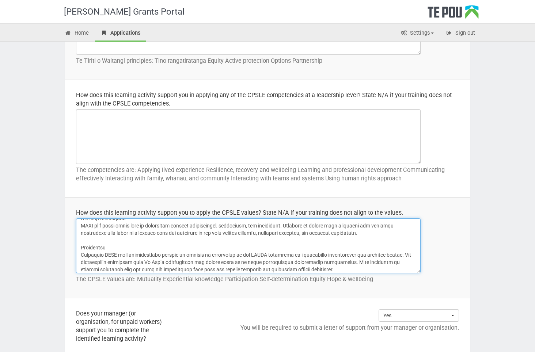
click at [120, 245] on textarea "Mutuality: Experiential Knowledge: Participation: Self-Determination: Equity: H…" at bounding box center [248, 246] width 345 height 55
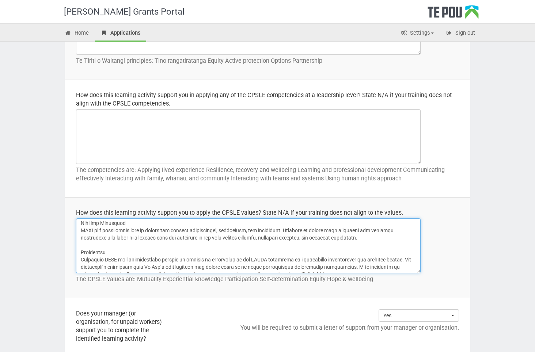
scroll to position [155, 0]
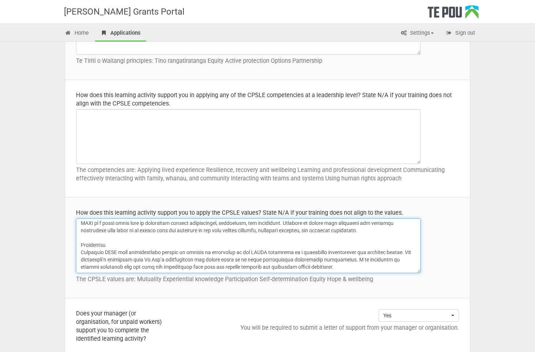
drag, startPoint x: 165, startPoint y: 260, endPoint x: 146, endPoint y: 260, distance: 19.0
click at [146, 260] on textarea "Mutuality: Experiential Knowledge: Participation: Self-Determination: Equity: H…" at bounding box center [248, 246] width 345 height 55
click at [203, 259] on textarea "Mutuality: Experiential Knowledge: Participation: Self-Determination: Equity: H…" at bounding box center [248, 246] width 345 height 55
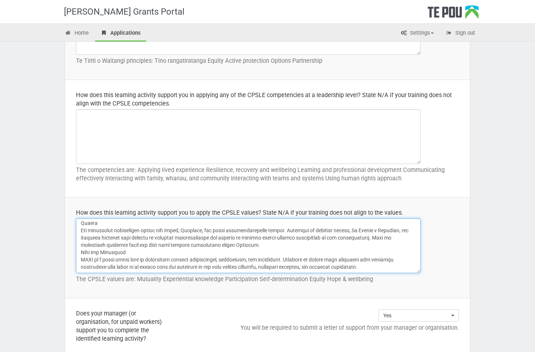
click at [247, 243] on textarea "Mutuality: Experiential Knowledge: Participation: Self-Determination: Equity: H…" at bounding box center [248, 246] width 345 height 55
click at [256, 256] on textarea "Mutuality: Experiential Knowledge: Participation: Self-Determination: Equity: H…" at bounding box center [248, 246] width 345 height 55
click at [249, 248] on textarea "Mutuality: Experiential Knowledge: Participation: Self-Determination: Equity: H…" at bounding box center [248, 246] width 345 height 55
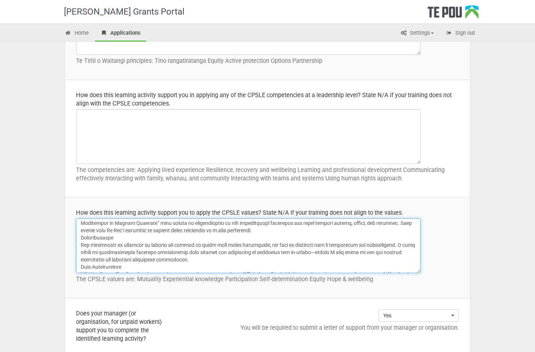
scroll to position [9, 0]
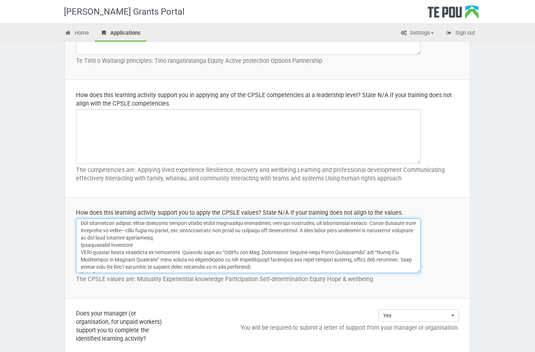
click at [191, 238] on textarea "Mutuality: Experiential Knowledge: Participation: Self-Determination: Equity: H…" at bounding box center [248, 246] width 345 height 55
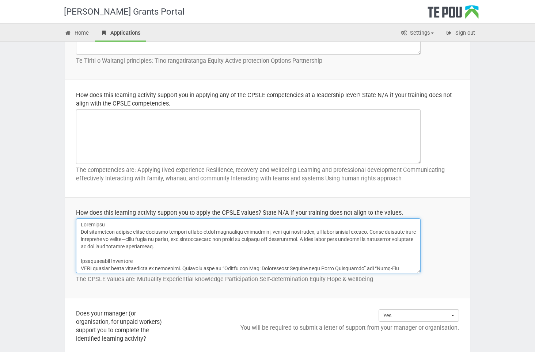
scroll to position [37, 0]
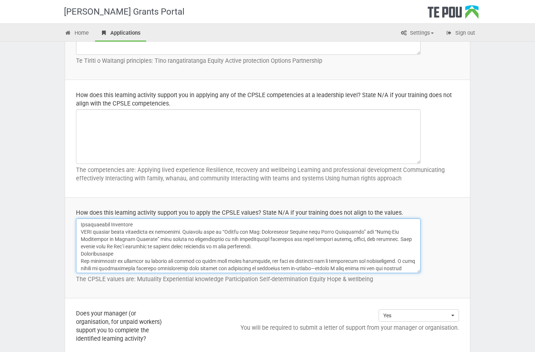
click at [274, 246] on textarea "Mutuality: Experiential Knowledge: Participation: Self-Determination: Equity: H…" at bounding box center [248, 246] width 345 height 55
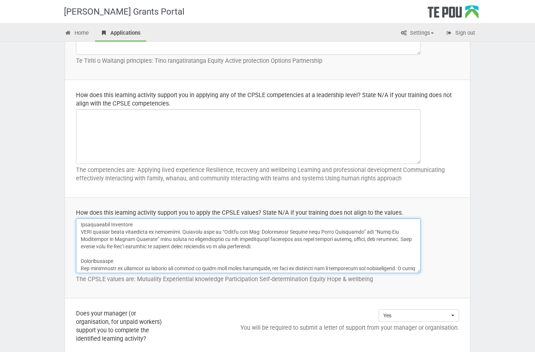
drag, startPoint x: 125, startPoint y: 247, endPoint x: 106, endPoint y: 248, distance: 19.1
click at [106, 248] on textarea "Mutuality: Experiential Knowledge: Participation: Self-Determination: Equity: H…" at bounding box center [248, 246] width 345 height 55
drag, startPoint x: 122, startPoint y: 246, endPoint x: 106, endPoint y: 247, distance: 15.4
click at [106, 247] on textarea "Mutuality: Experiential Knowledge: Participation: Self-Determination: Equity: H…" at bounding box center [248, 246] width 345 height 55
click at [226, 260] on textarea "Mutuality: Experiential Knowledge: Participation: Self-Determination: Equity: H…" at bounding box center [248, 246] width 345 height 55
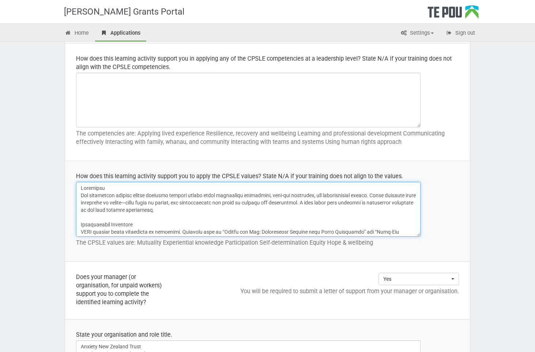
scroll to position [366, 0]
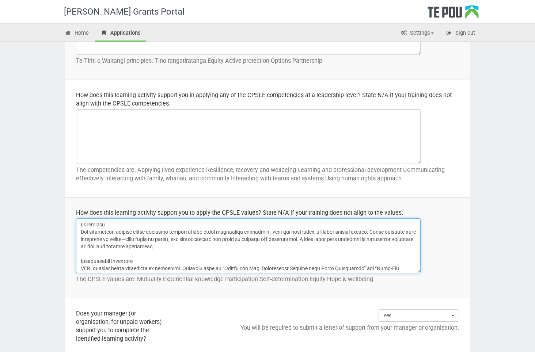
type textarea "Loremipsu Dol sitametcon adipisc elitse doeiusmo tempori utlabo etdol magnaaliq…"
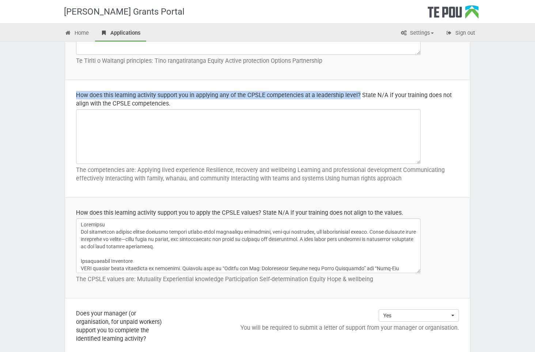
drag, startPoint x: 350, startPoint y: 93, endPoint x: 70, endPoint y: 97, distance: 280.4
click at [70, 97] on td "How does this learning activity support you in applying any of the CPSLE compet…" at bounding box center [267, 139] width 405 height 118
copy div "How does this learning activity support you in applying any of the CPSLE compet…"
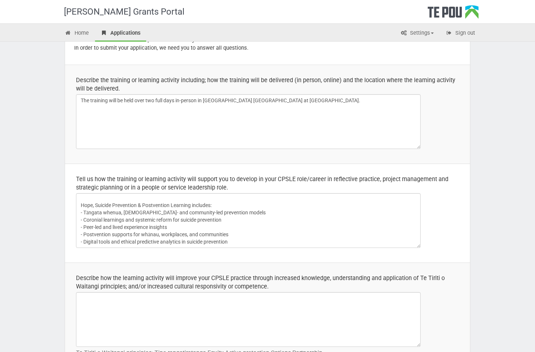
scroll to position [0, 0]
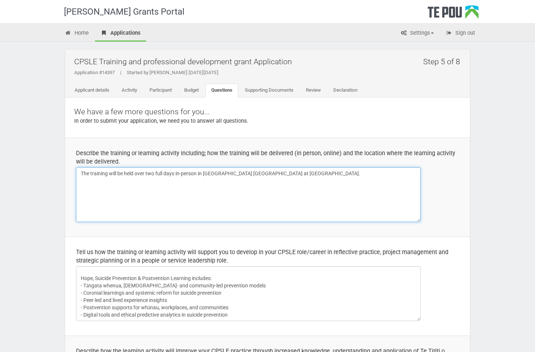
click at [118, 202] on textarea "The training will be held over two full days in-person in [GEOGRAPHIC_DATA] [GE…" at bounding box center [248, 194] width 345 height 55
click at [355, 178] on textarea "The training will be held over two full days in-person in [GEOGRAPHIC_DATA] [GE…" at bounding box center [248, 194] width 345 height 55
paste textarea "I am applying for the [PERSON_NAME] CPSLE Training and Professional Development…"
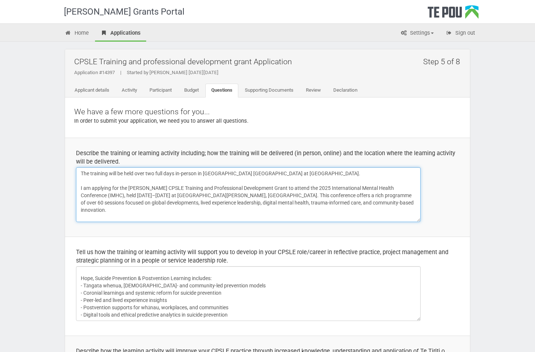
click at [98, 196] on textarea "The training will be held over two full days in-person in [GEOGRAPHIC_DATA] [GE…" at bounding box center [248, 194] width 345 height 55
drag, startPoint x: 80, startPoint y: 187, endPoint x: 76, endPoint y: 171, distance: 16.1
click at [76, 171] on textarea "The training will be held over two full days in-person in [GEOGRAPHIC_DATA] [GE…" at bounding box center [248, 194] width 345 height 55
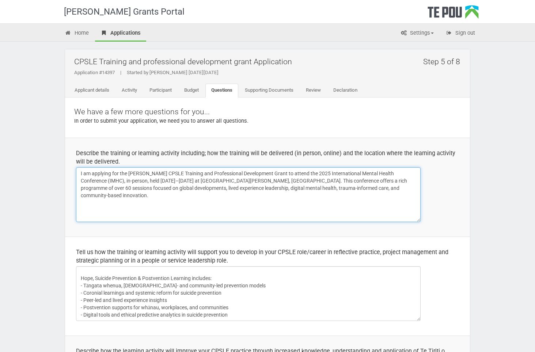
click at [223, 181] on textarea "The training will be held over two full days in-person in [GEOGRAPHIC_DATA] [GE…" at bounding box center [248, 194] width 345 height 55
click at [257, 182] on textarea "The training will be held over two full days in-person in [GEOGRAPHIC_DATA] [GE…" at bounding box center [248, 194] width 345 height 55
click at [157, 180] on textarea "The training will be held over two full days in-person in Gold Coast Australia …" at bounding box center [248, 194] width 345 height 55
click at [242, 191] on textarea "The training will be held over two full days in-person in Gold Coast Australia …" at bounding box center [248, 194] width 345 height 55
click at [287, 180] on textarea "The training will be held over two full days in-person in Gold Coast Australia …" at bounding box center [248, 194] width 345 height 55
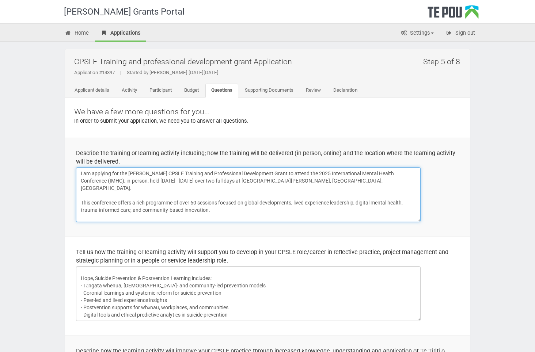
click at [276, 201] on textarea "The training will be held over two full days in-person in Gold Coast Australia …" at bounding box center [248, 194] width 345 height 55
type textarea "I am applying for the Te Pou CPSLE Training and Professional Development Grant …"
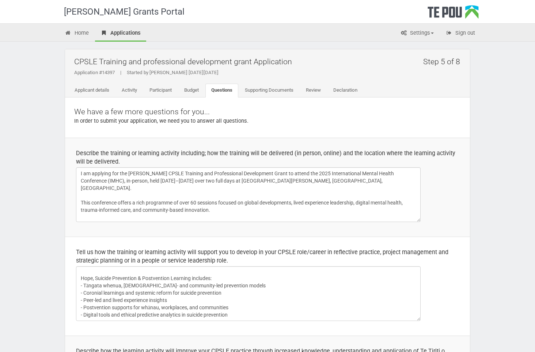
scroll to position [73, 0]
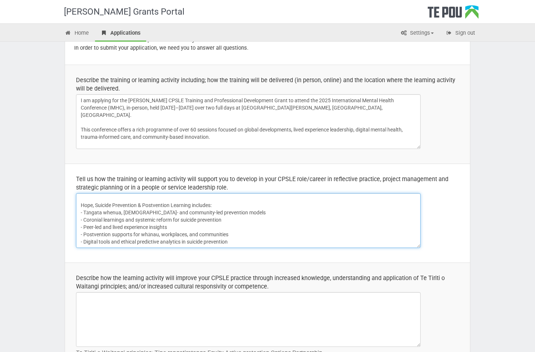
click at [327, 217] on textarea "Lived Experience Leadership & Peer Innovation Learning includes: - Peer-led mod…" at bounding box center [248, 220] width 345 height 55
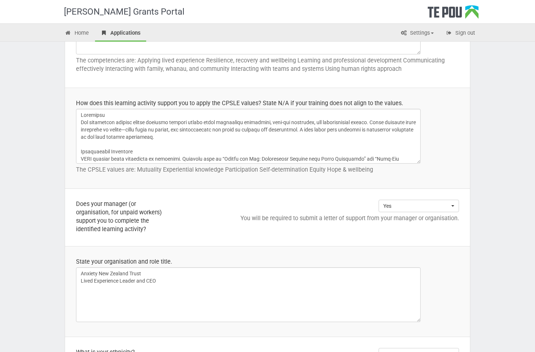
scroll to position [402, 0]
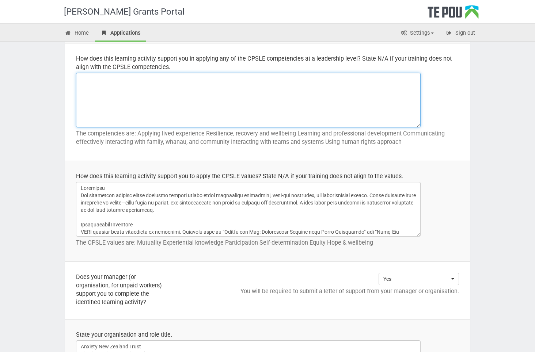
click at [165, 87] on textarea at bounding box center [248, 100] width 345 height 55
paste textarea "Attending the 2025 International Mental Health Conference (IMHC) will significa…"
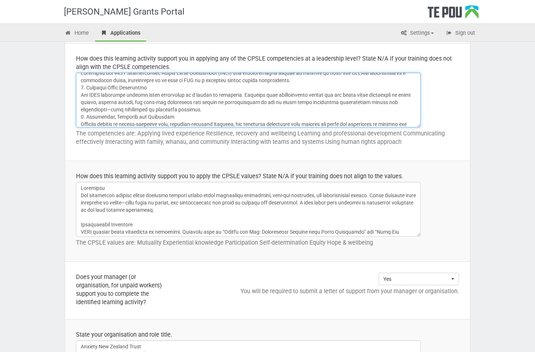
scroll to position [0, 0]
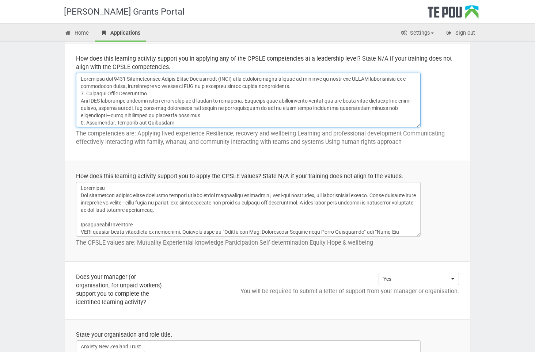
click at [295, 87] on textarea at bounding box center [248, 100] width 345 height 55
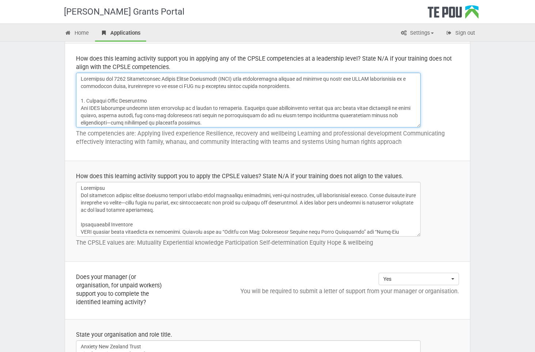
scroll to position [37, 0]
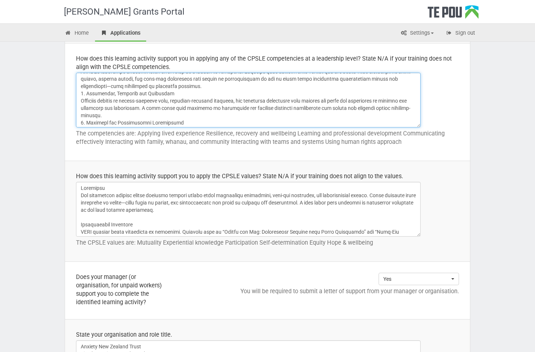
click at [209, 84] on textarea at bounding box center [248, 100] width 345 height 55
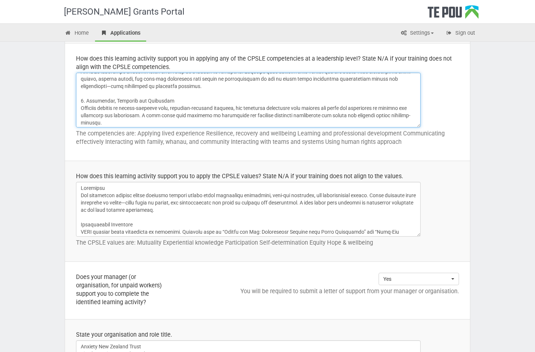
scroll to position [44, 0]
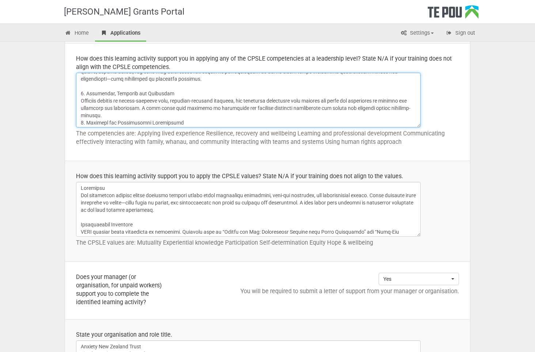
click at [177, 115] on textarea at bounding box center [248, 100] width 345 height 55
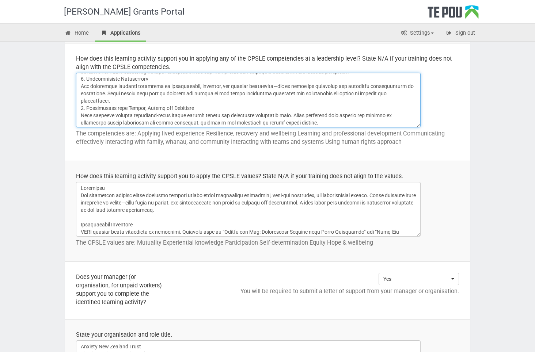
scroll to position [80, 0]
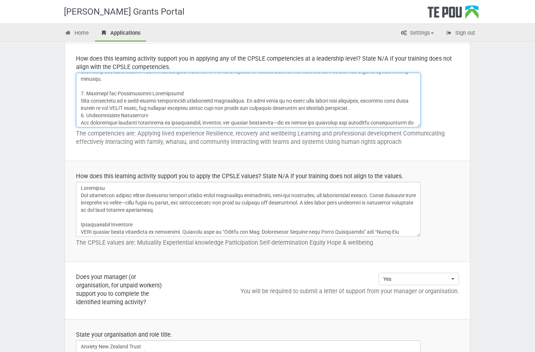
click at [377, 107] on textarea at bounding box center [248, 100] width 345 height 55
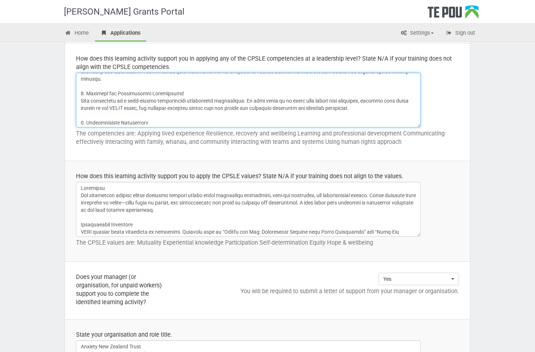
scroll to position [117, 0]
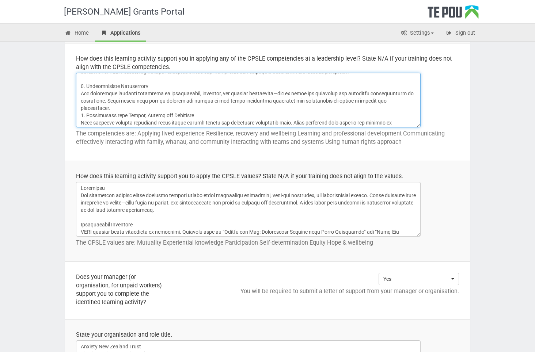
click at [126, 107] on textarea at bounding box center [248, 100] width 345 height 55
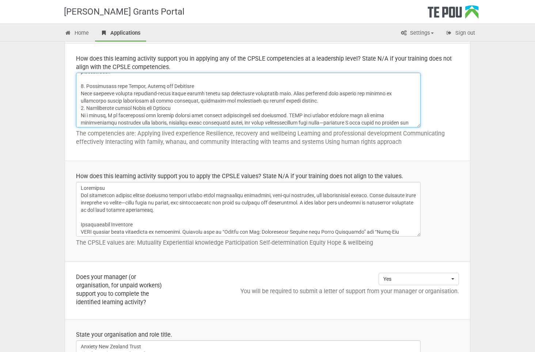
scroll to position [190, 0]
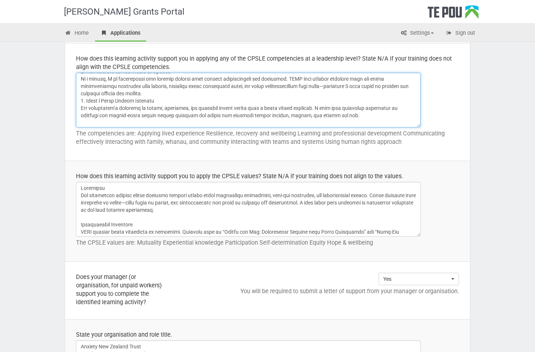
click at [152, 92] on textarea at bounding box center [248, 100] width 345 height 55
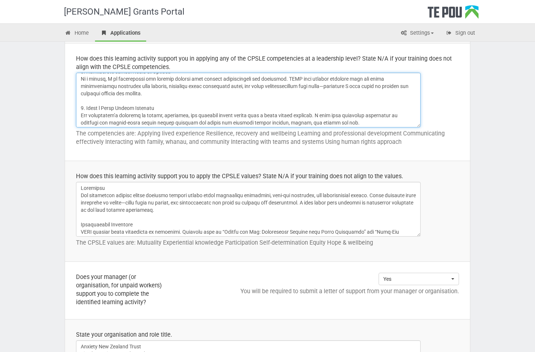
scroll to position [154, 0]
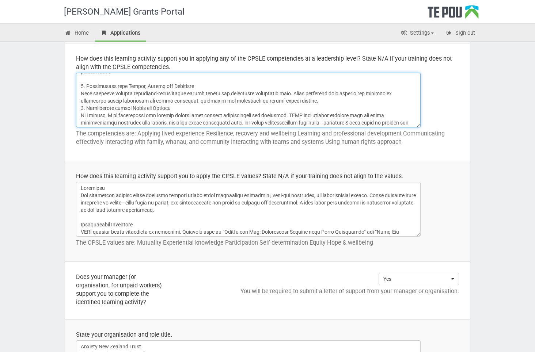
click at [323, 100] on textarea at bounding box center [248, 100] width 345 height 55
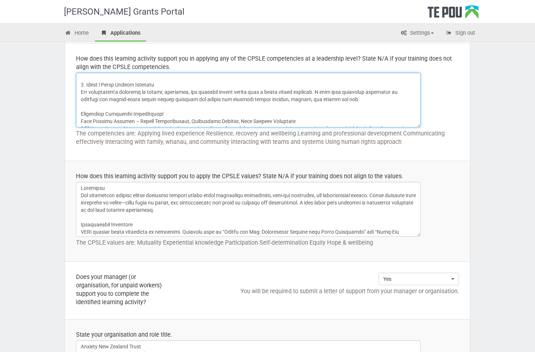
scroll to position [257, 0]
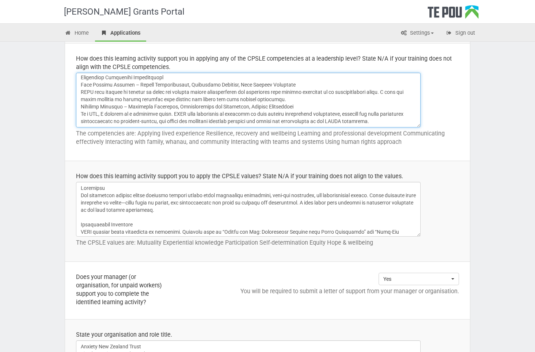
click at [303, 99] on textarea at bounding box center [248, 100] width 345 height 55
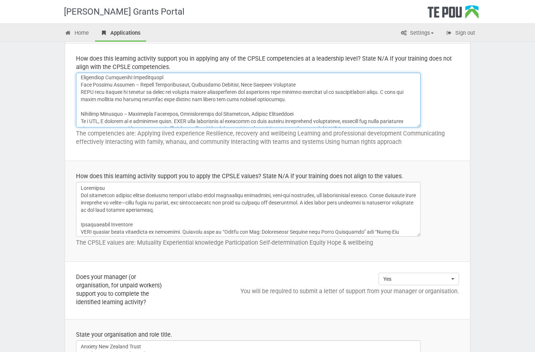
click at [171, 77] on textarea at bounding box center [248, 100] width 345 height 55
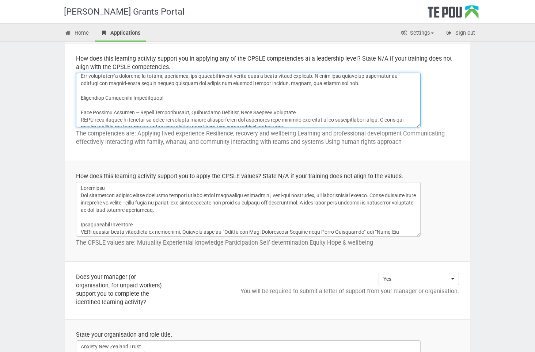
scroll to position [245, 0]
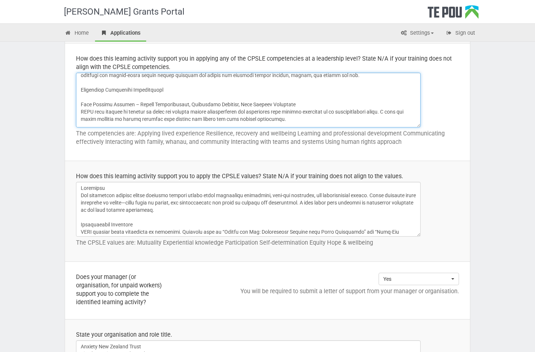
drag, startPoint x: 171, startPoint y: 90, endPoint x: 149, endPoint y: 90, distance: 21.9
click at [149, 90] on textarea at bounding box center [248, 100] width 345 height 55
click at [136, 100] on textarea at bounding box center [248, 100] width 345 height 55
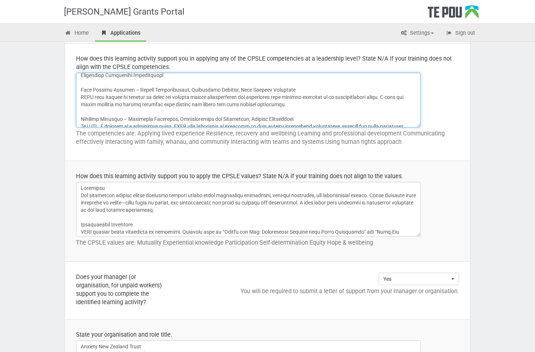
scroll to position [272, 0]
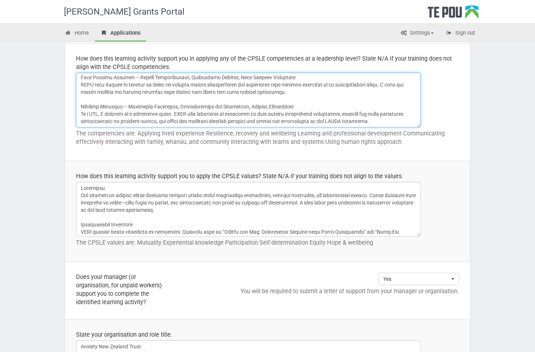
click at [102, 112] on textarea at bounding box center [248, 100] width 345 height 55
drag, startPoint x: 169, startPoint y: 114, endPoint x: 82, endPoint y: 114, distance: 87.7
click at [82, 114] on textarea at bounding box center [248, 100] width 345 height 55
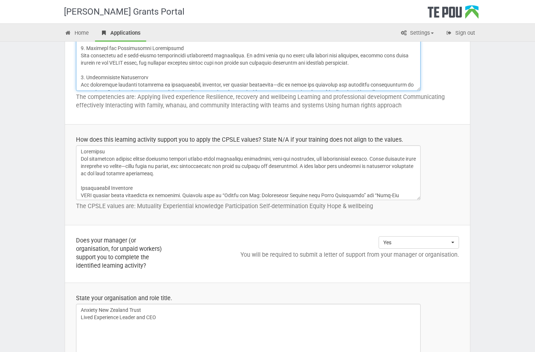
scroll to position [292, 0]
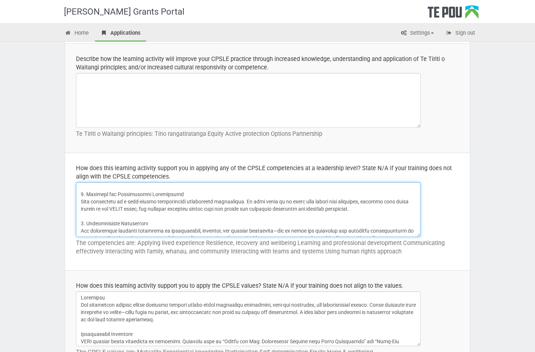
click at [189, 214] on textarea at bounding box center [248, 209] width 345 height 55
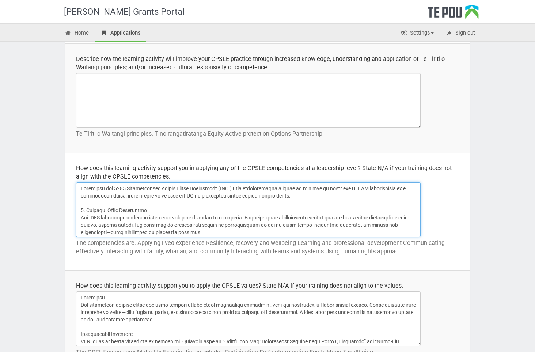
scroll to position [256, 0]
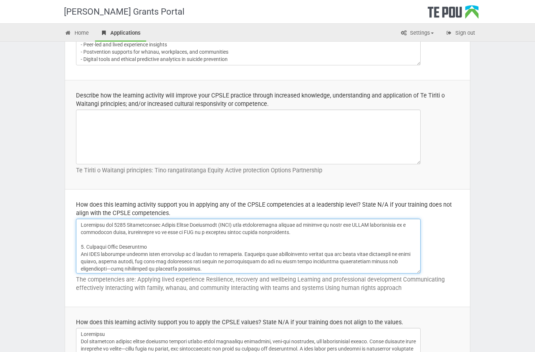
click at [309, 250] on textarea at bounding box center [248, 246] width 345 height 55
click at [175, 231] on textarea at bounding box center [248, 246] width 345 height 55
click at [328, 240] on textarea at bounding box center [248, 246] width 345 height 55
drag, startPoint x: 321, startPoint y: 232, endPoint x: 290, endPoint y: 233, distance: 30.7
click at [290, 233] on textarea at bounding box center [248, 246] width 345 height 55
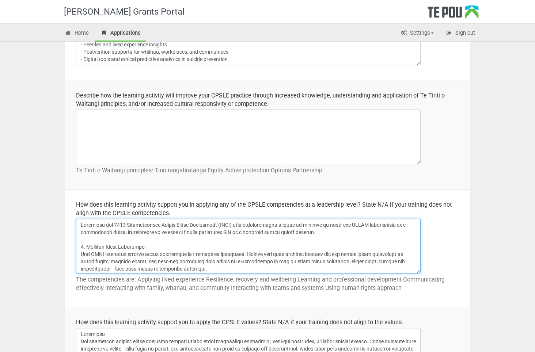
click at [234, 249] on textarea at bounding box center [248, 246] width 345 height 55
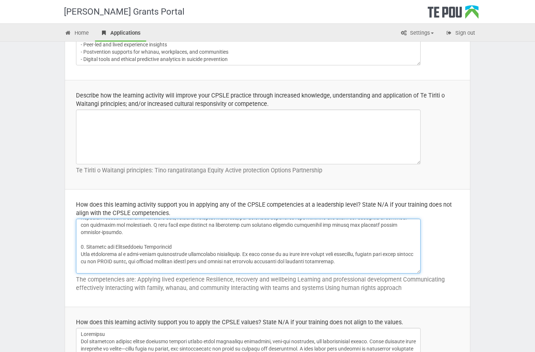
type textarea "Attending the 2025 International Mental Health Conference (IMHC) will significa…"
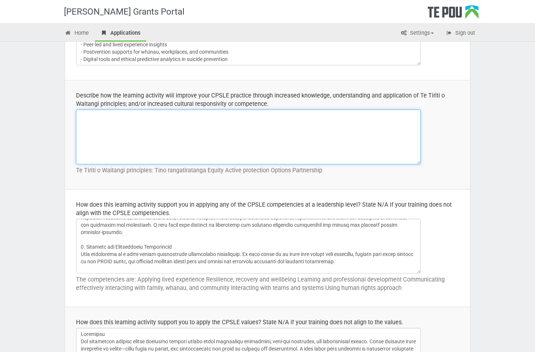
click at [178, 123] on textarea at bounding box center [248, 137] width 345 height 55
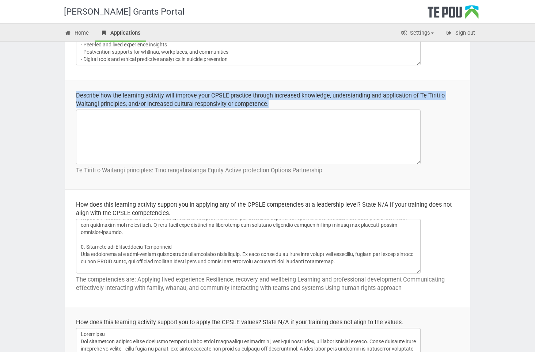
drag, startPoint x: 76, startPoint y: 94, endPoint x: 279, endPoint y: 104, distance: 203.1
click at [279, 104] on td "Describe how the learning activity will improve your CPSLE practice through inc…" at bounding box center [267, 134] width 405 height 109
copy div "Describe how the learning activity will improve your CPSLE practice through inc…"
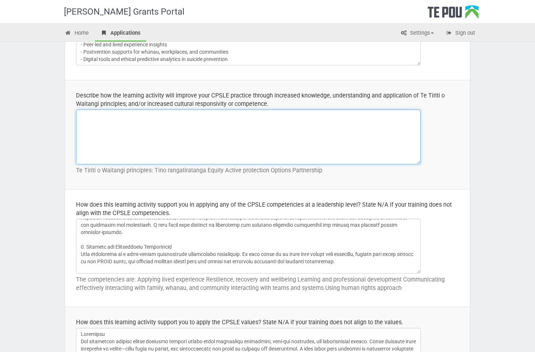
click at [154, 129] on textarea at bounding box center [248, 137] width 345 height 55
paste textarea "Attending the 2025 International Mental Health Conference (IMHC) will significa…"
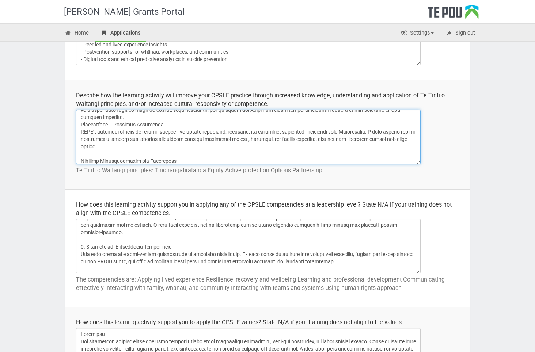
scroll to position [0, 0]
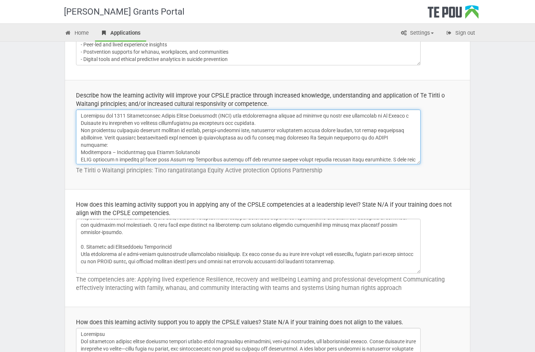
click at [265, 122] on textarea at bounding box center [248, 137] width 345 height 55
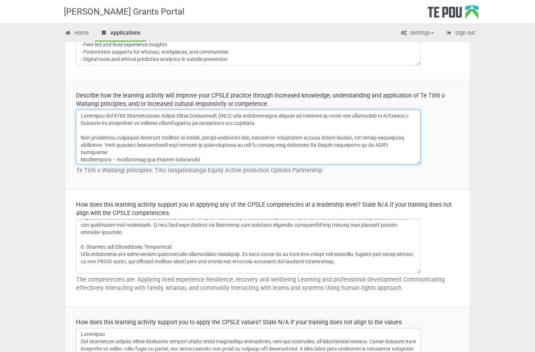
click at [212, 151] on textarea at bounding box center [248, 137] width 345 height 55
click at [408, 145] on textarea at bounding box center [248, 137] width 345 height 55
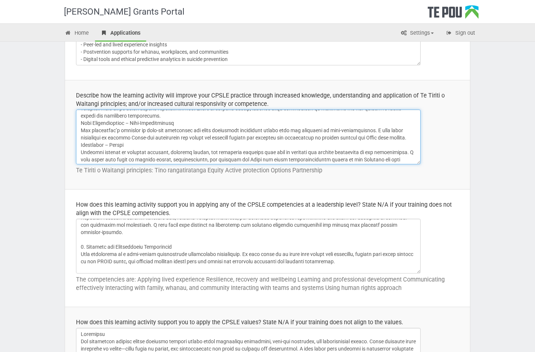
drag, startPoint x: 106, startPoint y: 137, endPoint x: 117, endPoint y: 137, distance: 11.0
click at [106, 137] on textarea at bounding box center [248, 137] width 345 height 55
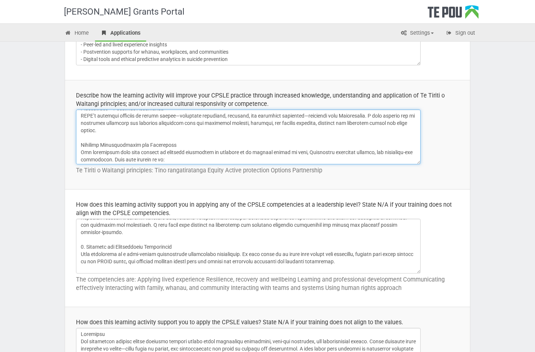
scroll to position [110, 0]
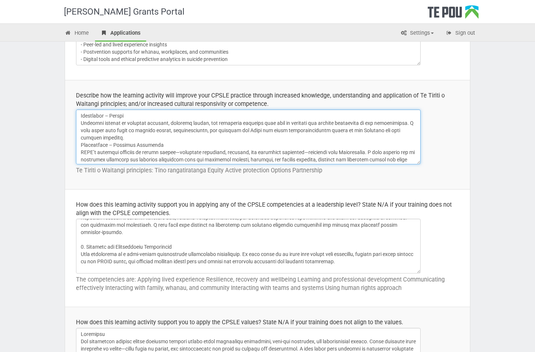
click at [124, 136] on textarea at bounding box center [248, 137] width 345 height 55
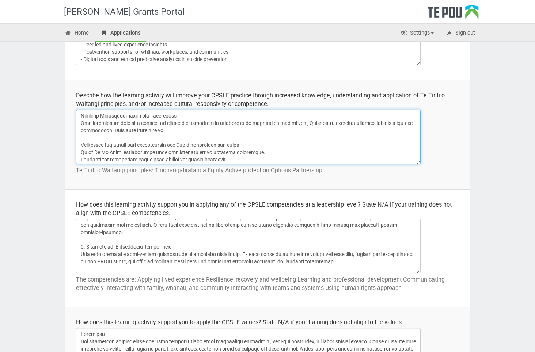
scroll to position [214, 0]
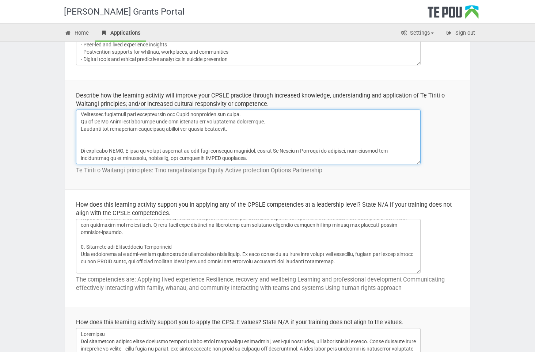
click at [86, 141] on textarea at bounding box center [248, 137] width 345 height 55
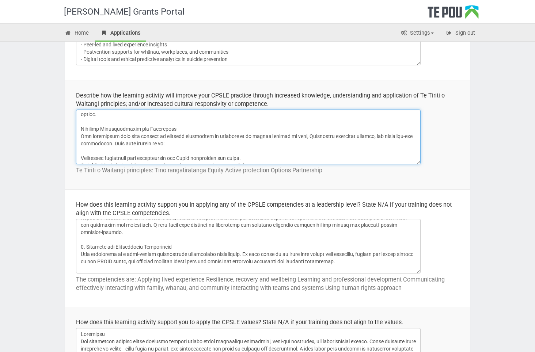
click at [146, 143] on textarea at bounding box center [248, 137] width 345 height 55
click at [80, 157] on textarea at bounding box center [248, 137] width 345 height 55
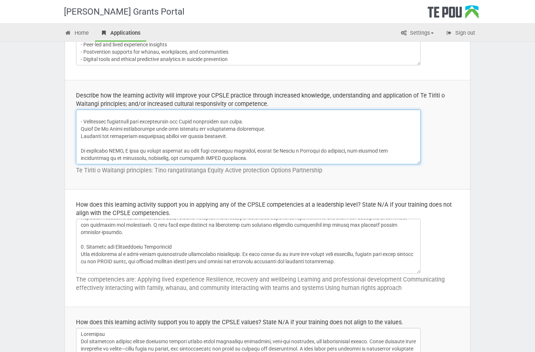
click at [81, 128] on textarea at bounding box center [248, 137] width 345 height 55
click at [82, 135] on textarea at bounding box center [248, 137] width 345 height 55
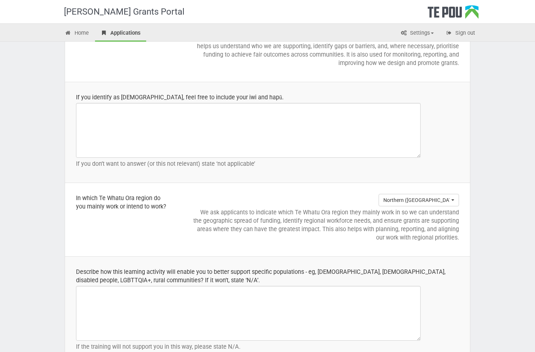
scroll to position [1008, 0]
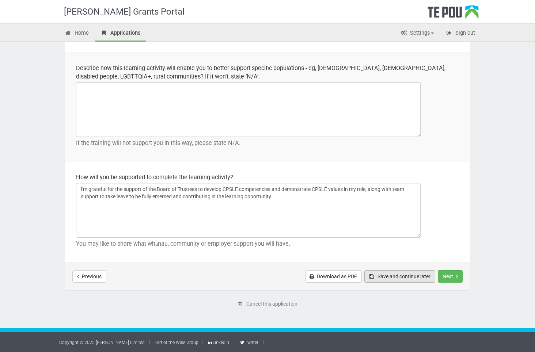
type textarea "Attending the 2025 International Mental Health Conference (IMHC) will significa…"
click at [389, 279] on button "Save and continue later" at bounding box center [399, 277] width 71 height 12
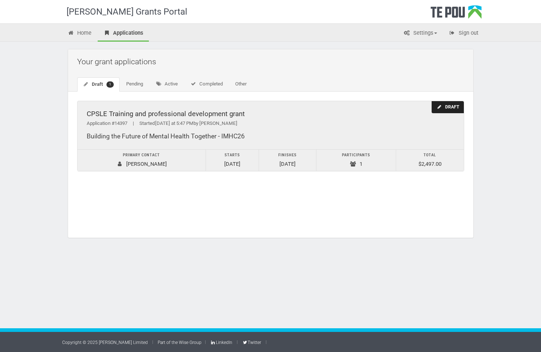
click at [449, 107] on div "Draft" at bounding box center [447, 107] width 32 height 12
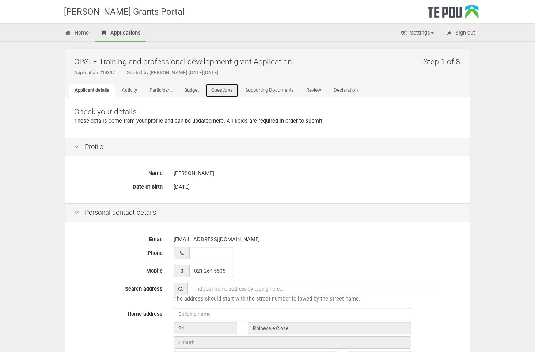
drag, startPoint x: 220, startPoint y: 93, endPoint x: 355, endPoint y: 134, distance: 141.1
click at [221, 93] on link "Questions" at bounding box center [221, 91] width 33 height 14
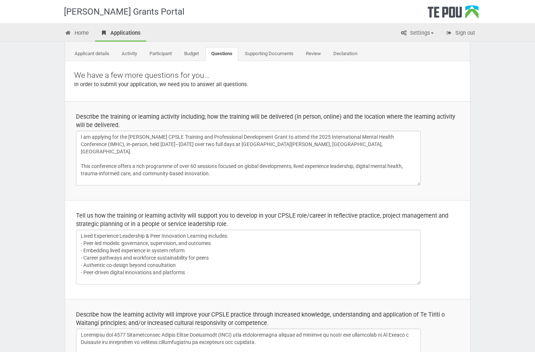
scroll to position [110, 0]
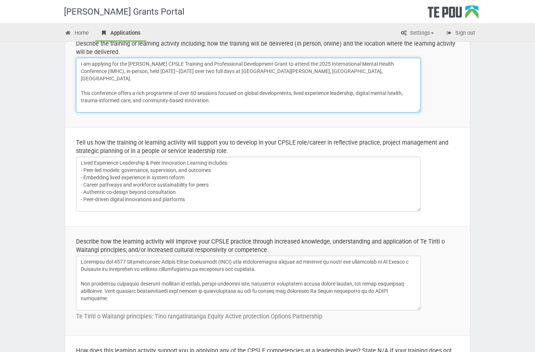
click at [125, 101] on textarea "I am applying for the [PERSON_NAME] CPSLE Training and Professional Development…" at bounding box center [248, 85] width 345 height 55
click at [98, 105] on textarea "I am applying for the [PERSON_NAME] CPSLE Training and Professional Development…" at bounding box center [248, 85] width 345 height 55
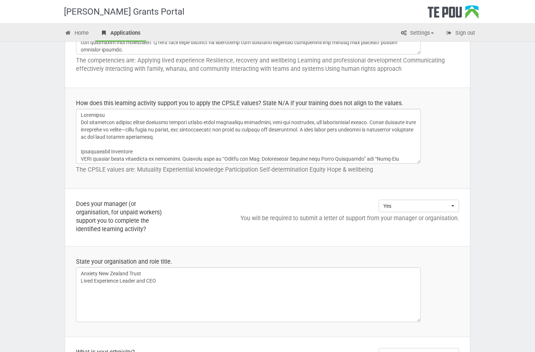
scroll to position [585, 0]
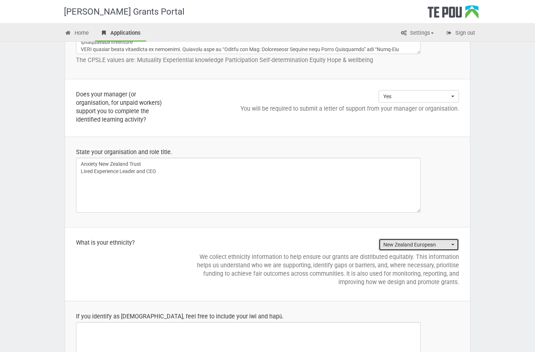
click at [448, 245] on span "New Zealand European" at bounding box center [416, 244] width 66 height 7
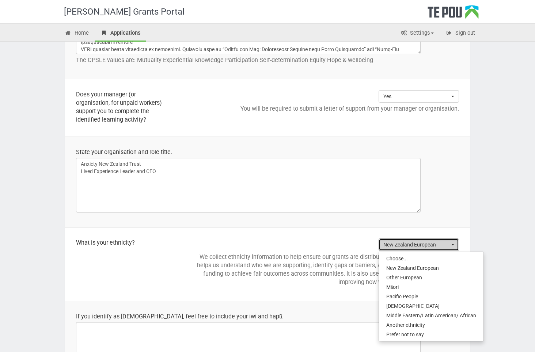
click at [448, 245] on span "New Zealand European" at bounding box center [416, 244] width 66 height 7
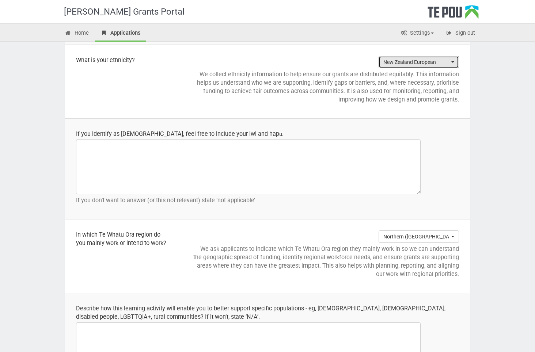
scroll to position [841, 0]
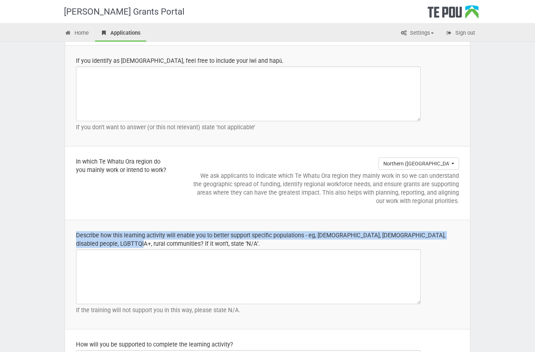
drag, startPoint x: 75, startPoint y: 235, endPoint x: 114, endPoint y: 247, distance: 41.2
click at [114, 247] on td "Describe how this learning activity will enable you to better support specific …" at bounding box center [267, 274] width 405 height 109
copy div "Describe how this learning activity will enable you to better support specific …"
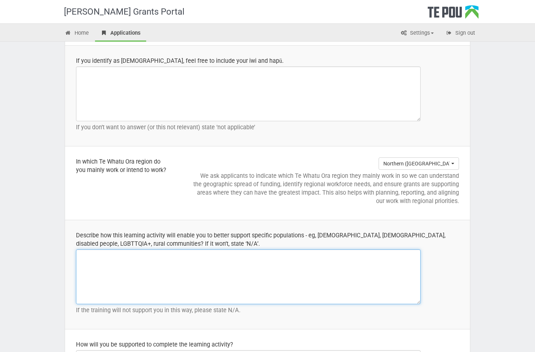
click at [173, 272] on textarea at bounding box center [248, 277] width 345 height 55
click at [81, 257] on textarea at bounding box center [248, 277] width 345 height 55
paste textarea "Attending the 2025 International Mental Health Conference (IMHC) will enhance m…"
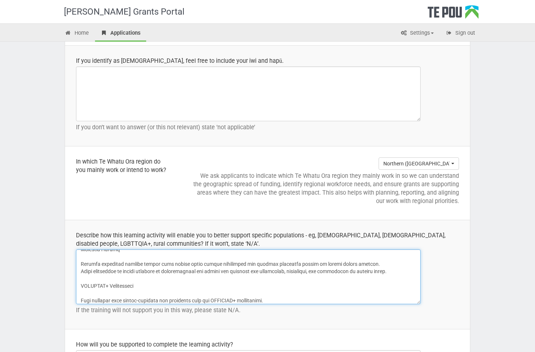
scroll to position [0, 0]
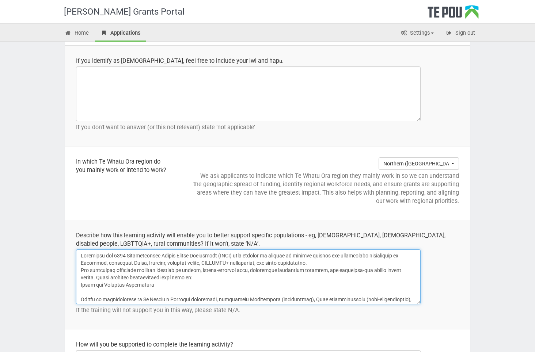
click at [318, 265] on textarea at bounding box center [248, 277] width 345 height 55
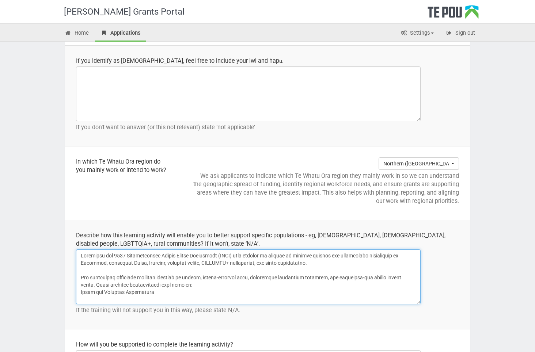
scroll to position [914, 0]
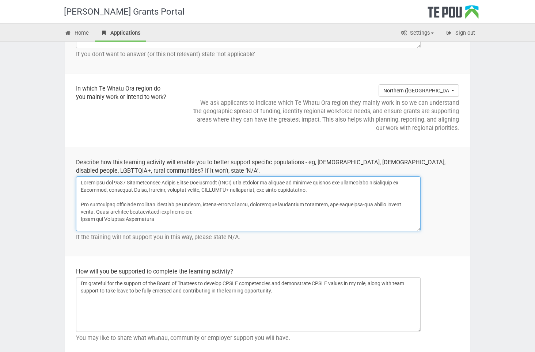
click at [201, 210] on textarea at bounding box center [248, 204] width 345 height 55
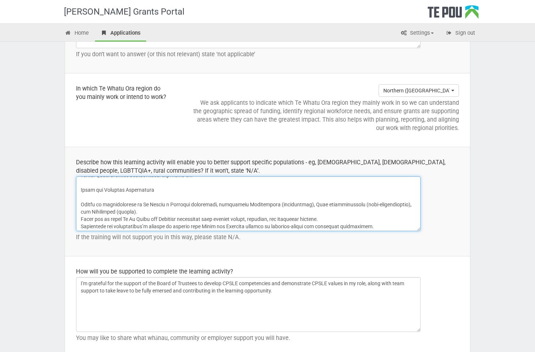
click at [81, 204] on textarea at bounding box center [248, 204] width 345 height 55
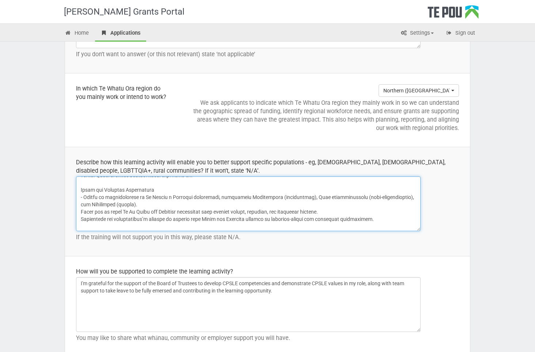
click at [80, 211] on textarea at bounding box center [248, 204] width 345 height 55
click at [80, 219] on textarea at bounding box center [248, 204] width 345 height 55
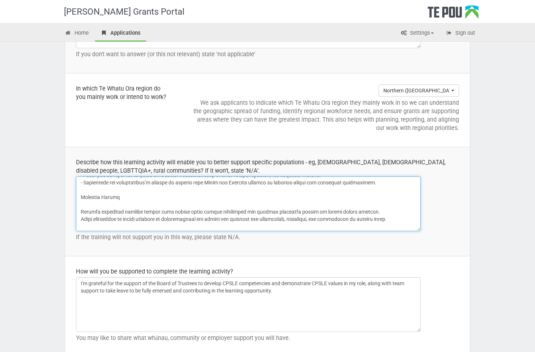
click at [82, 211] on textarea at bounding box center [248, 204] width 345 height 55
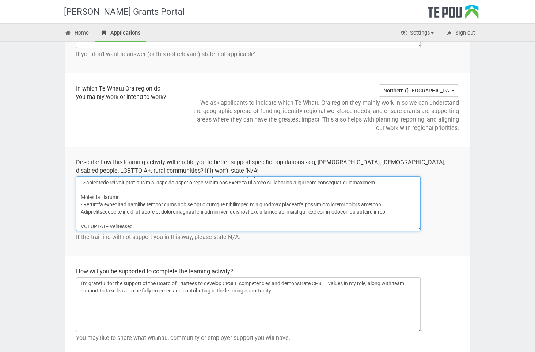
click at [80, 211] on textarea at bounding box center [248, 204] width 345 height 55
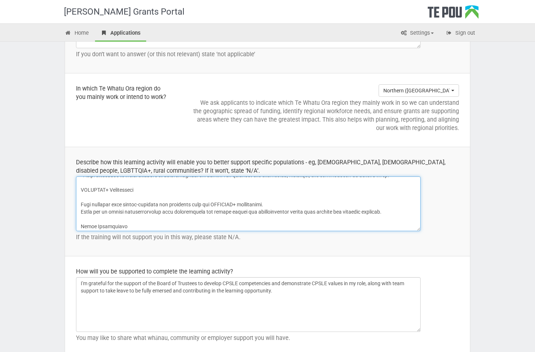
click at [82, 203] on textarea at bounding box center [248, 204] width 345 height 55
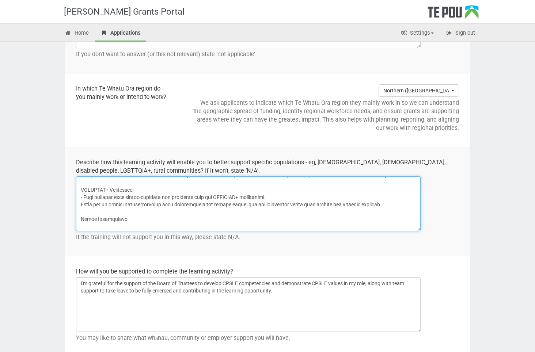
click at [80, 204] on textarea at bounding box center [248, 204] width 345 height 55
click at [82, 197] on textarea at bounding box center [248, 204] width 345 height 55
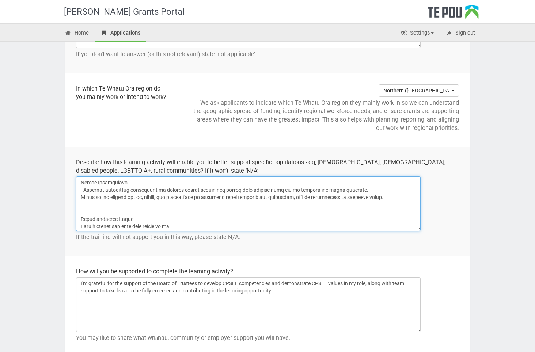
click at [80, 197] on textarea at bounding box center [248, 204] width 345 height 55
click at [81, 219] on textarea at bounding box center [248, 204] width 345 height 55
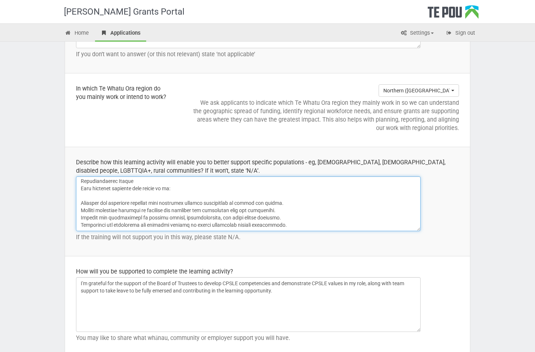
click at [82, 202] on textarea at bounding box center [248, 204] width 345 height 55
click at [80, 210] on textarea at bounding box center [248, 204] width 345 height 55
click at [81, 218] on textarea at bounding box center [248, 204] width 345 height 55
click at [80, 223] on textarea at bounding box center [248, 204] width 345 height 55
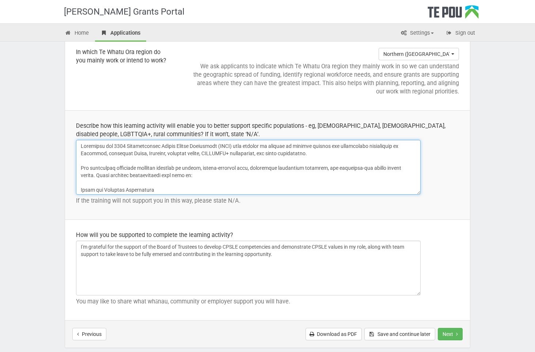
scroll to position [914, 0]
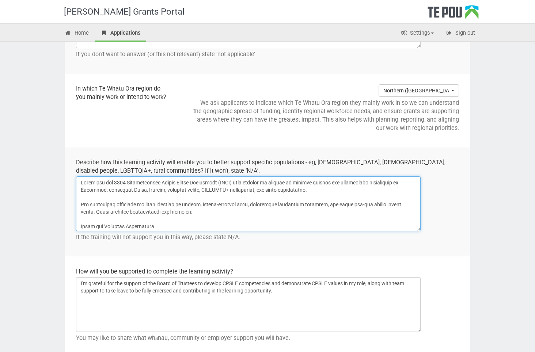
click at [226, 212] on textarea at bounding box center [248, 204] width 345 height 55
click at [278, 215] on textarea at bounding box center [248, 204] width 345 height 55
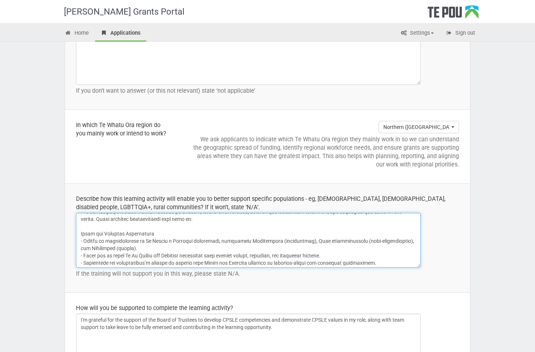
scroll to position [15, 0]
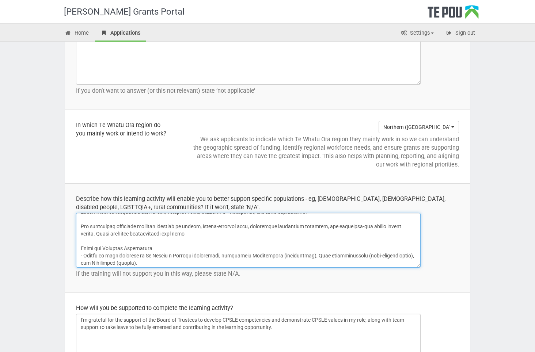
click at [194, 233] on textarea at bounding box center [248, 240] width 345 height 55
click at [269, 243] on textarea at bounding box center [248, 240] width 345 height 55
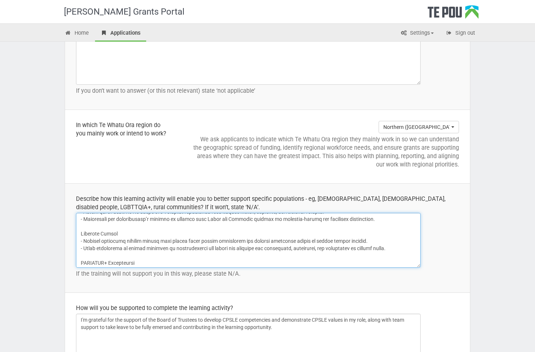
scroll to position [768, 0]
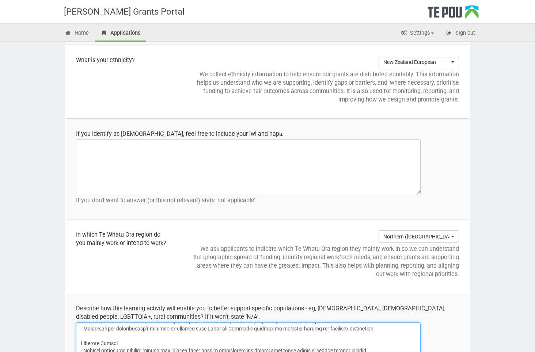
type textarea "Attending the 2025 International Mental Health Conference (IMHC) will enhance m…"
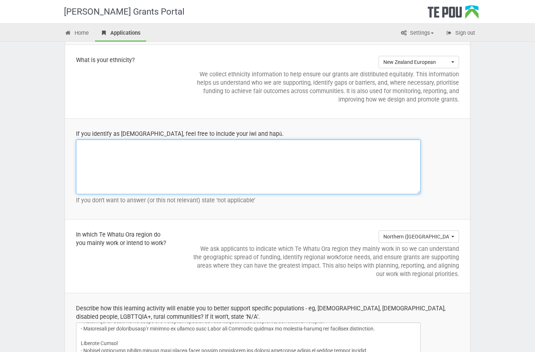
click at [184, 165] on textarea at bounding box center [248, 167] width 345 height 55
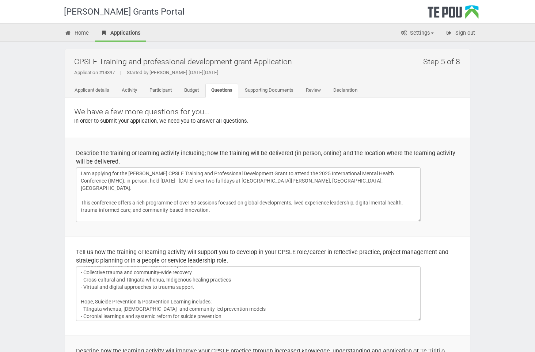
scroll to position [73, 0]
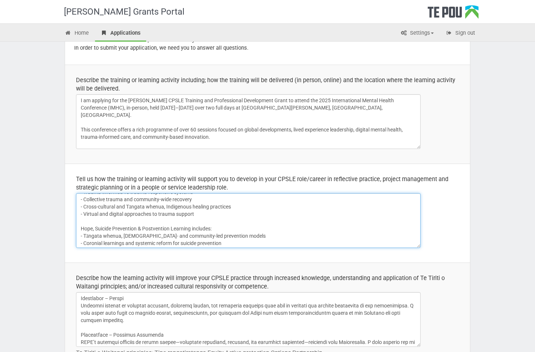
click at [248, 211] on textarea "Lived Experience Leadership & Peer Innovation Learning includes: - Peer-led mod…" at bounding box center [248, 220] width 345 height 55
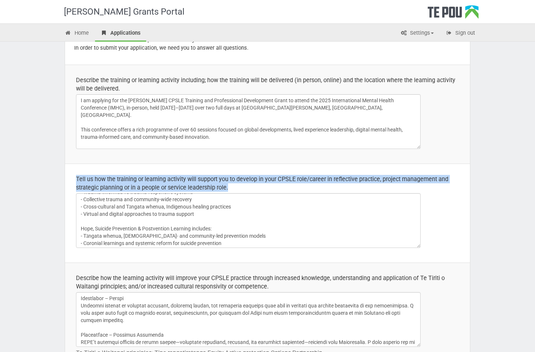
drag, startPoint x: 76, startPoint y: 177, endPoint x: 290, endPoint y: 204, distance: 215.9
click at [290, 204] on td "Tell us how the training or learning activity will support you to develop in yo…" at bounding box center [267, 213] width 405 height 99
copy div "Tell us how the training or learning activity will support you to develop in yo…"
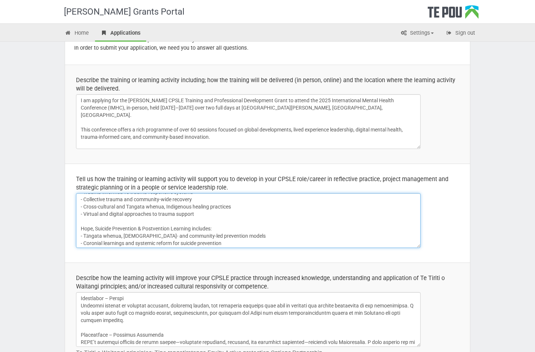
click at [200, 218] on textarea "Lived Experience Leadership & Peer Innovation Learning includes: - Peer-led mod…" at bounding box center [248, 220] width 345 height 55
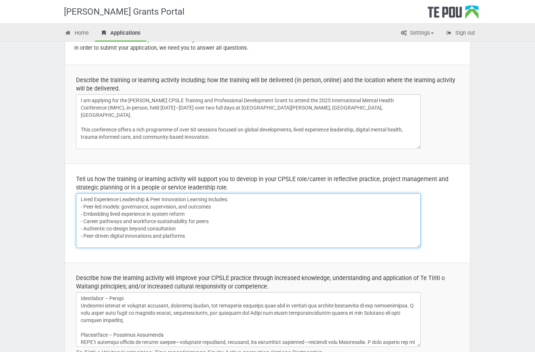
scroll to position [0, 0]
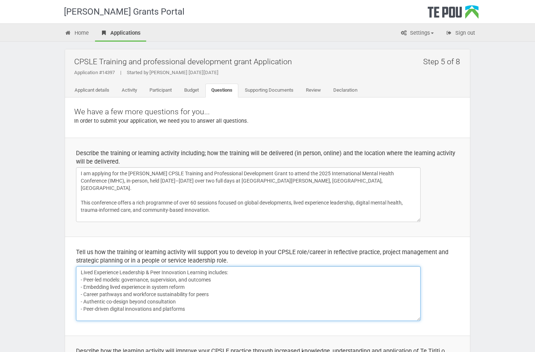
click at [88, 283] on textarea "Lived Experience Leadership & Peer Innovation Learning includes: - Peer-led mod…" at bounding box center [248, 294] width 345 height 55
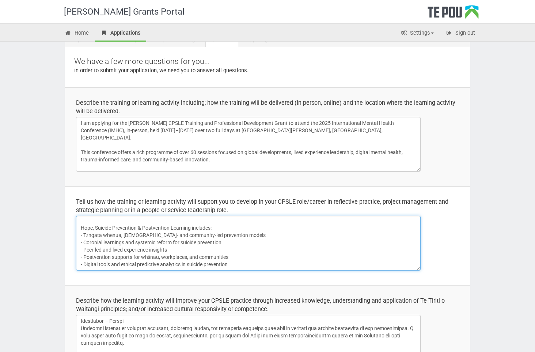
scroll to position [52, 0]
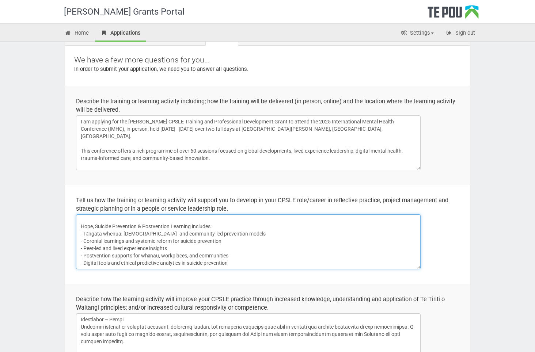
drag, startPoint x: 81, startPoint y: 271, endPoint x: 288, endPoint y: 277, distance: 207.7
click at [288, 277] on td "Tell us how the training or learning activity will support you to develop in yo…" at bounding box center [267, 234] width 405 height 99
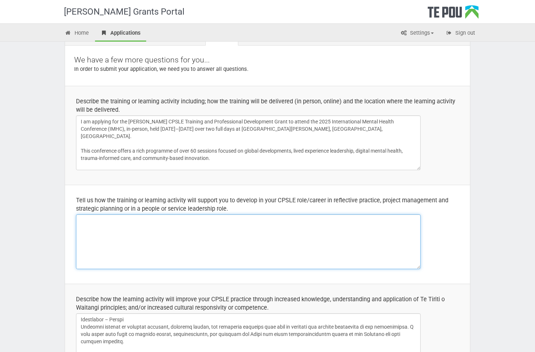
scroll to position [0, 0]
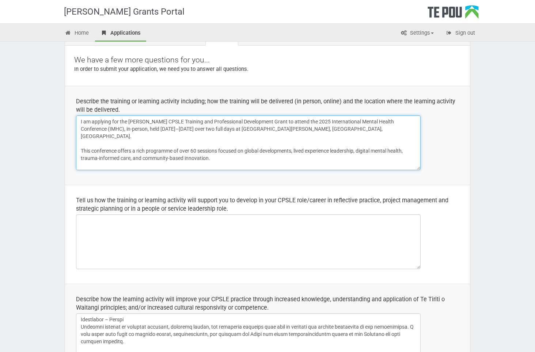
click at [242, 153] on textarea "I am applying for the [PERSON_NAME] CPSLE Training and Professional Development…" at bounding box center [248, 143] width 345 height 55
paste textarea "Lived Experience Leadership & Peer Innovation Learning includes: - Peer-led mod…"
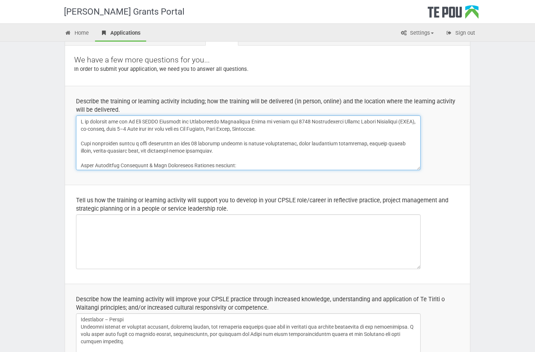
scroll to position [137, 0]
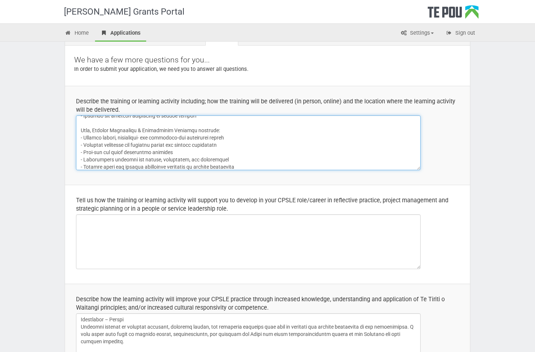
type textarea "I am applying for the Te Pou CPSLE Training and Professional Development Grant …"
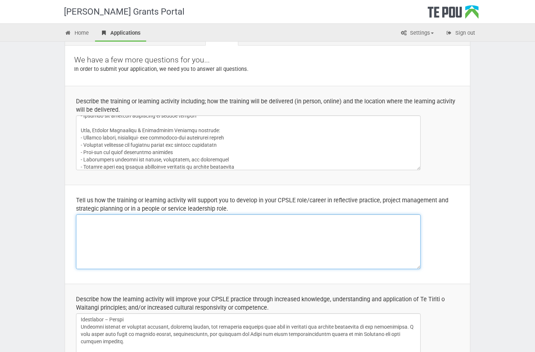
click at [202, 236] on textarea "Lived Experience Leadership & Peer Innovation Learning includes: - Peer-led mod…" at bounding box center [248, 242] width 345 height 55
paste textarea "Attending the 2025 International Mental Health Conference (IMHC) will significa…"
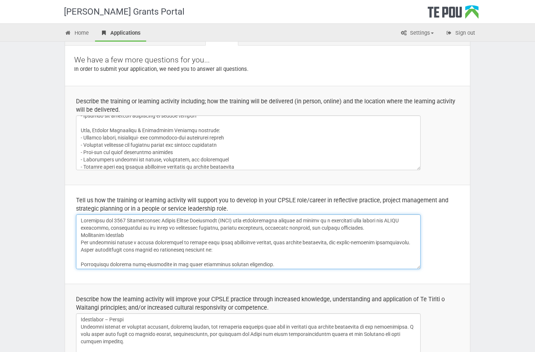
scroll to position [254, 0]
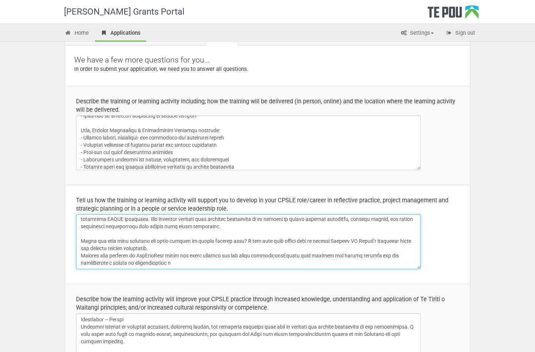
drag, startPoint x: 82, startPoint y: 243, endPoint x: 163, endPoint y: 275, distance: 87.7
click at [163, 275] on td "Tell us how the training or learning activity will support you to develop in yo…" at bounding box center [267, 234] width 405 height 99
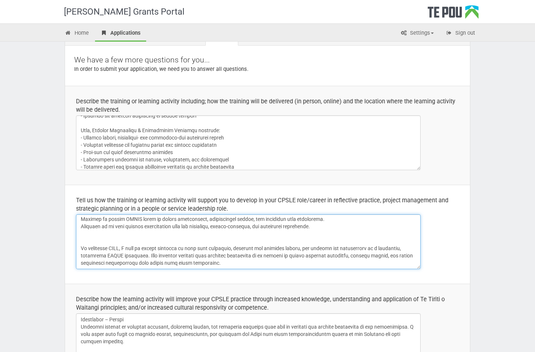
scroll to position [228, 0]
click at [81, 241] on textarea "Lived Experience Leadership & Peer Innovation Learning includes: - Peer-led mod…" at bounding box center [248, 242] width 345 height 55
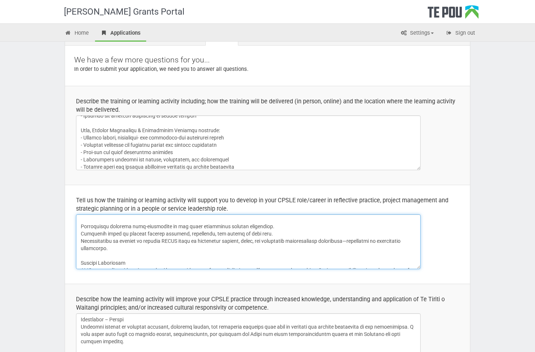
scroll to position [0, 0]
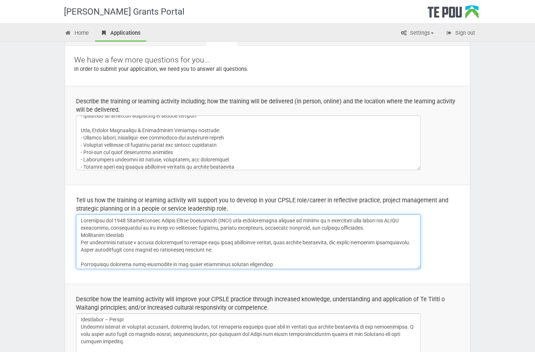
click at [139, 235] on textarea "Lived Experience Leadership & Peer Innovation Learning includes: - Peer-led mod…" at bounding box center [248, 242] width 345 height 55
click at [362, 226] on textarea "Lived Experience Leadership & Peer Innovation Learning includes: - Peer-led mod…" at bounding box center [248, 242] width 345 height 55
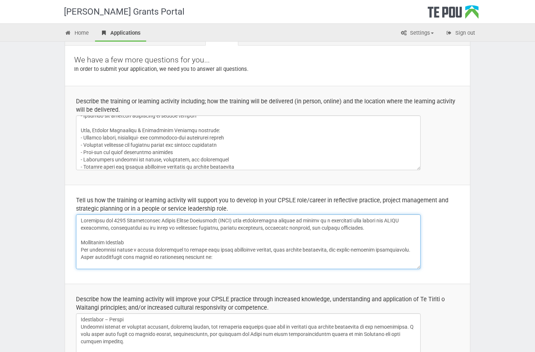
drag, startPoint x: 357, startPoint y: 227, endPoint x: 139, endPoint y: 230, distance: 217.9
click at [139, 230] on textarea "Lived Experience Leadership & Peer Innovation Learning includes: - Peer-led mod…" at bounding box center [248, 242] width 345 height 55
click at [157, 239] on textarea "Lived Experience Leadership & Peer Innovation Learning includes: - Peer-led mod…" at bounding box center [248, 242] width 345 height 55
click at [227, 260] on textarea "Lived Experience Leadership & Peer Innovation Learning includes: - Peer-led mod…" at bounding box center [248, 242] width 345 height 55
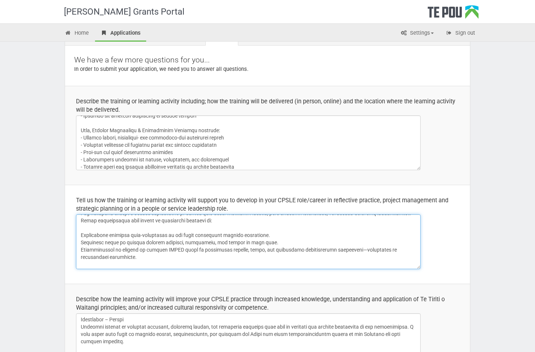
click at [82, 235] on textarea "Lived Experience Leadership & Peer Innovation Learning includes: - Peer-led mod…" at bounding box center [248, 242] width 345 height 55
click at [82, 243] on textarea "Lived Experience Leadership & Peer Innovation Learning includes: - Peer-led mod…" at bounding box center [248, 242] width 345 height 55
click at [81, 249] on textarea "Lived Experience Leadership & Peer Innovation Learning includes: - Peer-led mod…" at bounding box center [248, 242] width 345 height 55
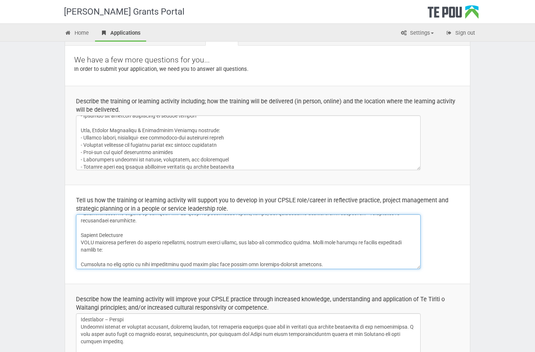
click at [81, 241] on textarea "Lived Experience Leadership & Peer Innovation Learning includes: - Peer-led mod…" at bounding box center [248, 242] width 345 height 55
click at [81, 264] on textarea "Lived Experience Leadership & Peer Innovation Learning includes: - Peer-led mod…" at bounding box center [248, 242] width 345 height 55
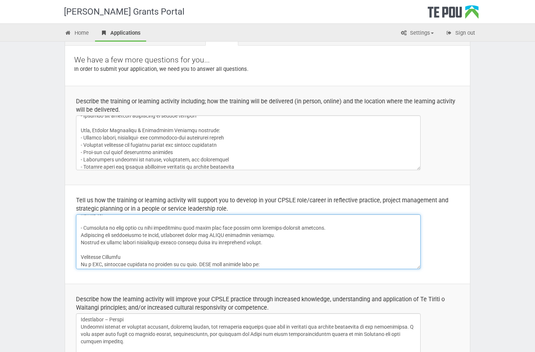
click at [80, 234] on textarea "Lived Experience Leadership & Peer Innovation Learning includes: - Peer-led mod…" at bounding box center [248, 242] width 345 height 55
click at [81, 242] on textarea "Lived Experience Leadership & Peer Innovation Learning includes: - Peer-led mod…" at bounding box center [248, 242] width 345 height 55
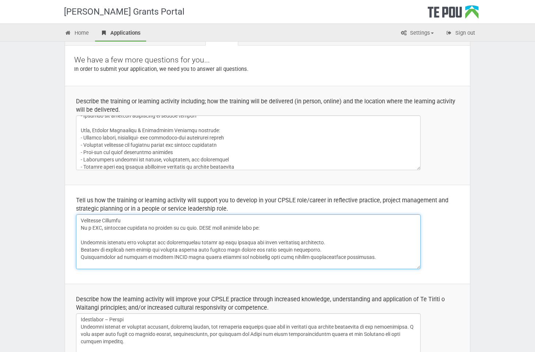
click at [93, 227] on textarea "Lived Experience Leadership & Peer Innovation Learning includes: - Peer-led mod…" at bounding box center [248, 242] width 345 height 55
click at [80, 242] on textarea "Lived Experience Leadership & Peer Innovation Learning includes: - Peer-led mod…" at bounding box center [248, 242] width 345 height 55
click at [81, 250] on textarea "Lived Experience Leadership & Peer Innovation Learning includes: - Peer-led mod…" at bounding box center [248, 242] width 345 height 55
click at [81, 257] on textarea "Lived Experience Leadership & Peer Innovation Learning includes: - Peer-led mod…" at bounding box center [248, 242] width 345 height 55
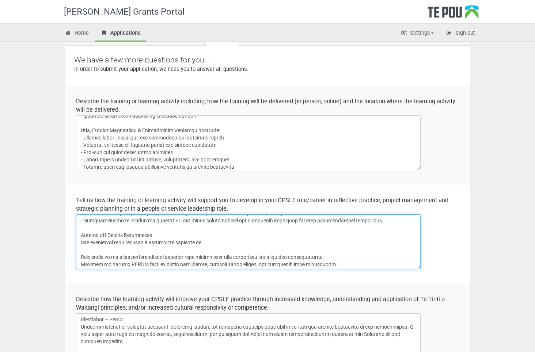
click at [80, 256] on textarea "Lived Experience Leadership & Peer Innovation Learning includes: - Peer-led mod…" at bounding box center [248, 242] width 345 height 55
click at [80, 265] on textarea "Lived Experience Leadership & Peer Innovation Learning includes: - Peer-led mod…" at bounding box center [248, 242] width 345 height 55
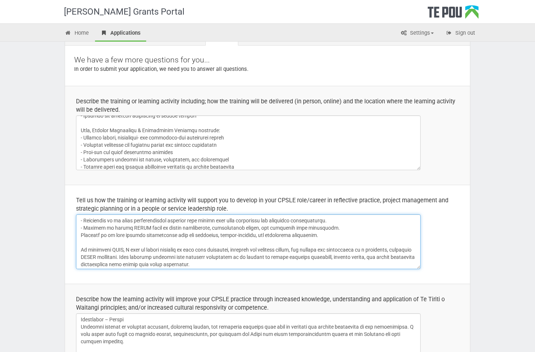
click at [81, 235] on textarea "Lived Experience Leadership & Peer Innovation Learning includes: - Peer-led mod…" at bounding box center [248, 242] width 345 height 55
click at [258, 249] on textarea "Lived Experience Leadership & Peer Innovation Learning includes: - Peer-led mod…" at bounding box center [248, 242] width 345 height 55
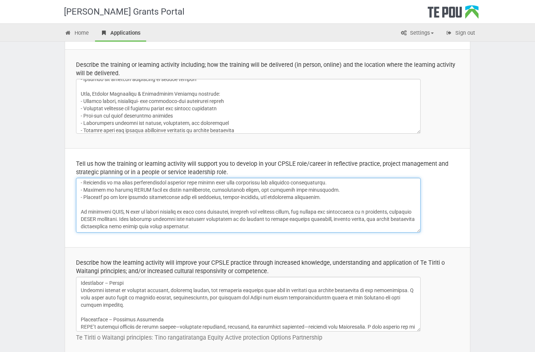
drag, startPoint x: 408, startPoint y: 212, endPoint x: 392, endPoint y: 212, distance: 15.7
click at [392, 212] on textarea "Lived Experience Leadership & Peer Innovation Learning includes: - Peer-led mod…" at bounding box center [248, 205] width 345 height 55
click at [147, 224] on textarea "Lived Experience Leadership & Peer Innovation Learning includes: - Peer-led mod…" at bounding box center [248, 205] width 345 height 55
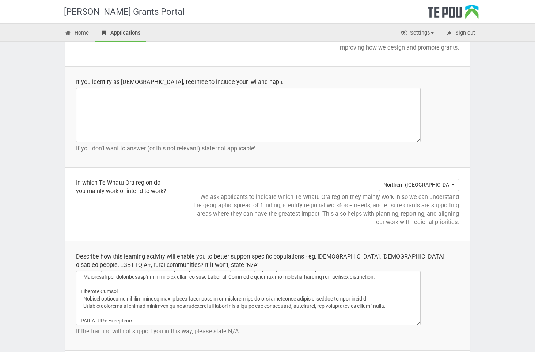
scroll to position [1008, 0]
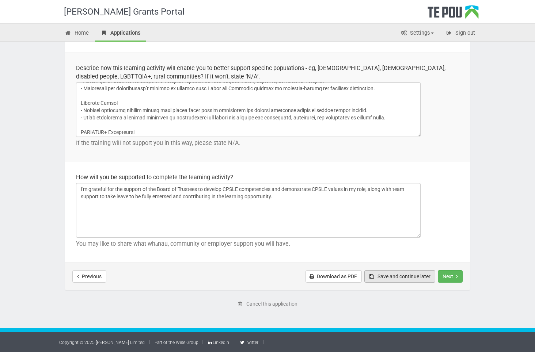
type textarea "Attending the 2025 International Mental Health Conference (IMHC) will significa…"
click at [381, 277] on button "Save and continue later" at bounding box center [399, 277] width 71 height 12
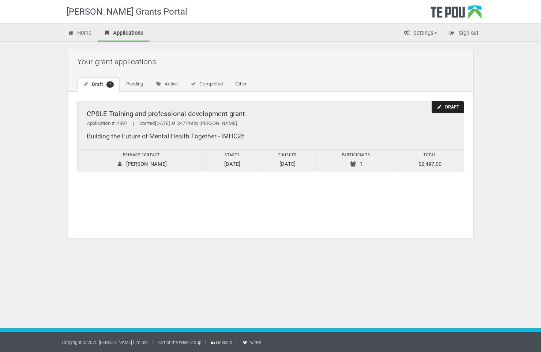
click at [450, 103] on div "Draft" at bounding box center [447, 107] width 32 height 12
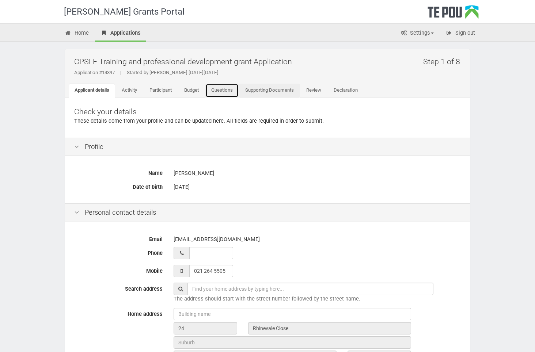
click at [224, 89] on link "Questions" at bounding box center [221, 91] width 33 height 14
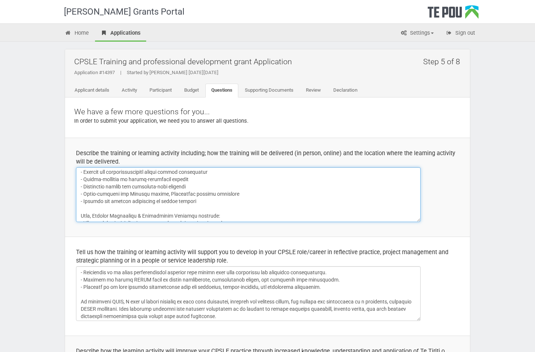
click at [281, 188] on textarea at bounding box center [248, 194] width 345 height 55
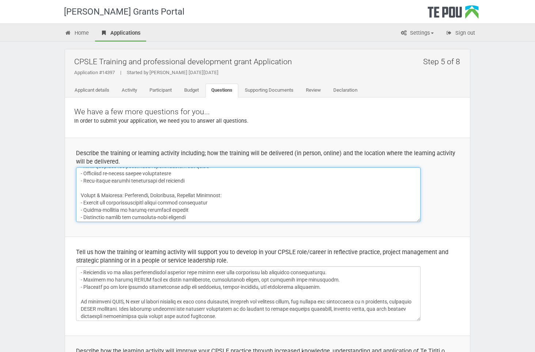
scroll to position [140, 0]
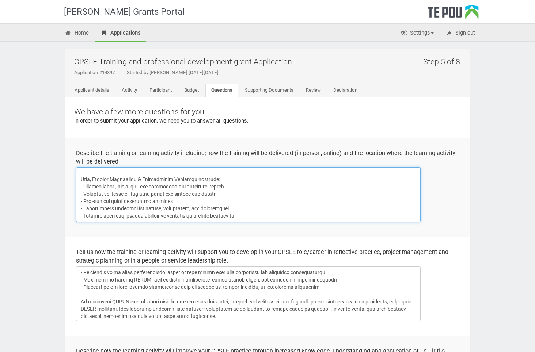
drag, startPoint x: 81, startPoint y: 196, endPoint x: 241, endPoint y: 232, distance: 164.4
click at [242, 232] on td "Describe the training or learning activity including; how the training will be …" at bounding box center [267, 187] width 405 height 99
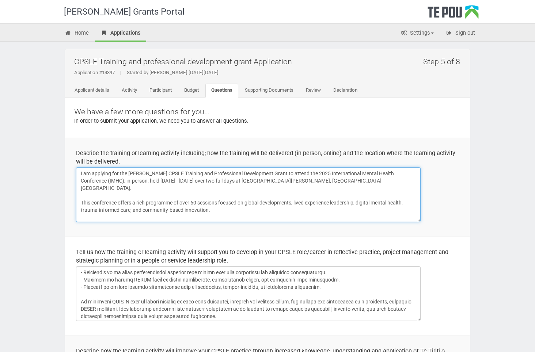
scroll to position [0, 0]
type textarea "I am applying for the [PERSON_NAME] CPSLE Training and Professional Development…"
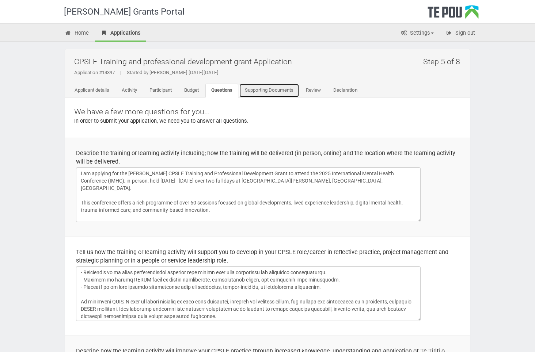
click at [281, 90] on link "Supporting Documents" at bounding box center [269, 91] width 60 height 14
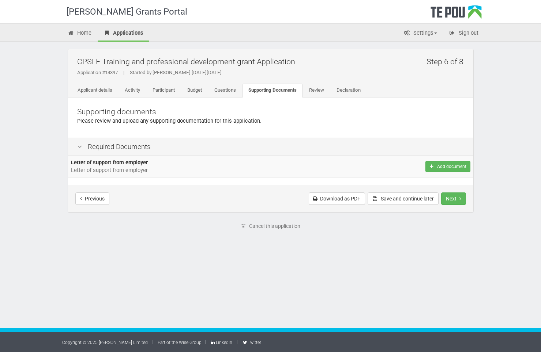
click at [440, 249] on div "Step 6 of 8 CPSLE Training and professional development grant Application Appli…" at bounding box center [271, 146] width 428 height 209
click at [393, 198] on button "Save and continue later" at bounding box center [402, 199] width 71 height 12
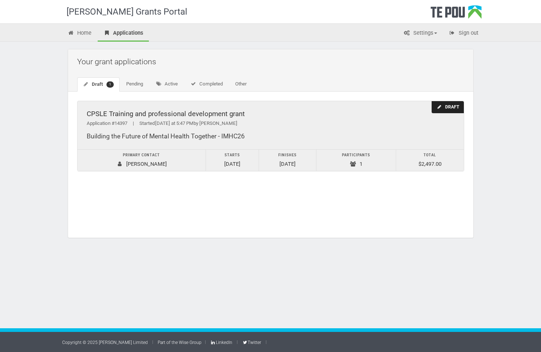
click at [454, 105] on div "Draft" at bounding box center [447, 107] width 32 height 12
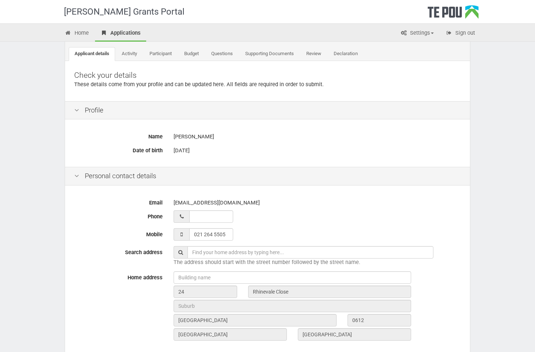
scroll to position [224, 0]
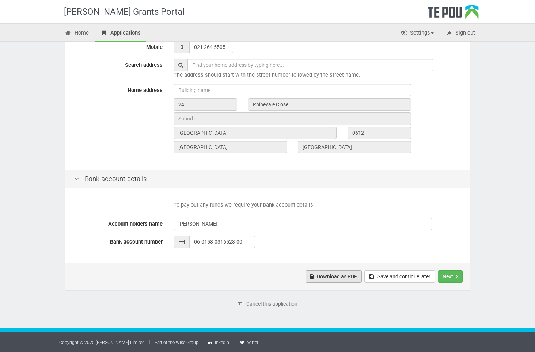
click at [339, 276] on link "Download as PDF" at bounding box center [334, 277] width 56 height 12
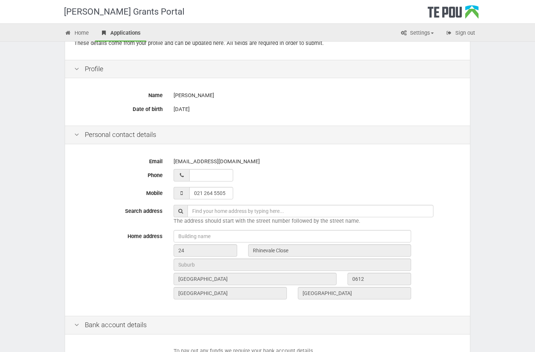
scroll to position [0, 0]
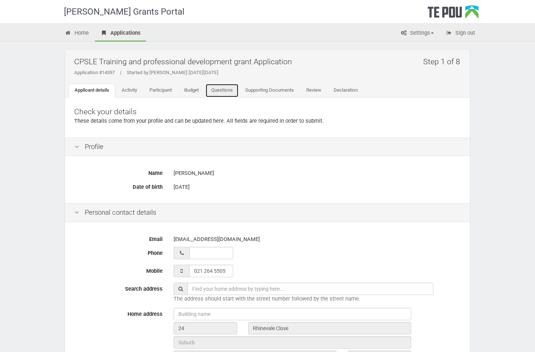
drag, startPoint x: 235, startPoint y: 91, endPoint x: 284, endPoint y: 273, distance: 188.5
click at [235, 90] on link "Questions" at bounding box center [221, 91] width 33 height 14
